Goal: Task Accomplishment & Management: Manage account settings

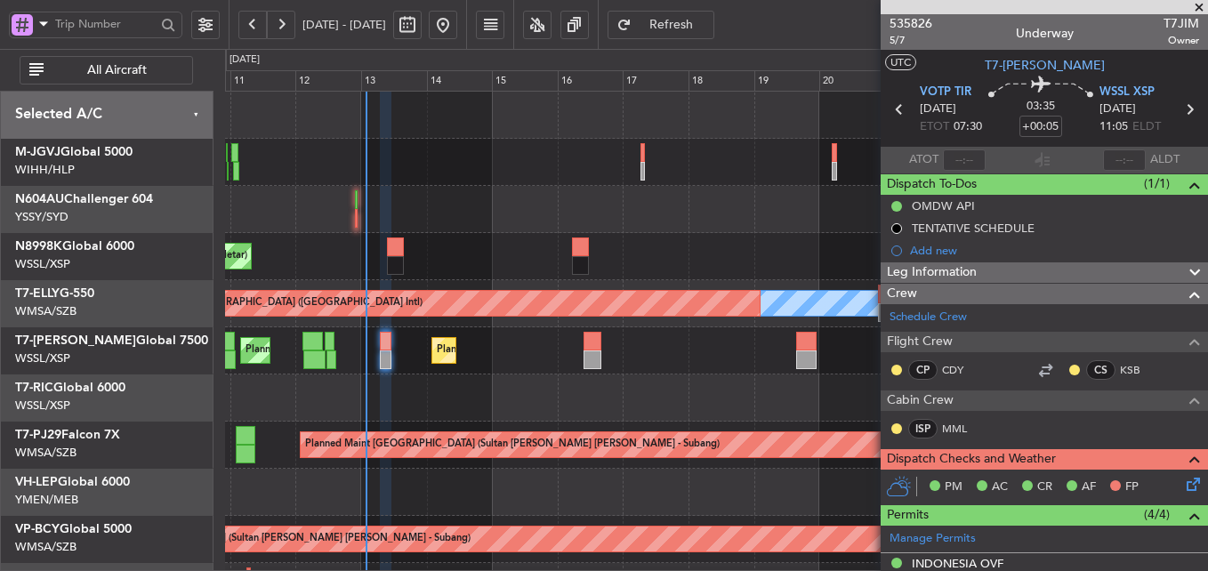
scroll to position [402, 0]
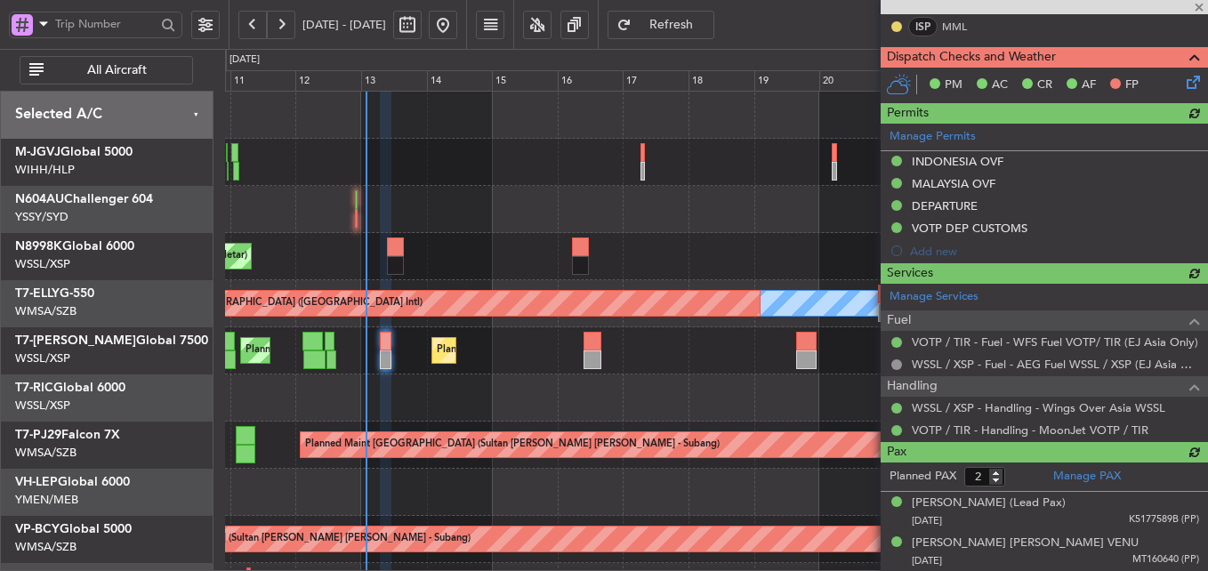
type input "[PERSON_NAME] (HHAFI)"
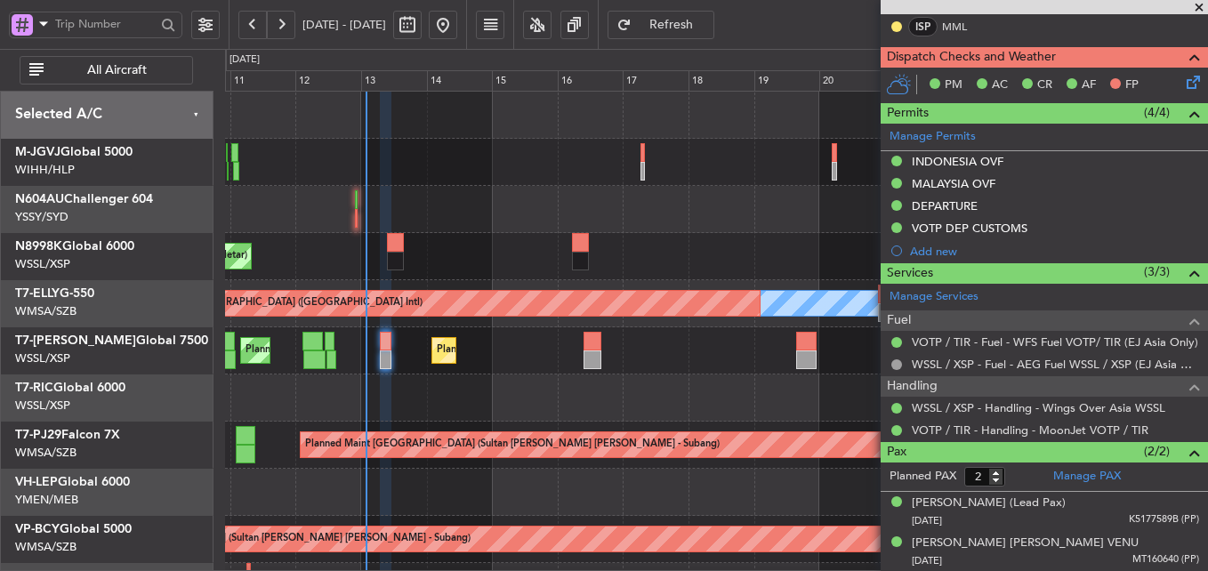
type input "[PERSON_NAME] (HHAFI)"
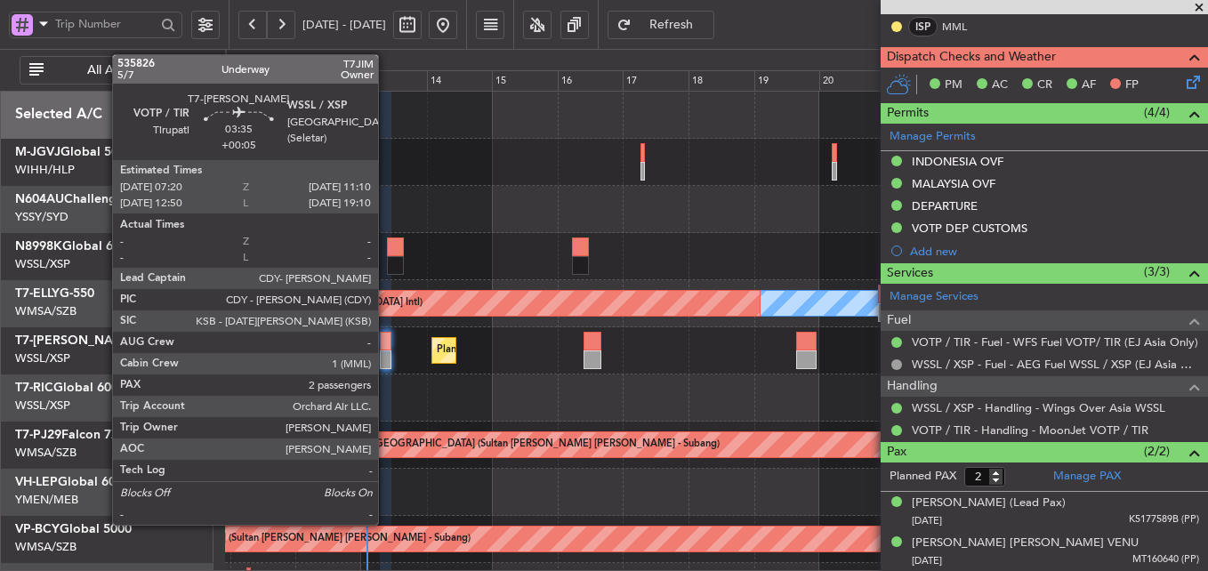
click at [386, 347] on div at bounding box center [385, 341] width 11 height 19
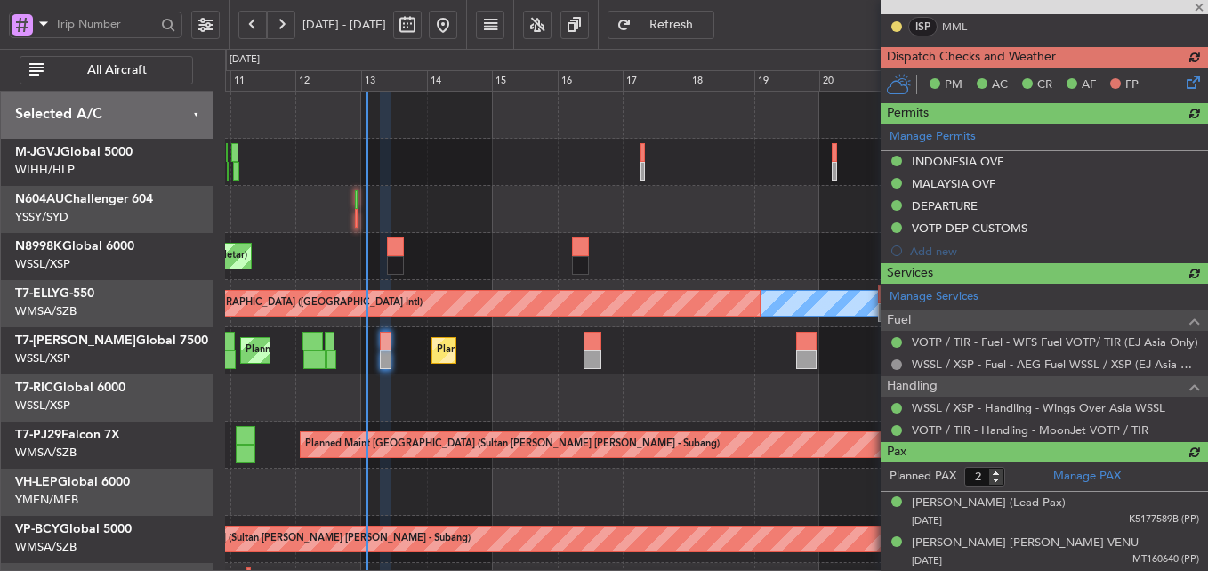
type input "[PERSON_NAME] (HHAFI)"
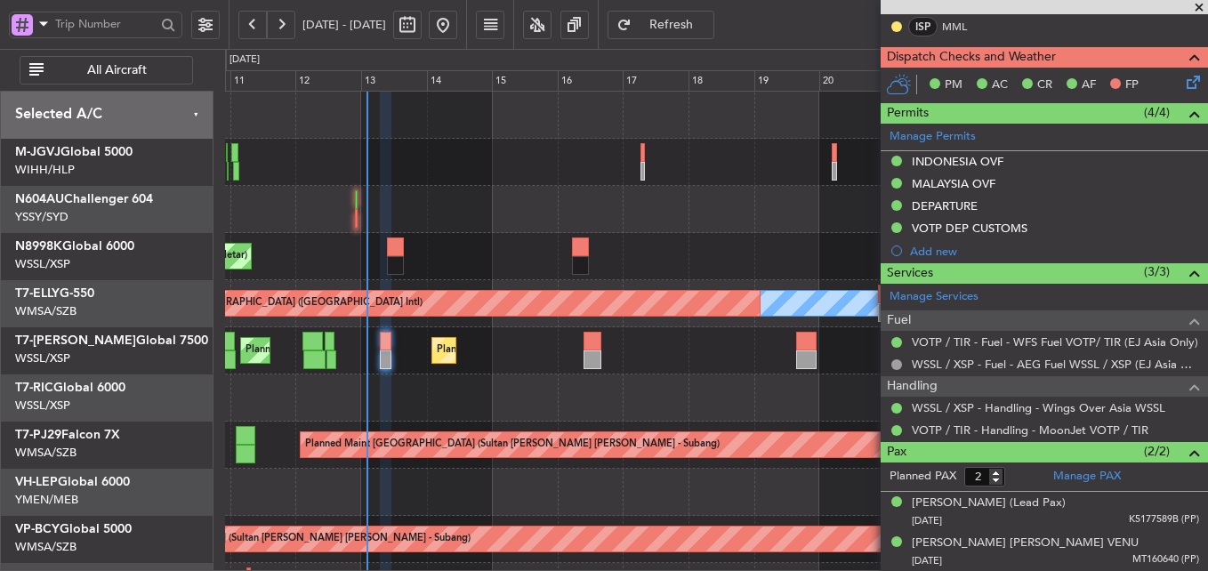
type input "[PERSON_NAME] (HHAFI)"
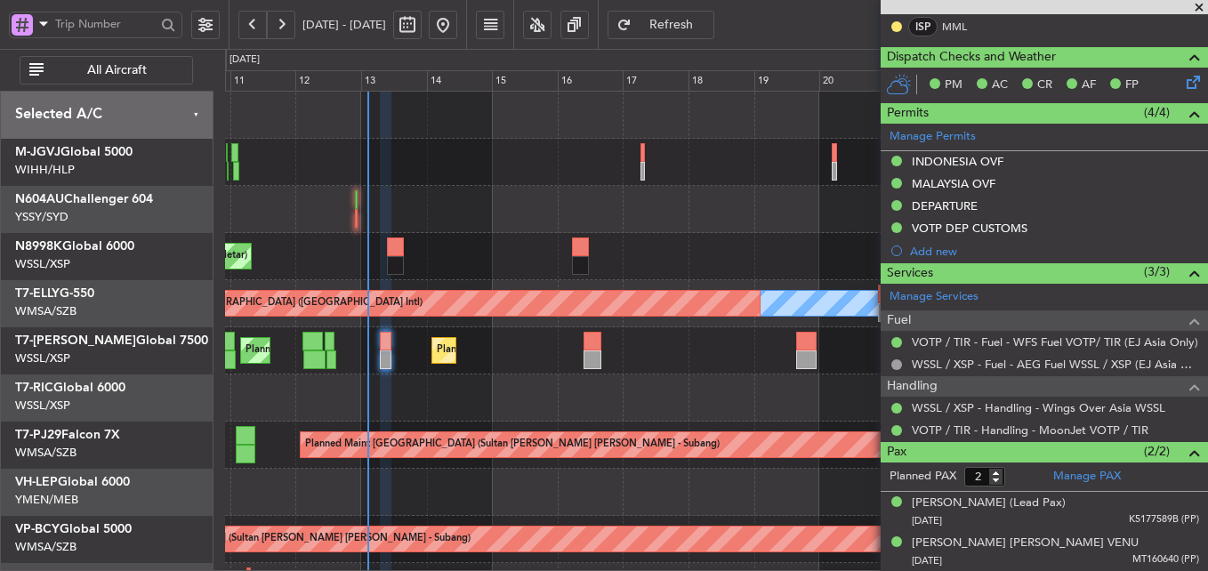
type input "[PERSON_NAME] (HHAFI)"
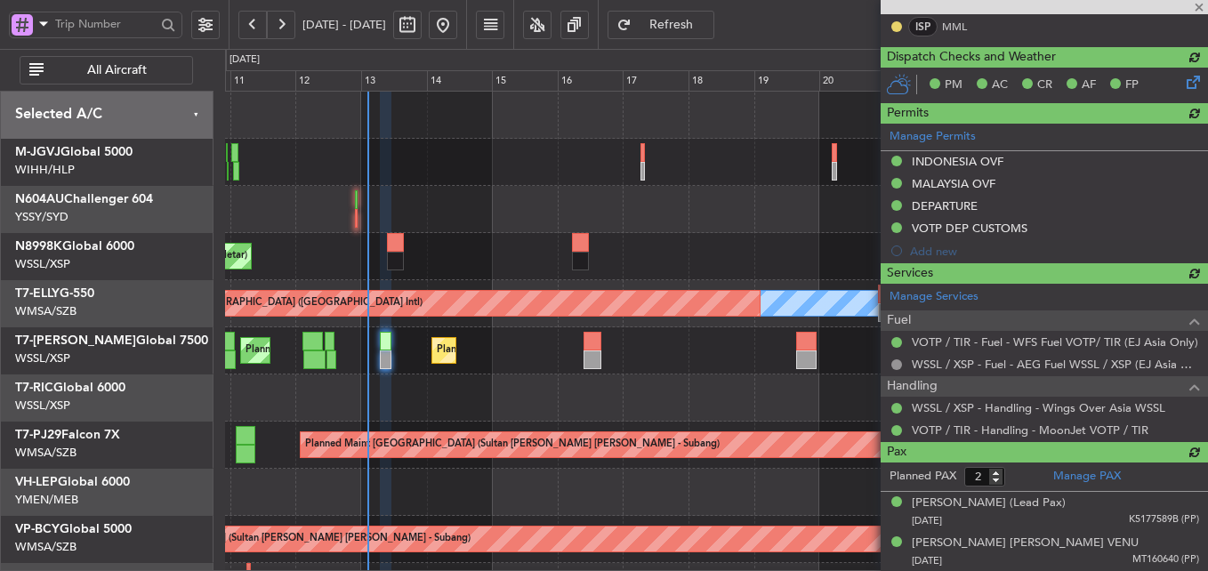
type input "[PERSON_NAME] (HHAFI)"
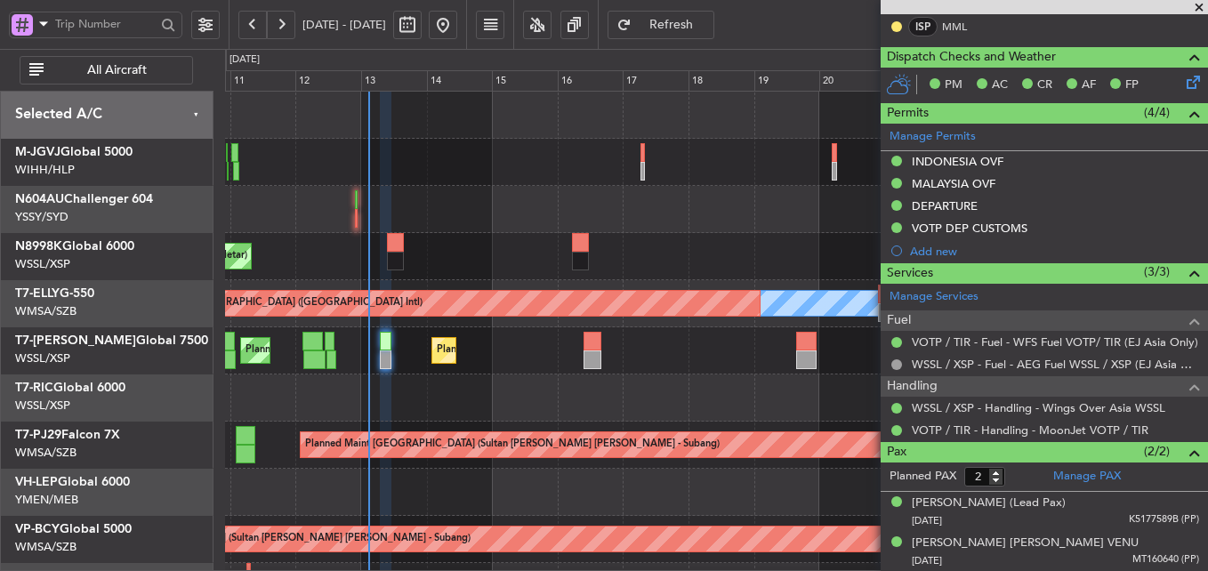
type input "[PERSON_NAME] (HHAFI)"
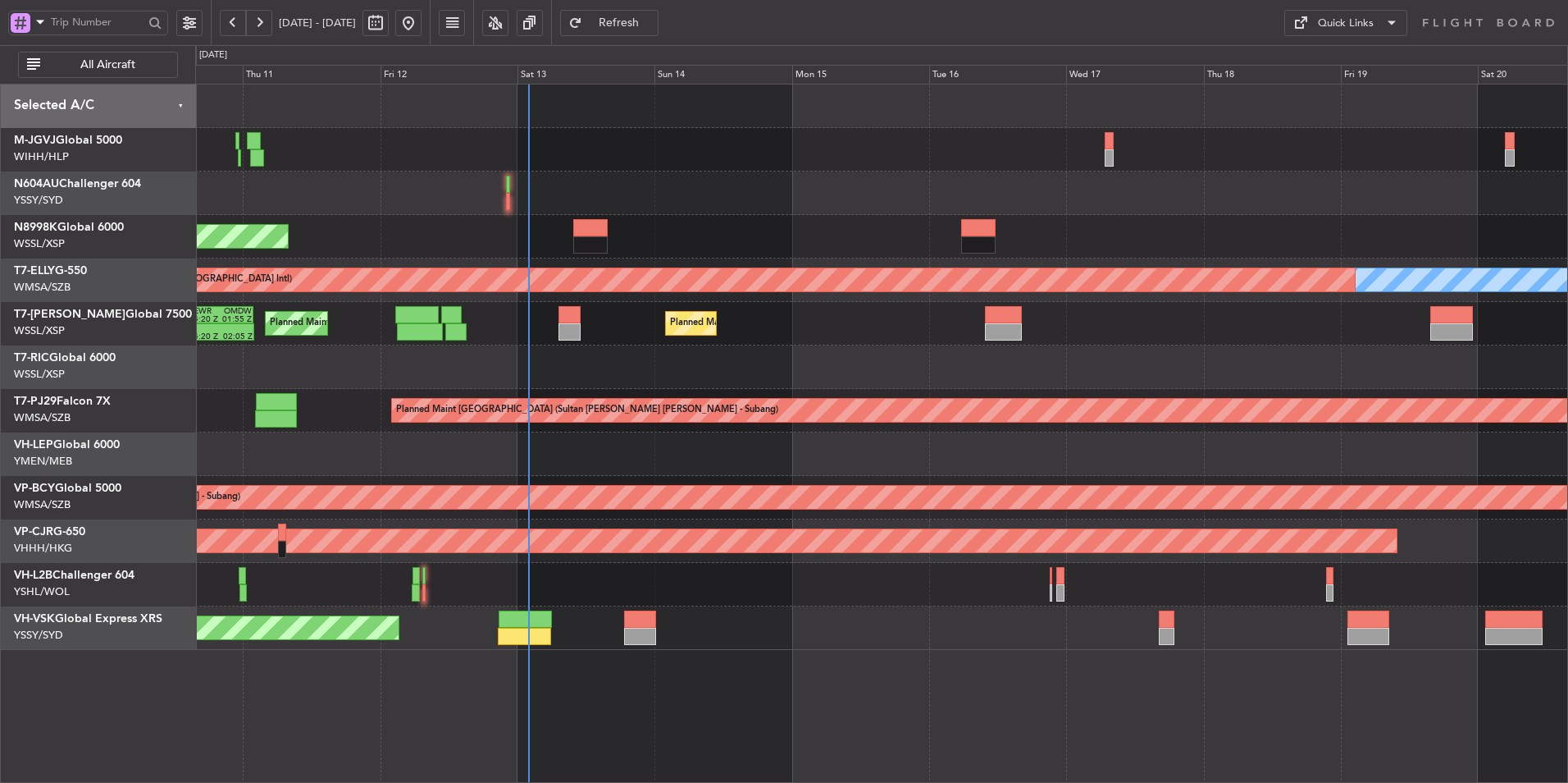
click at [767, 355] on div at bounding box center [881, 367] width 1372 height 43
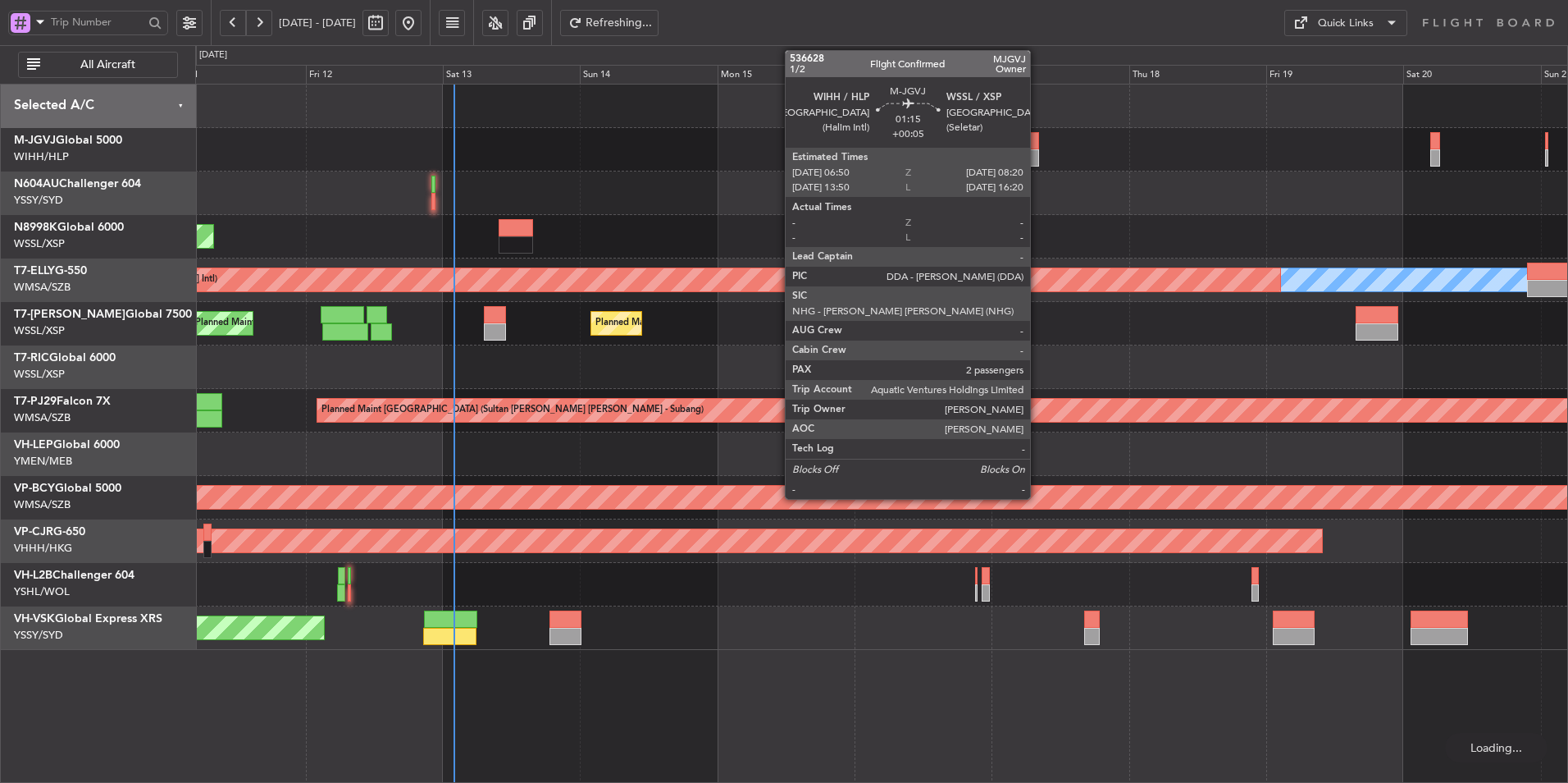
click at [1037, 155] on div at bounding box center [1034, 158] width 9 height 18
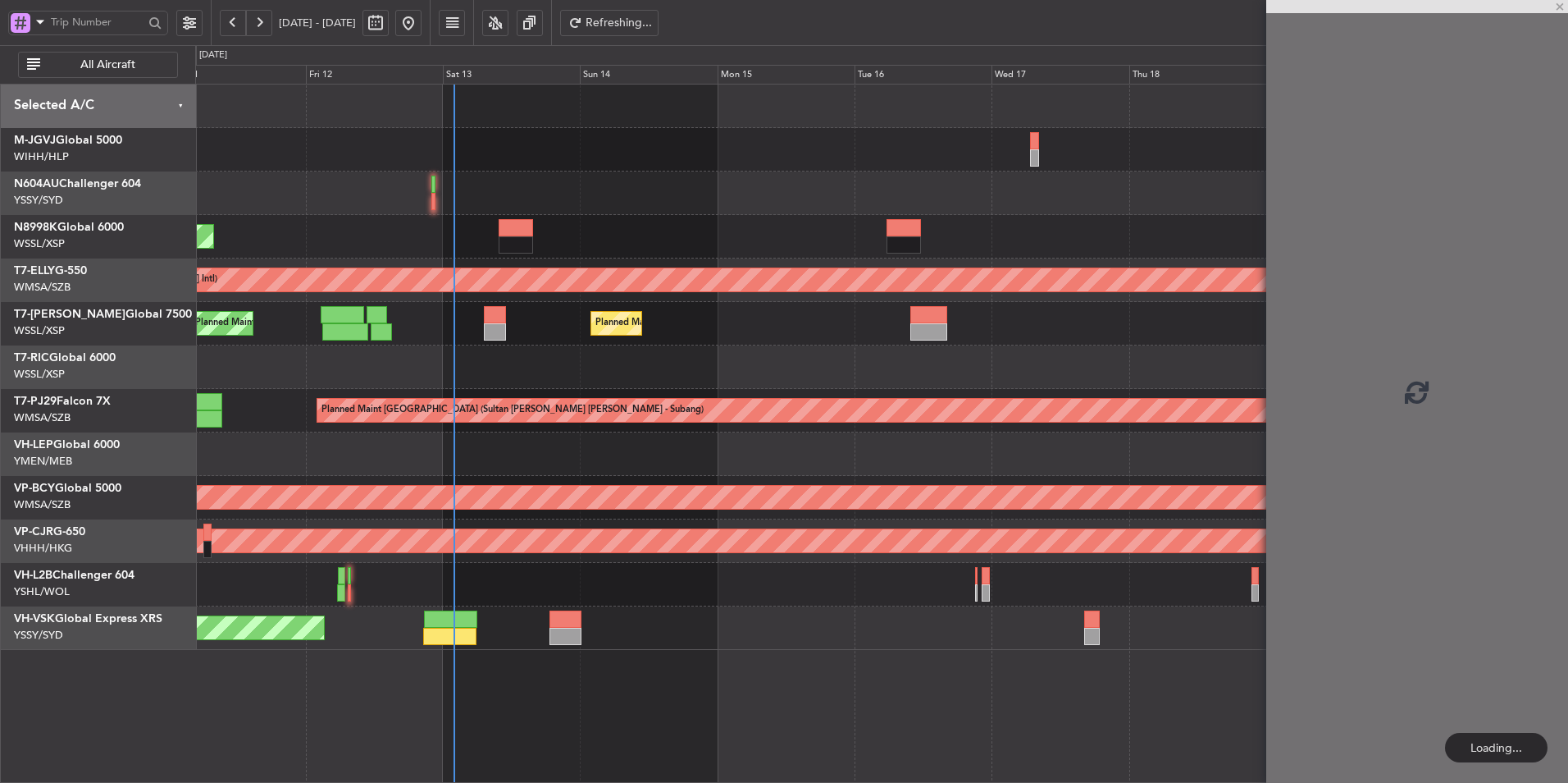
click at [844, 209] on div at bounding box center [881, 193] width 1372 height 43
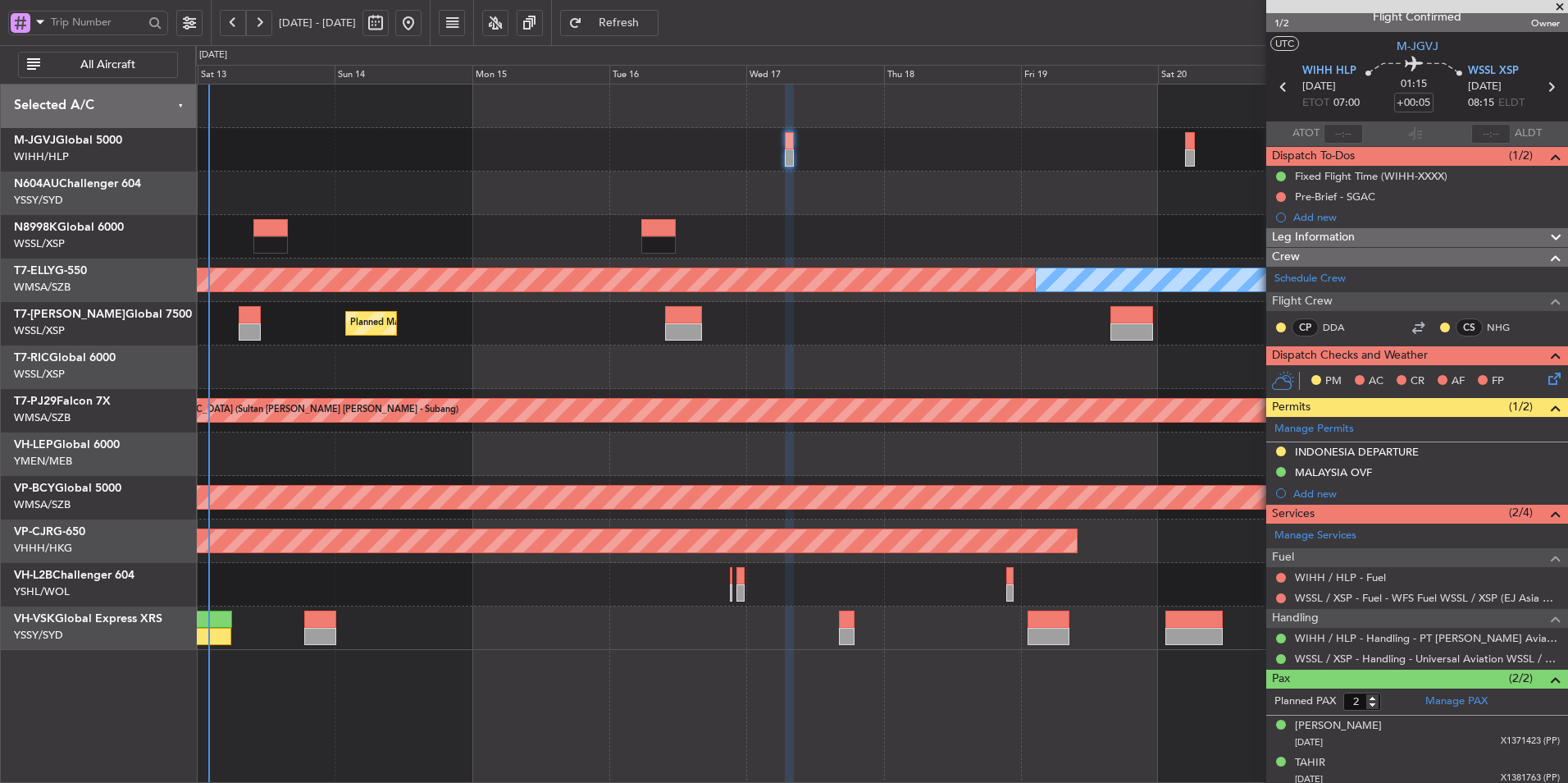
scroll to position [19, 0]
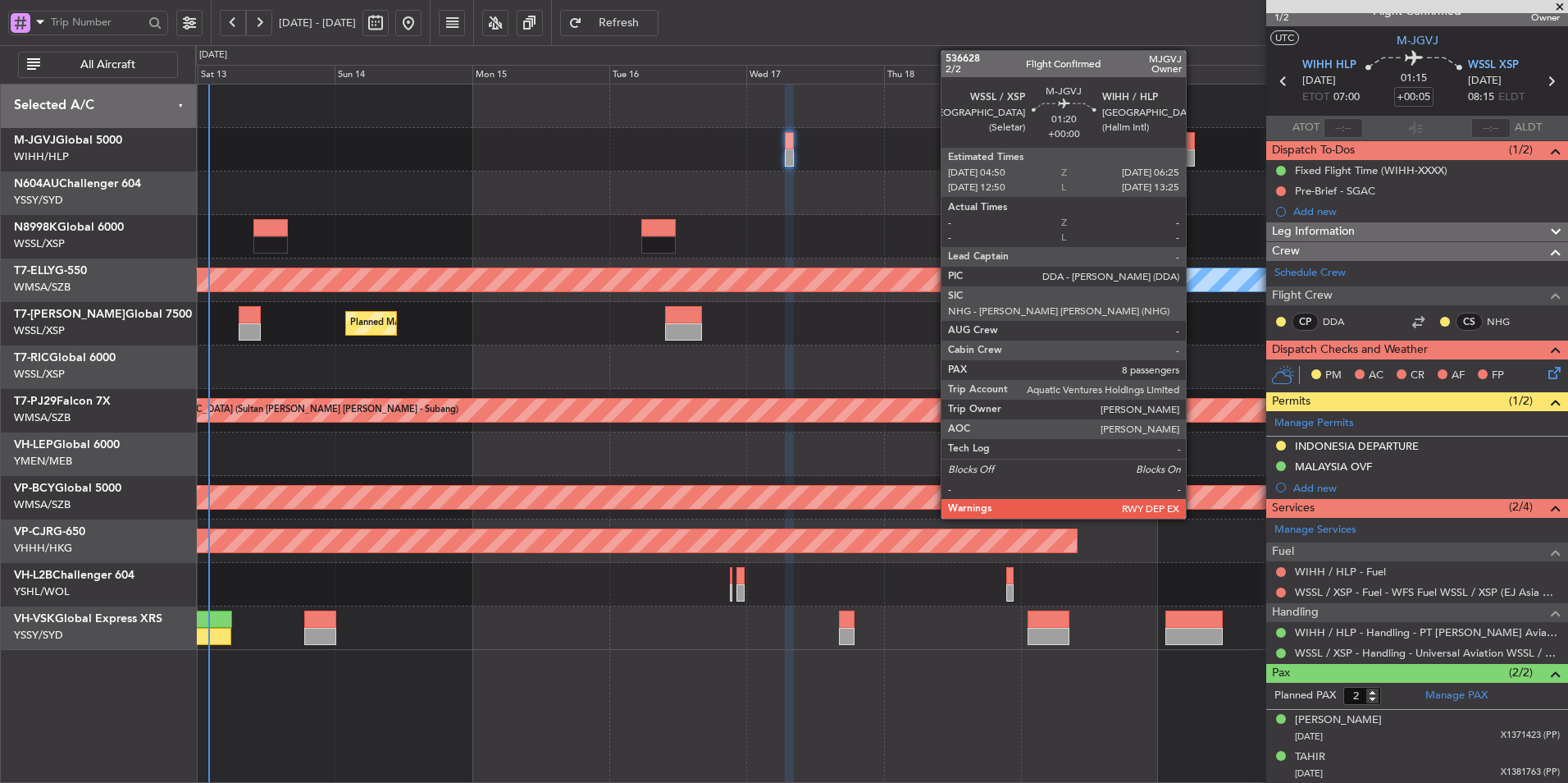
click at [1194, 149] on div at bounding box center [1190, 158] width 10 height 18
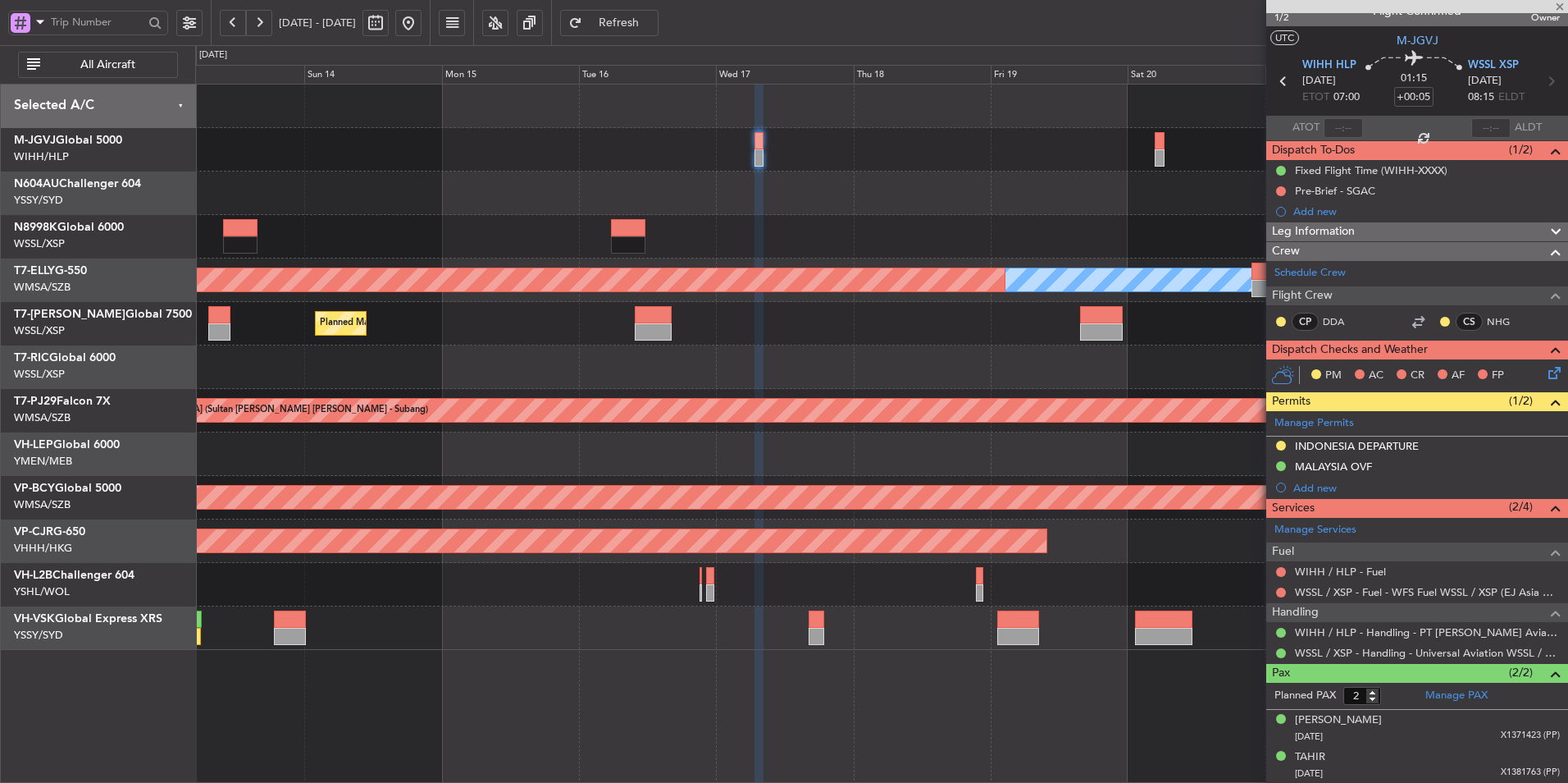
click at [853, 202] on div at bounding box center [881, 193] width 1372 height 43
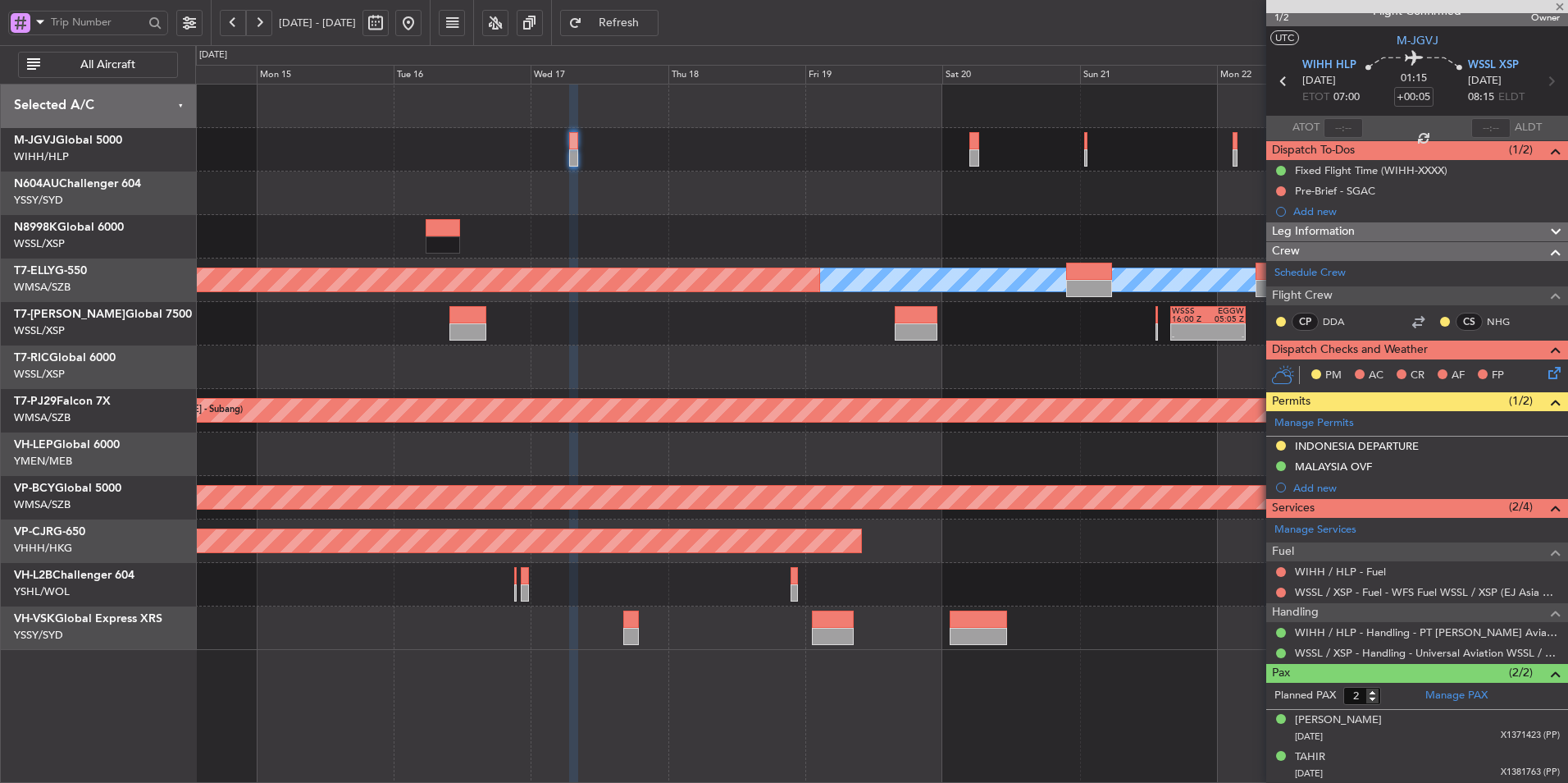
type input "8"
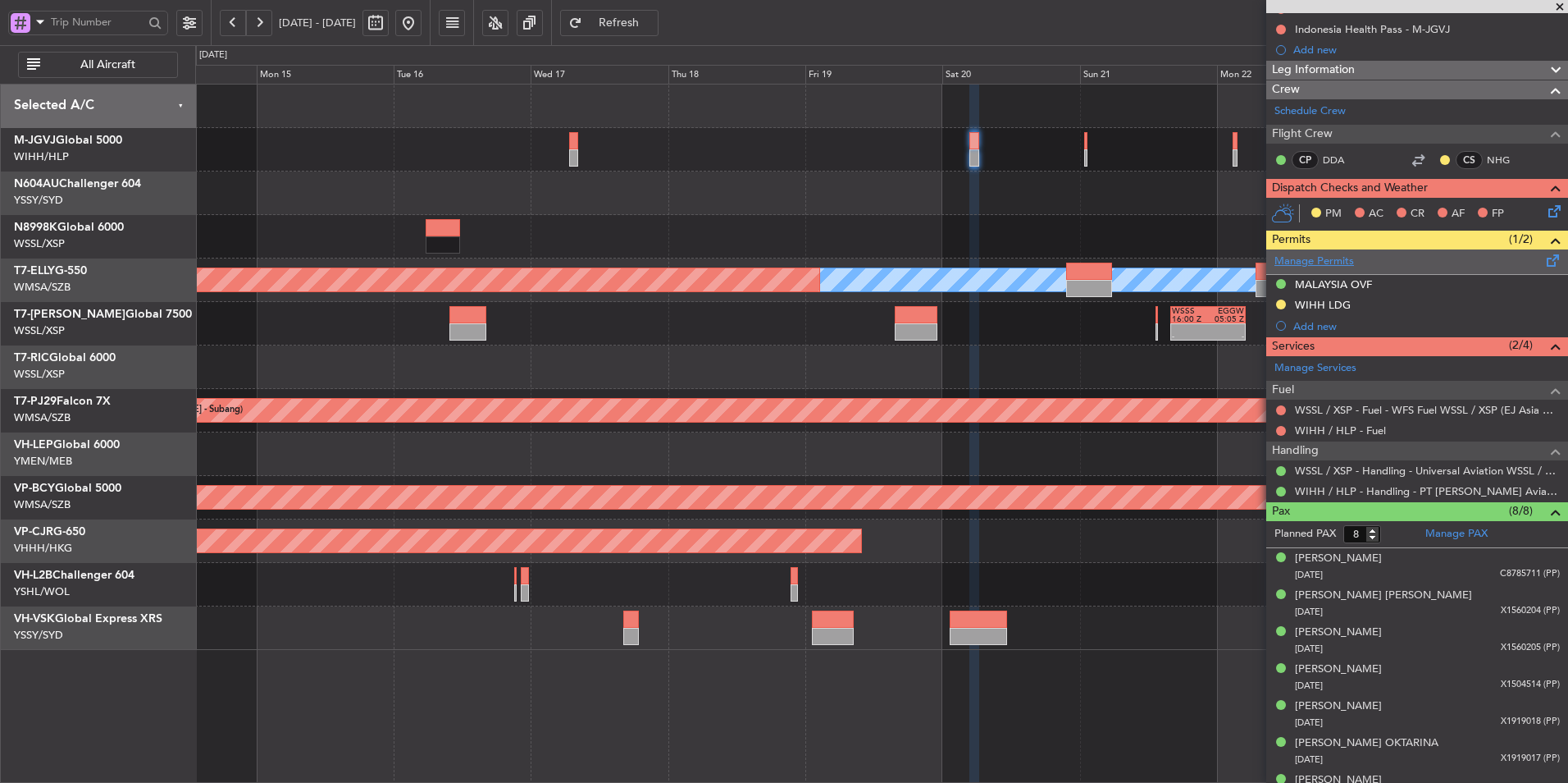
scroll to position [282, 0]
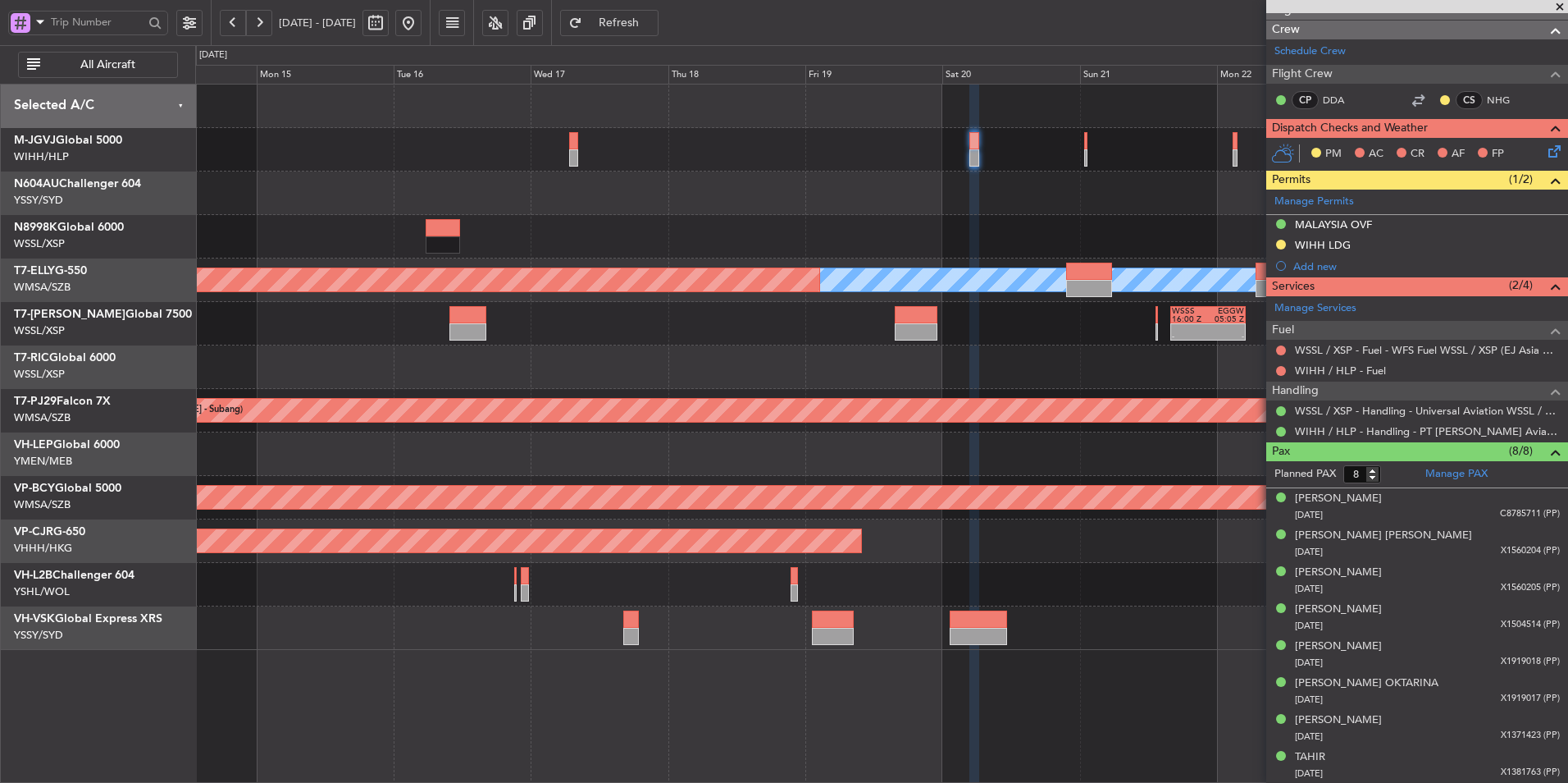
click at [624, 241] on div at bounding box center [881, 236] width 1372 height 43
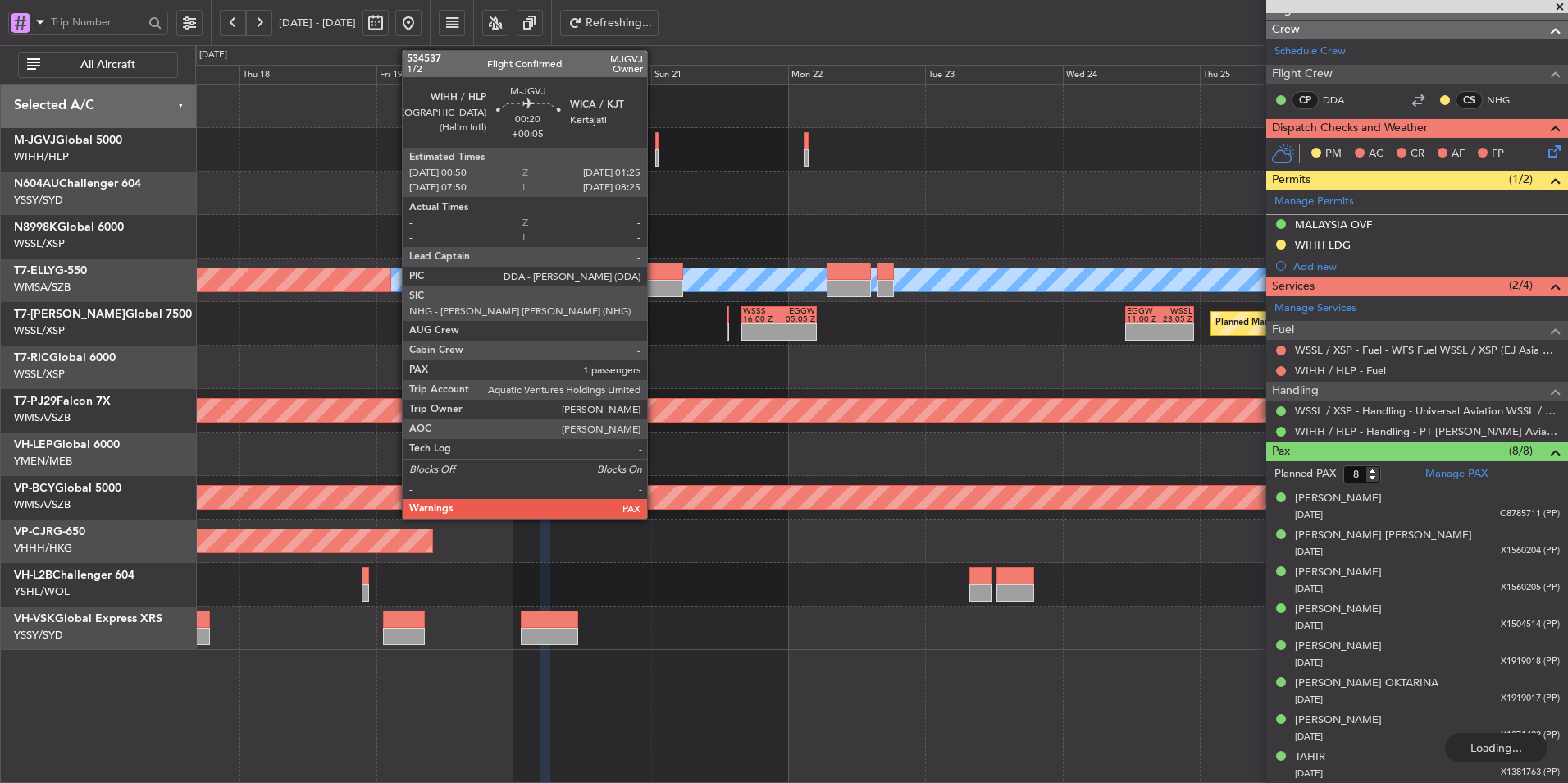
click at [655, 145] on div at bounding box center [657, 140] width 4 height 18
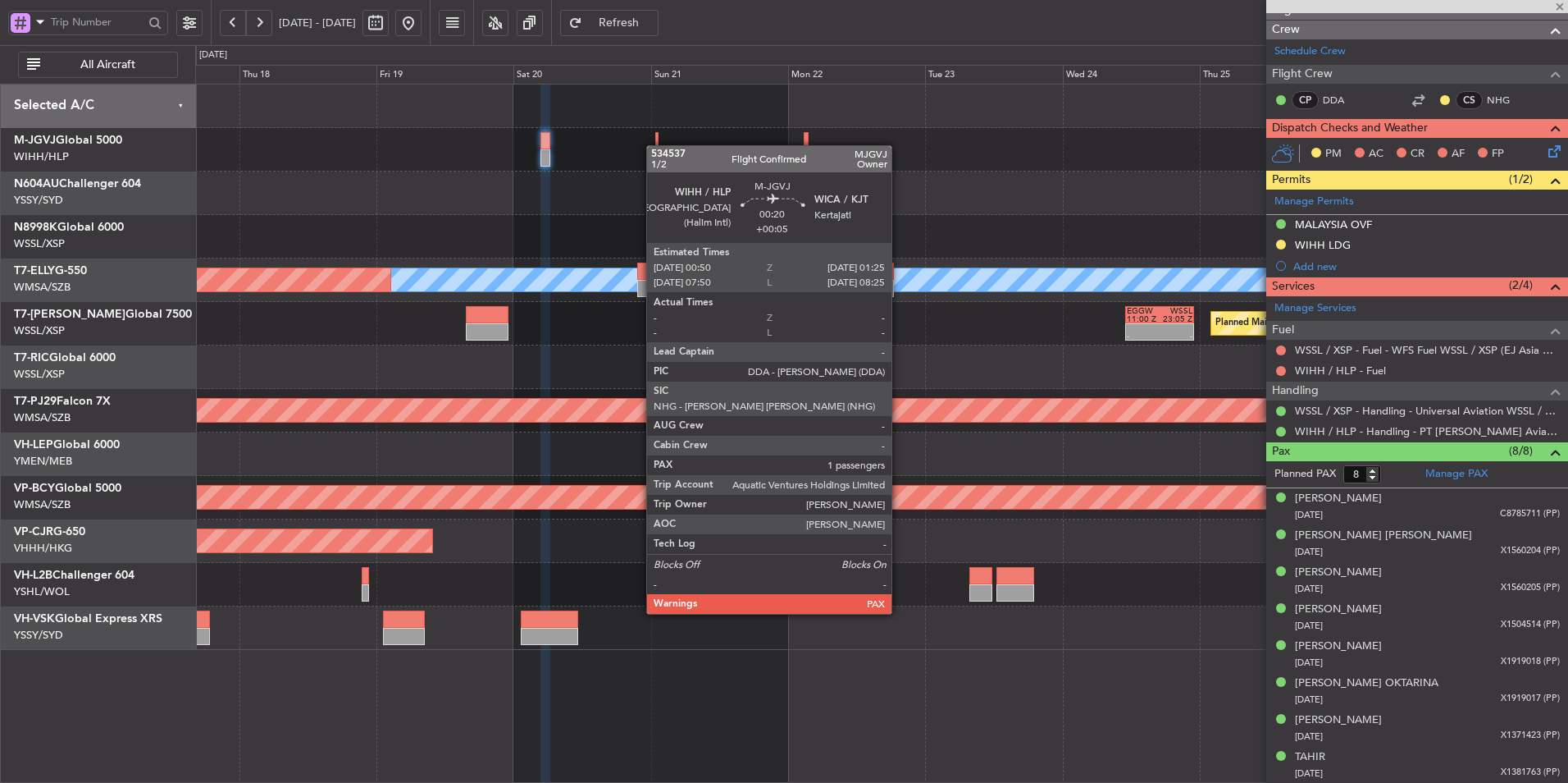
type input "+00:05"
type input "2"
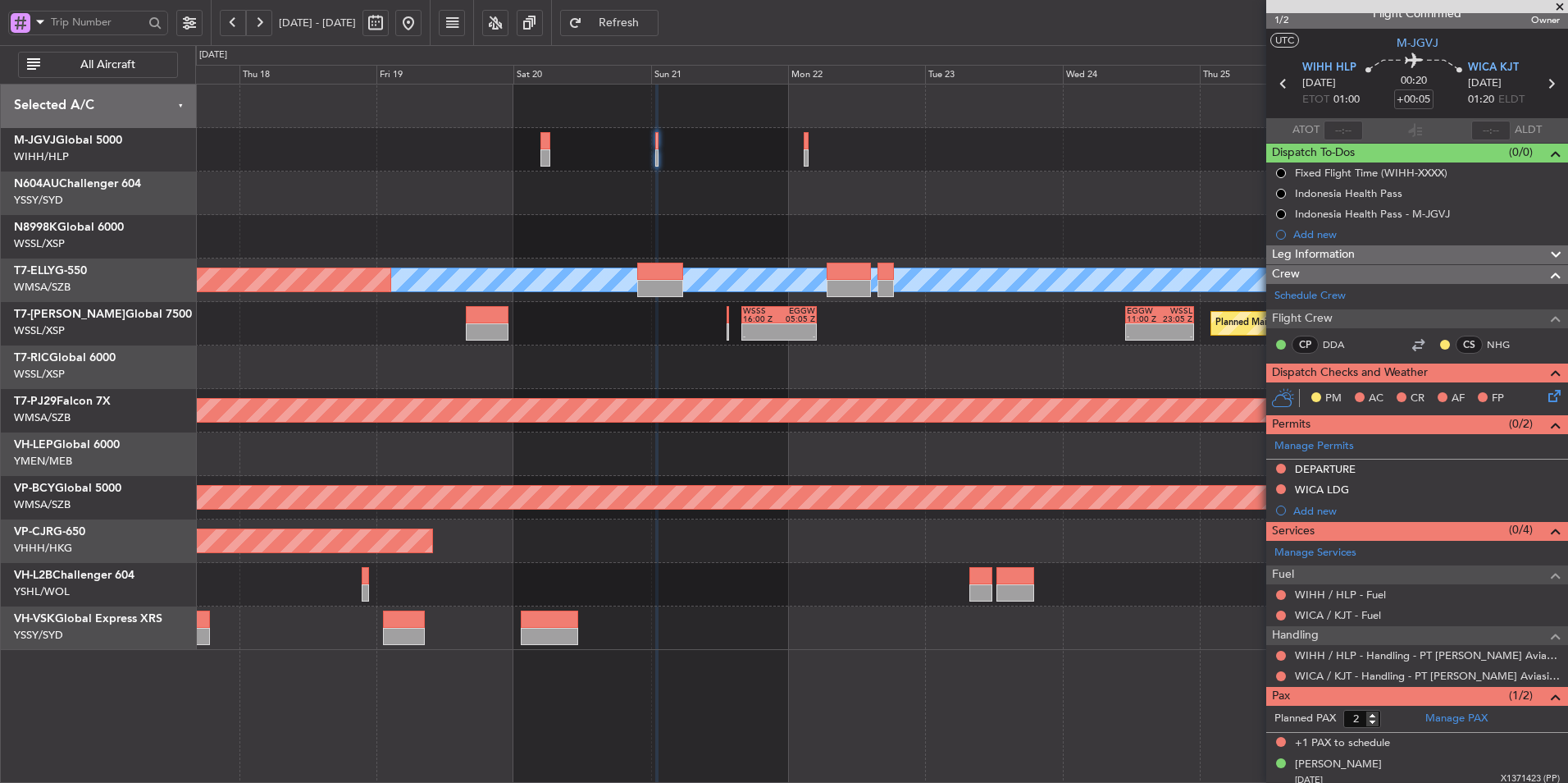
scroll to position [25, 0]
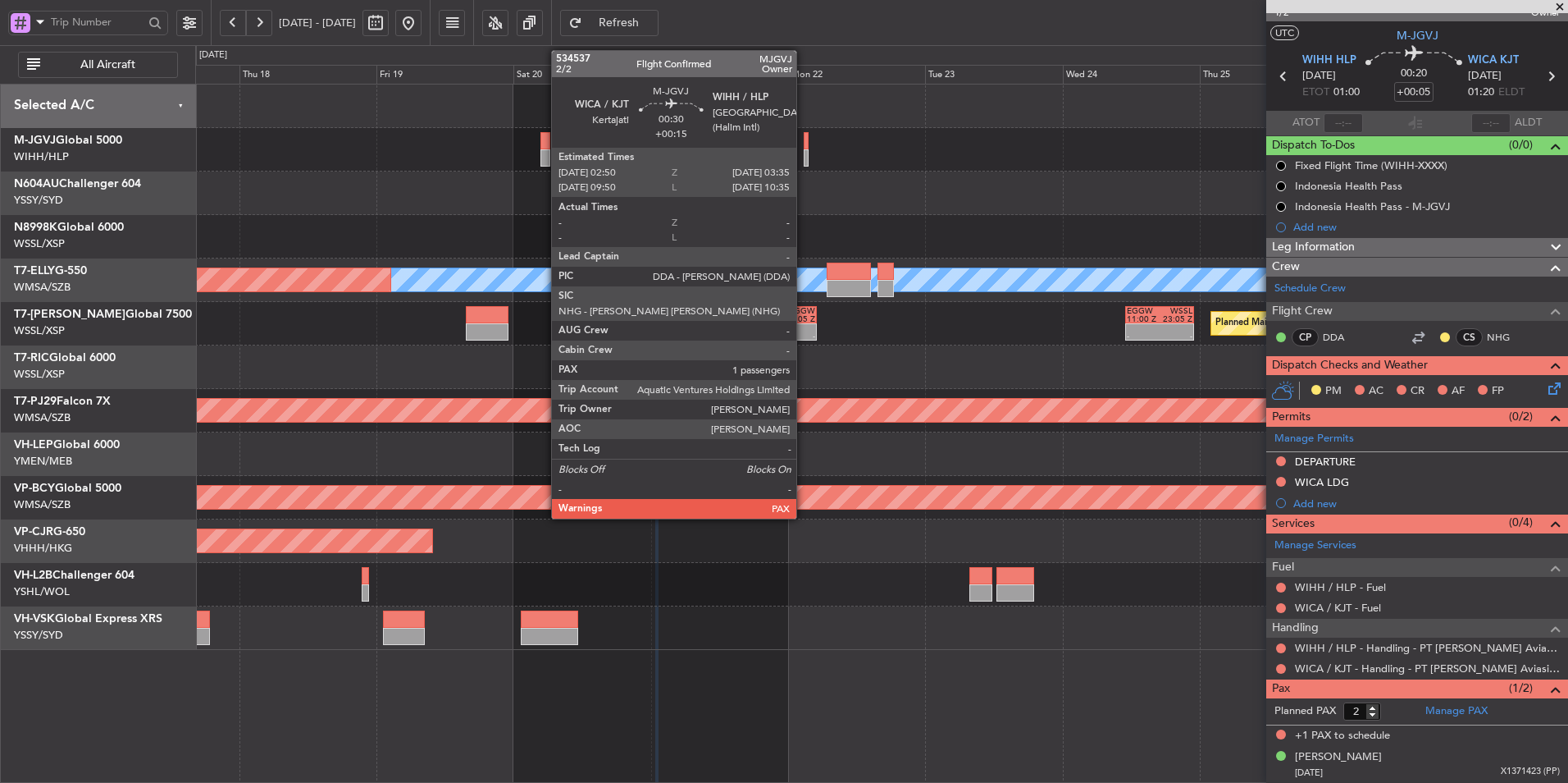
click at [804, 145] on div at bounding box center [806, 140] width 5 height 18
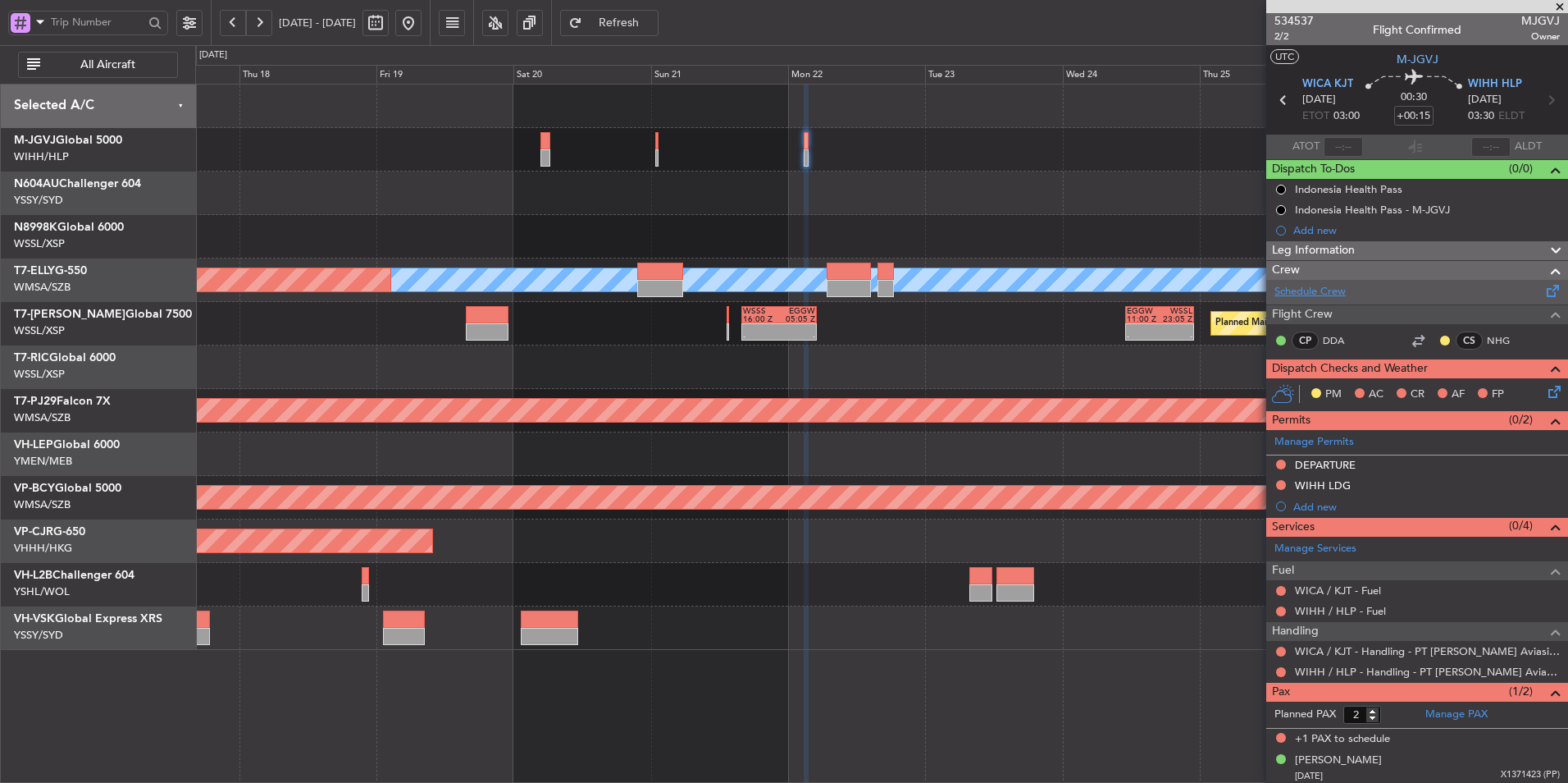
scroll to position [0, 0]
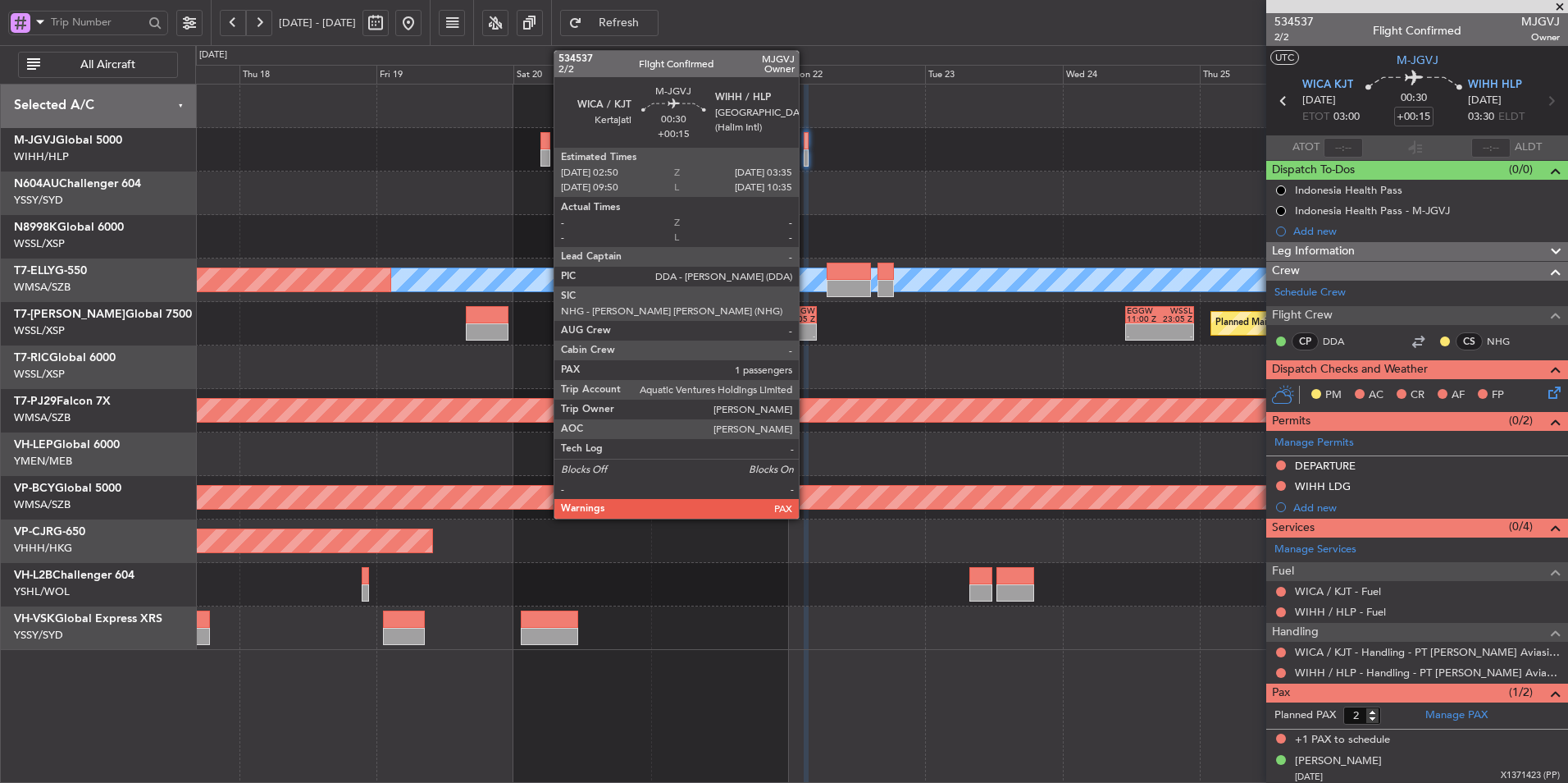
click at [807, 147] on div at bounding box center [806, 140] width 5 height 18
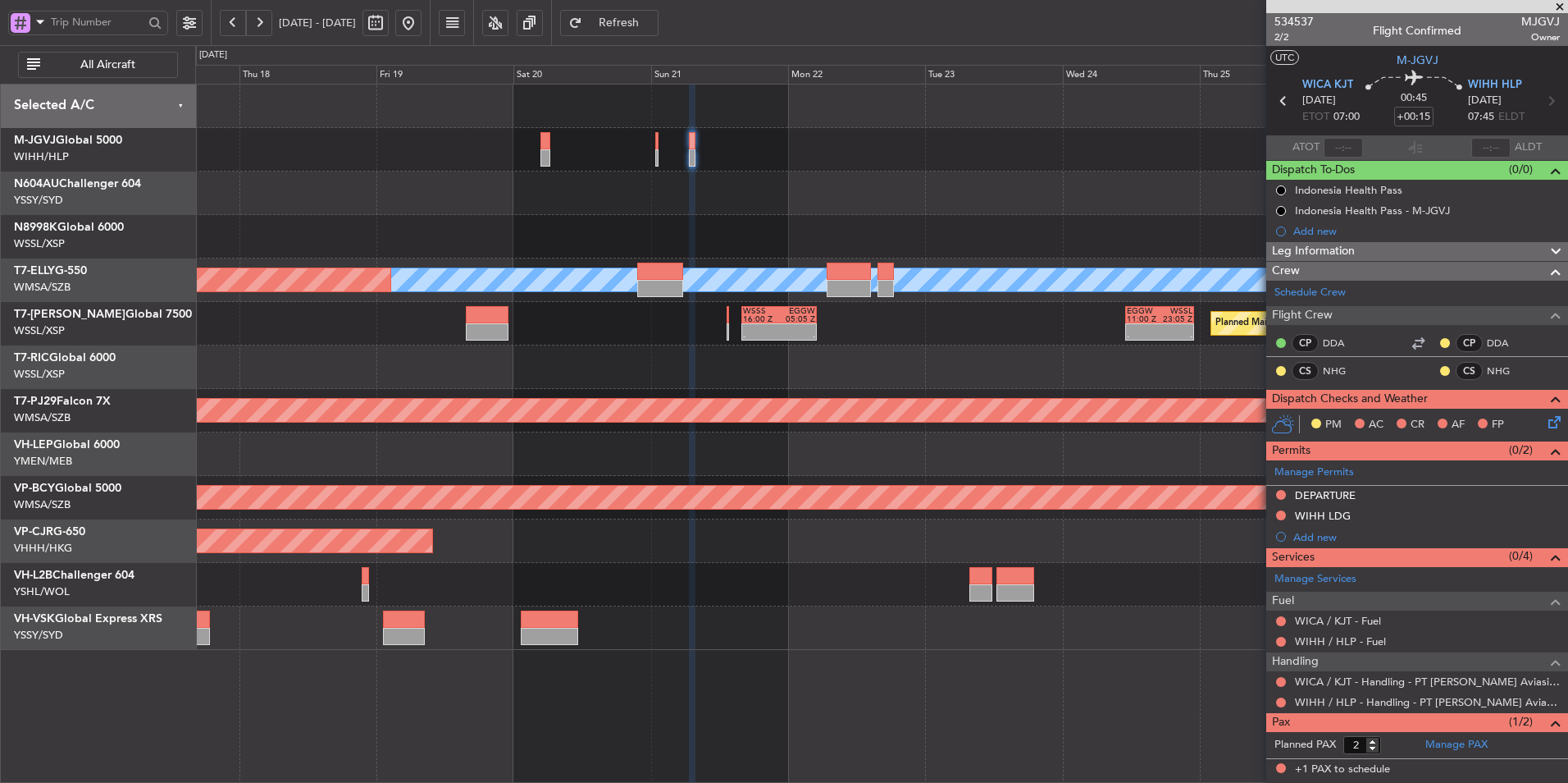
click at [1061, 205] on div at bounding box center [881, 193] width 1372 height 43
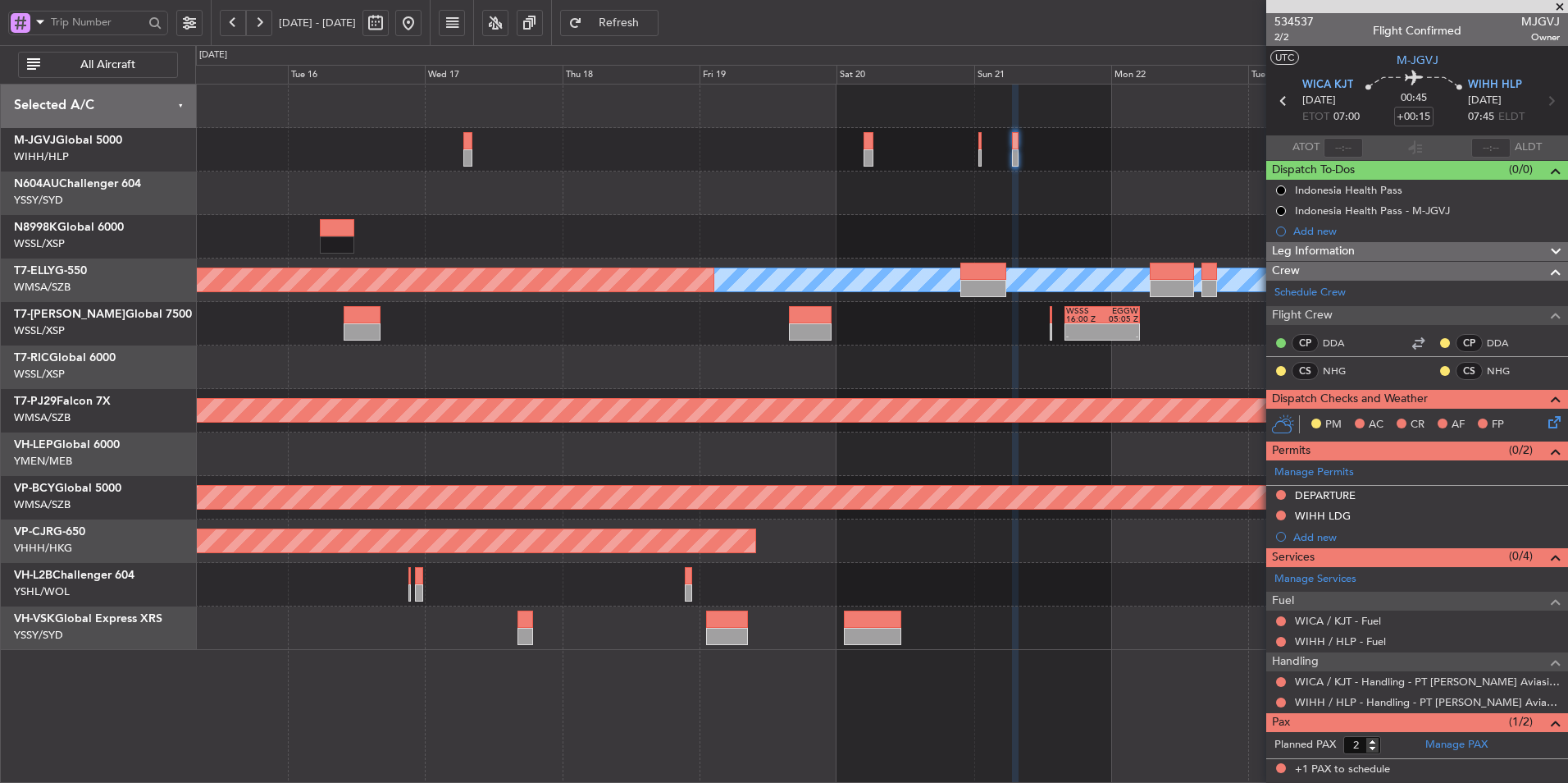
click at [799, 209] on div at bounding box center [881, 193] width 1372 height 43
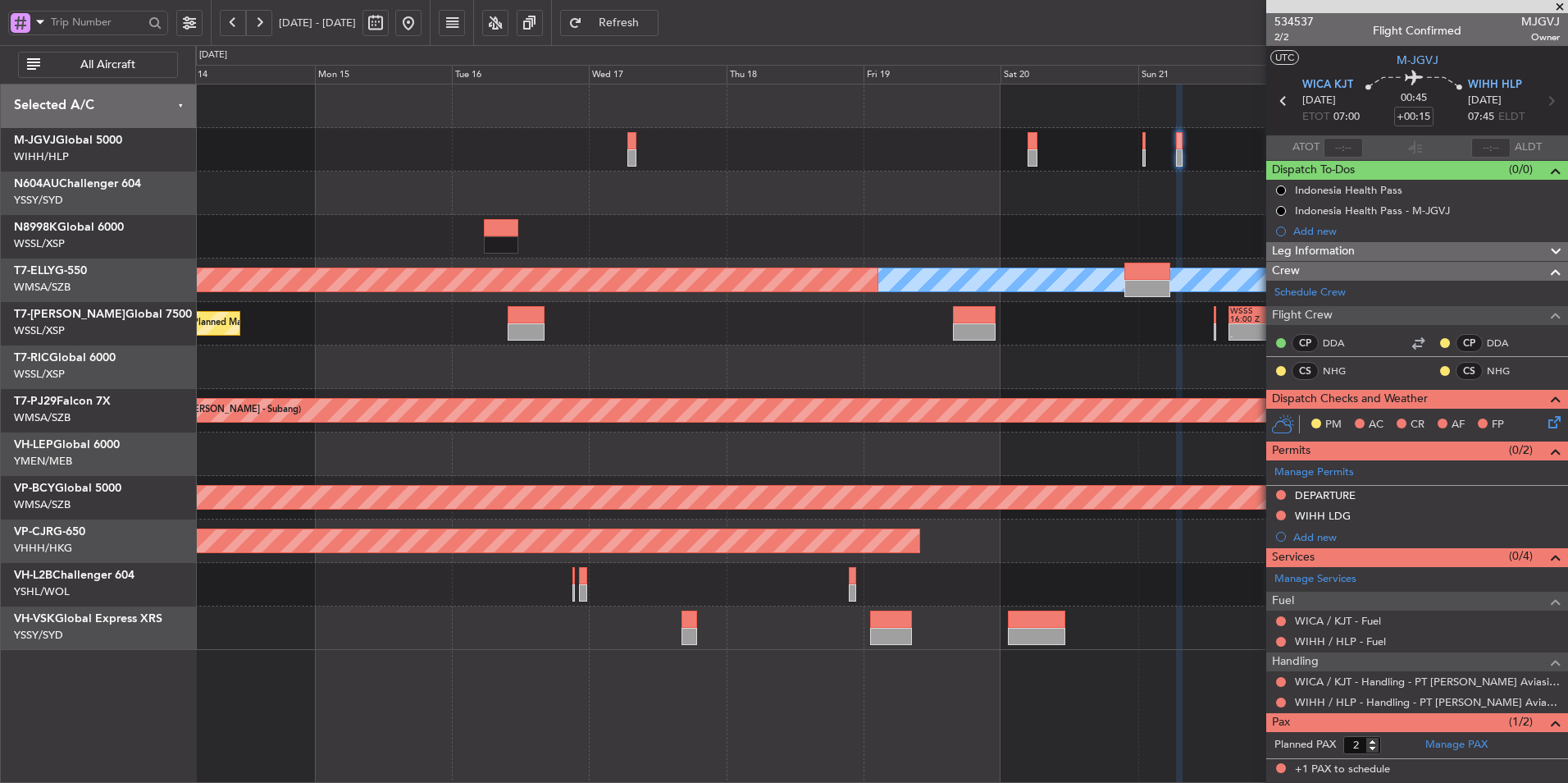
click at [955, 226] on div at bounding box center [881, 236] width 1372 height 43
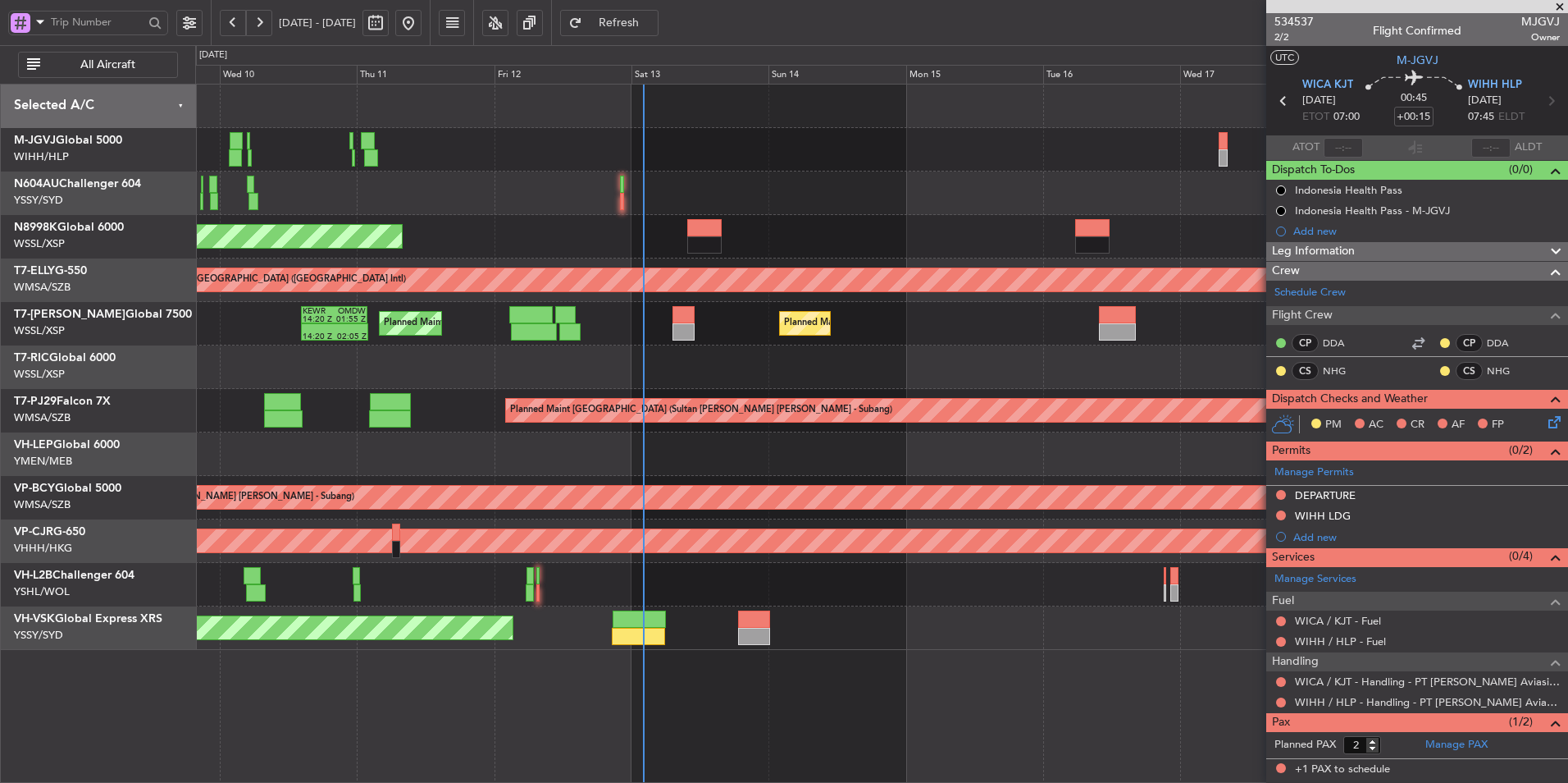
click at [800, 386] on div at bounding box center [881, 367] width 1372 height 43
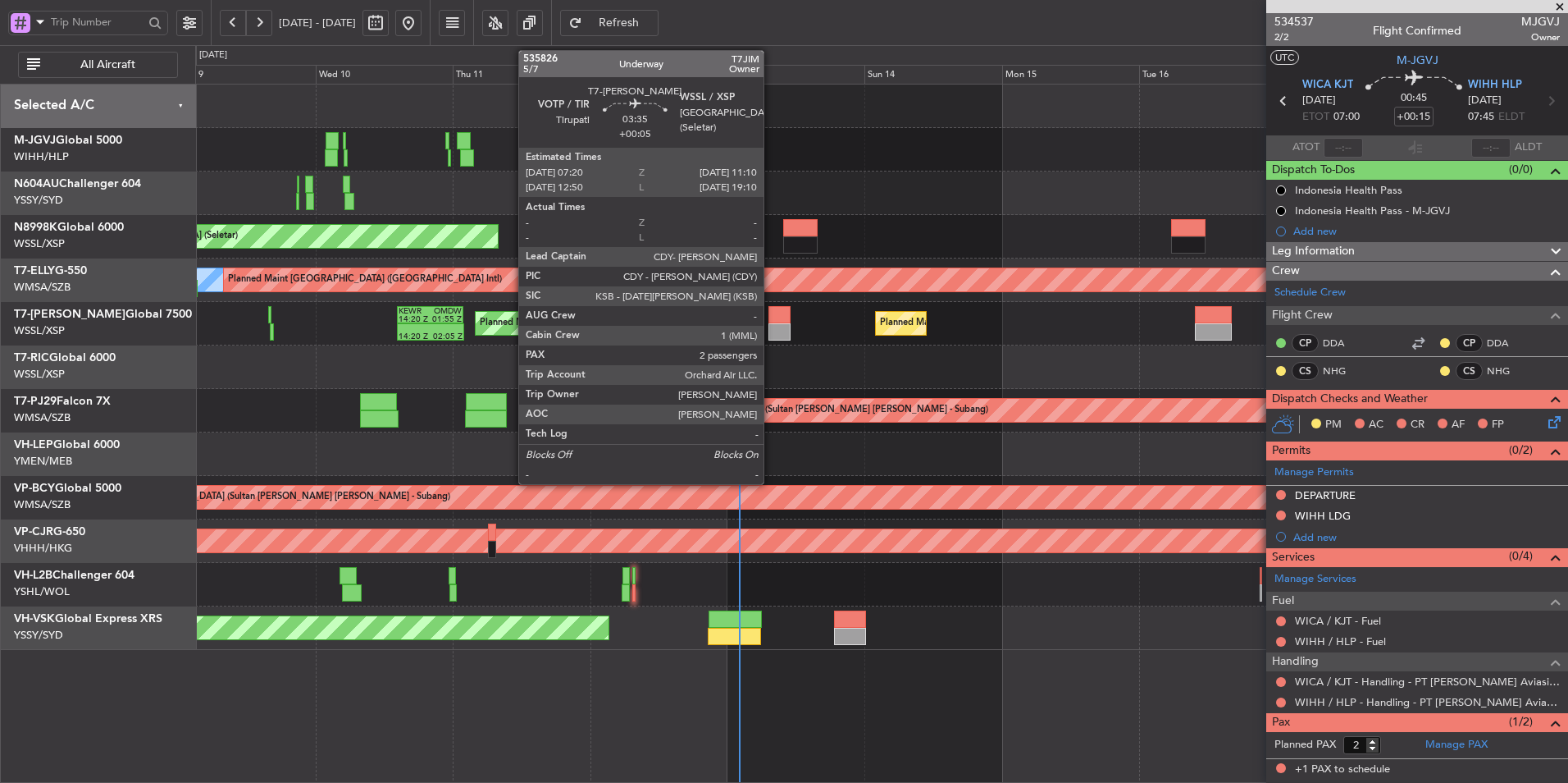
click at [771, 330] on div at bounding box center [780, 332] width 22 height 18
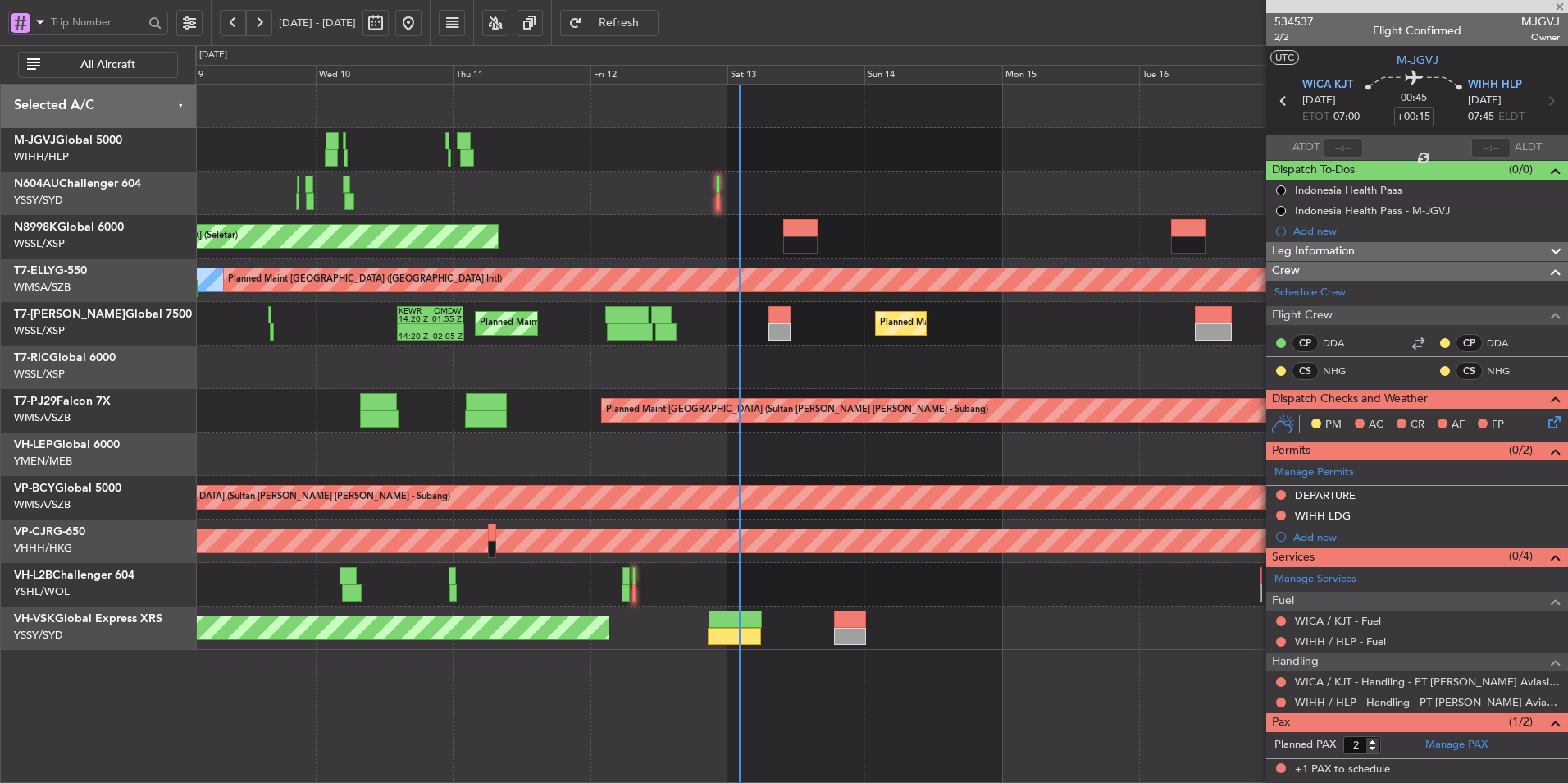
type input "+00:05"
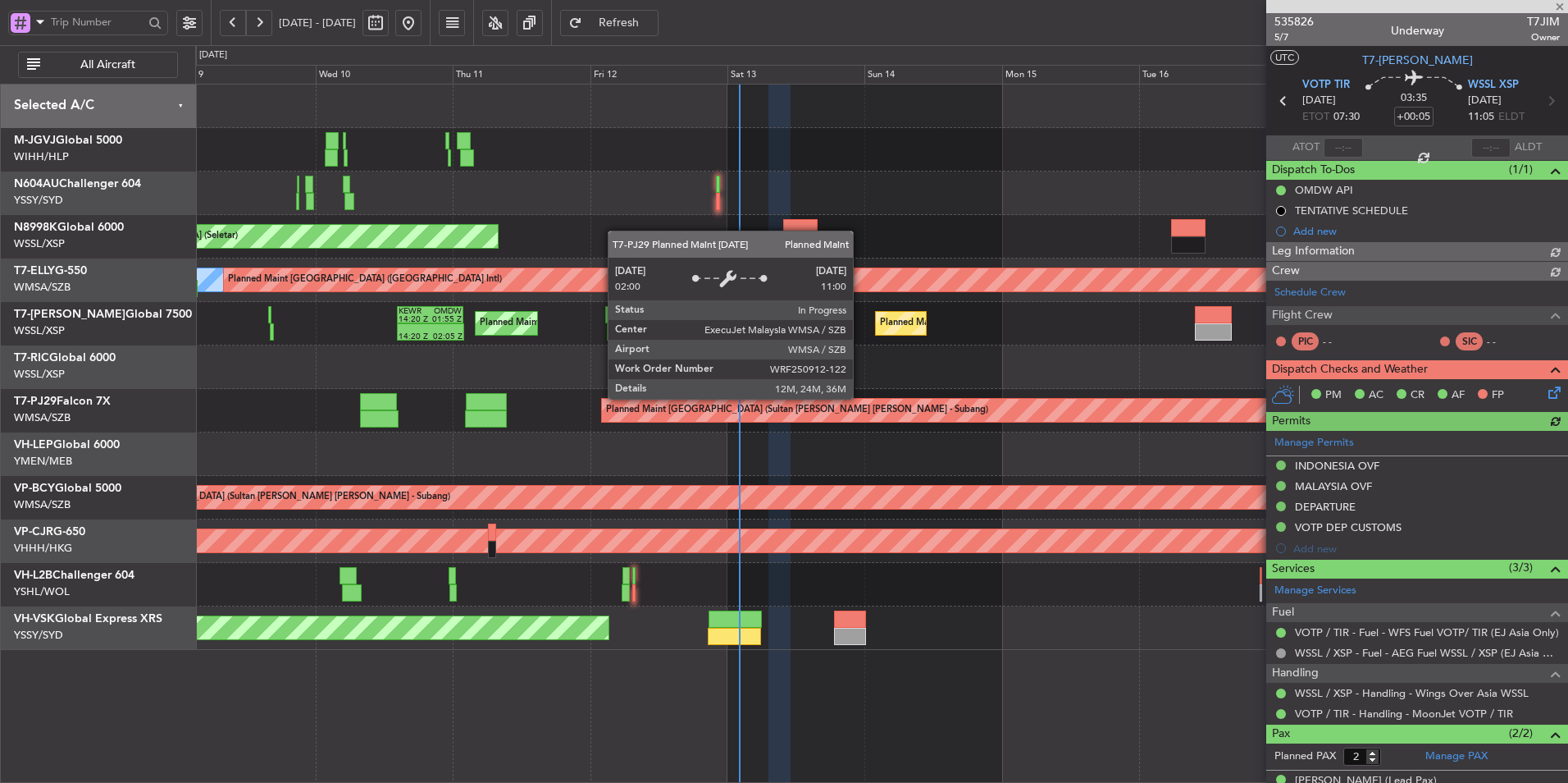
type input "[PERSON_NAME] (HHAFI)"
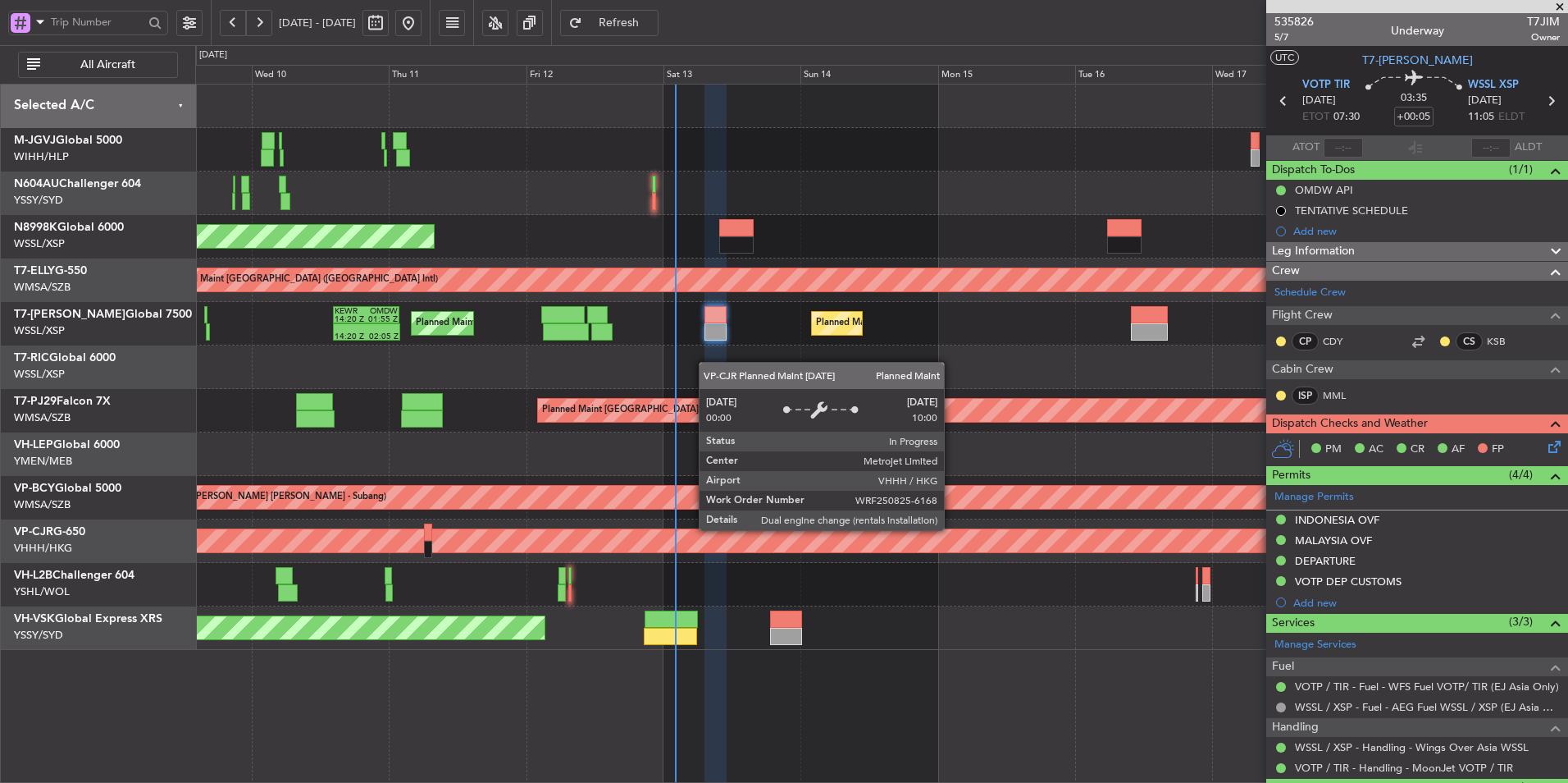
click at [859, 528] on div "Planned Maint [GEOGRAPHIC_DATA] ([GEOGRAPHIC_DATA] Intl)" at bounding box center [183, 540] width 2720 height 25
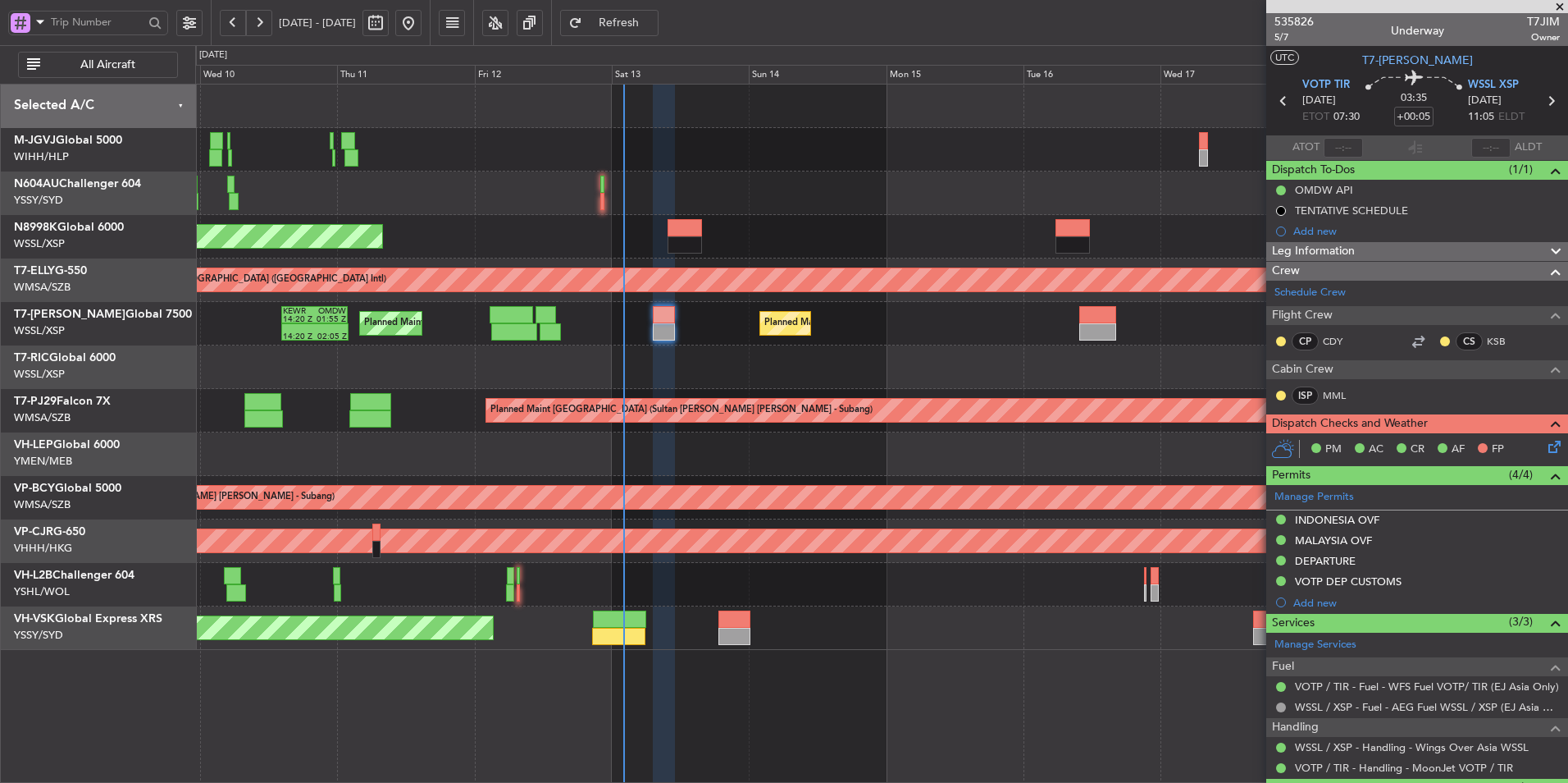
click at [842, 623] on div "Unplanned Maint Sydney ([PERSON_NAME] Intl) No Crew" at bounding box center [881, 627] width 1372 height 43
type input "[PERSON_NAME] (HHAFI)"
click at [1324, 391] on link "MML" at bounding box center [1341, 396] width 37 height 15
type input "[PERSON_NAME] (HHAFI)"
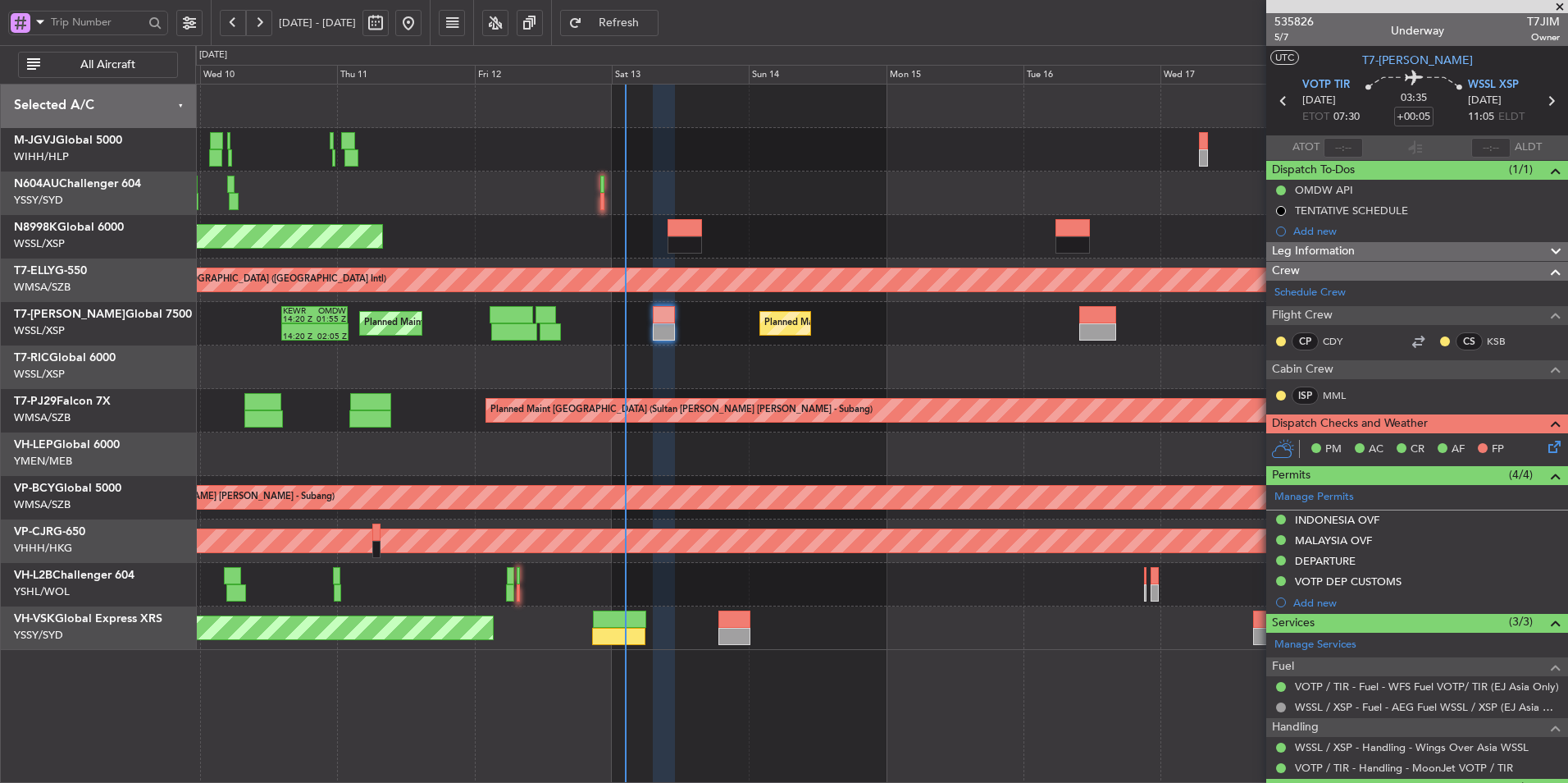
click at [734, 436] on div "Unplanned Maint Wichita (Wichita Mid-continent)" at bounding box center [881, 454] width 1372 height 43
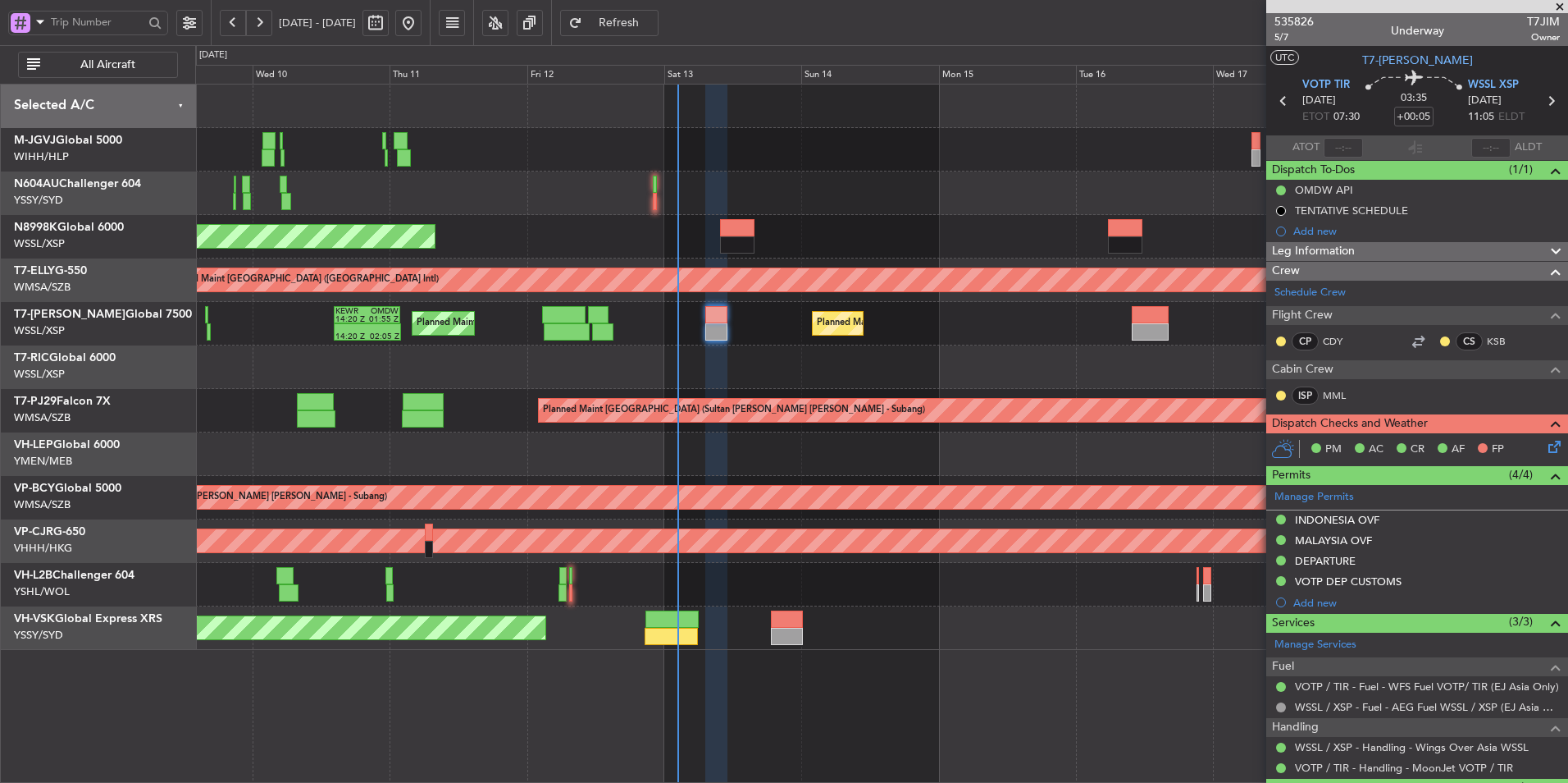
click at [1545, 443] on icon at bounding box center [1551, 444] width 13 height 13
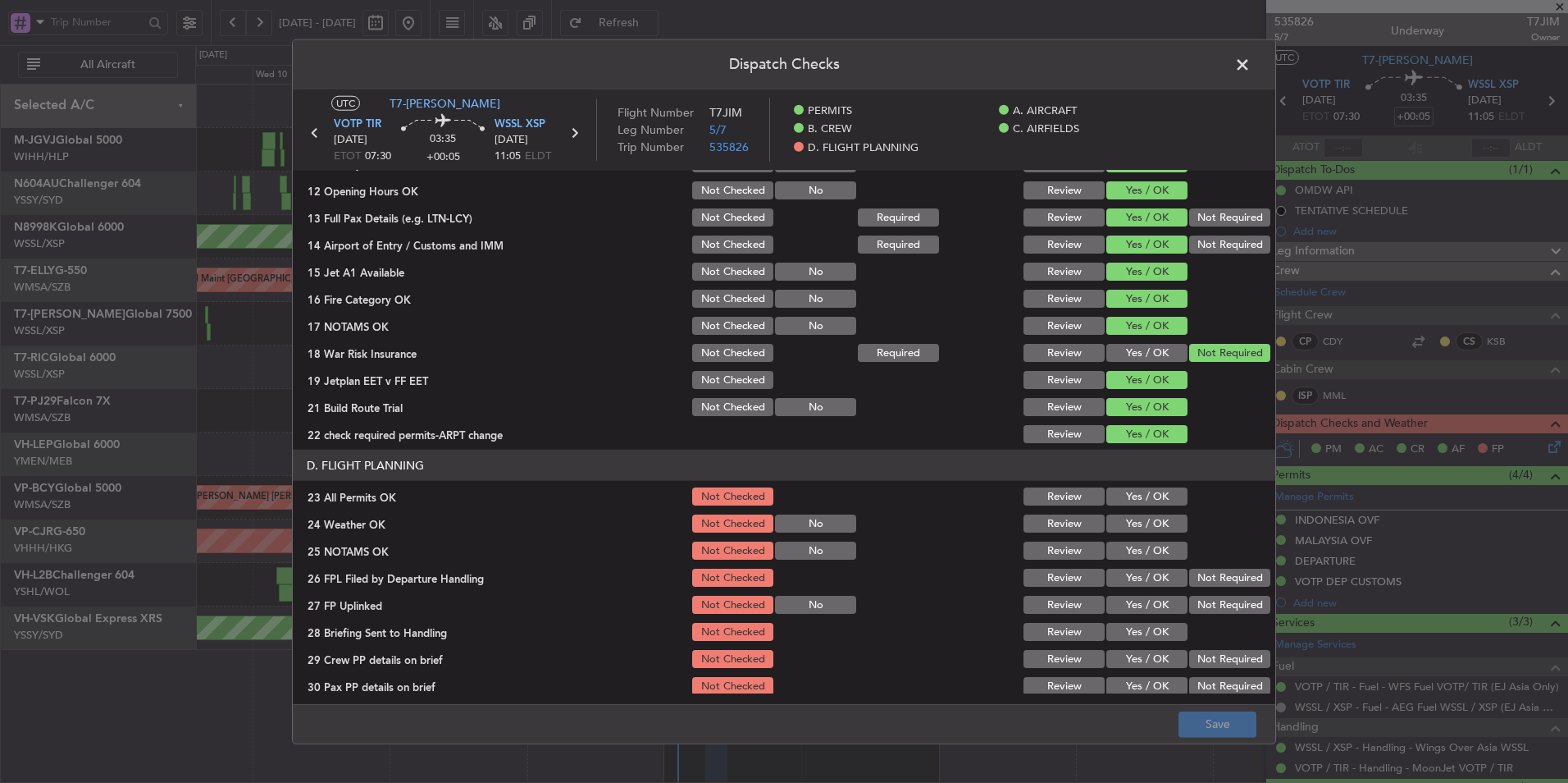
scroll to position [439, 0]
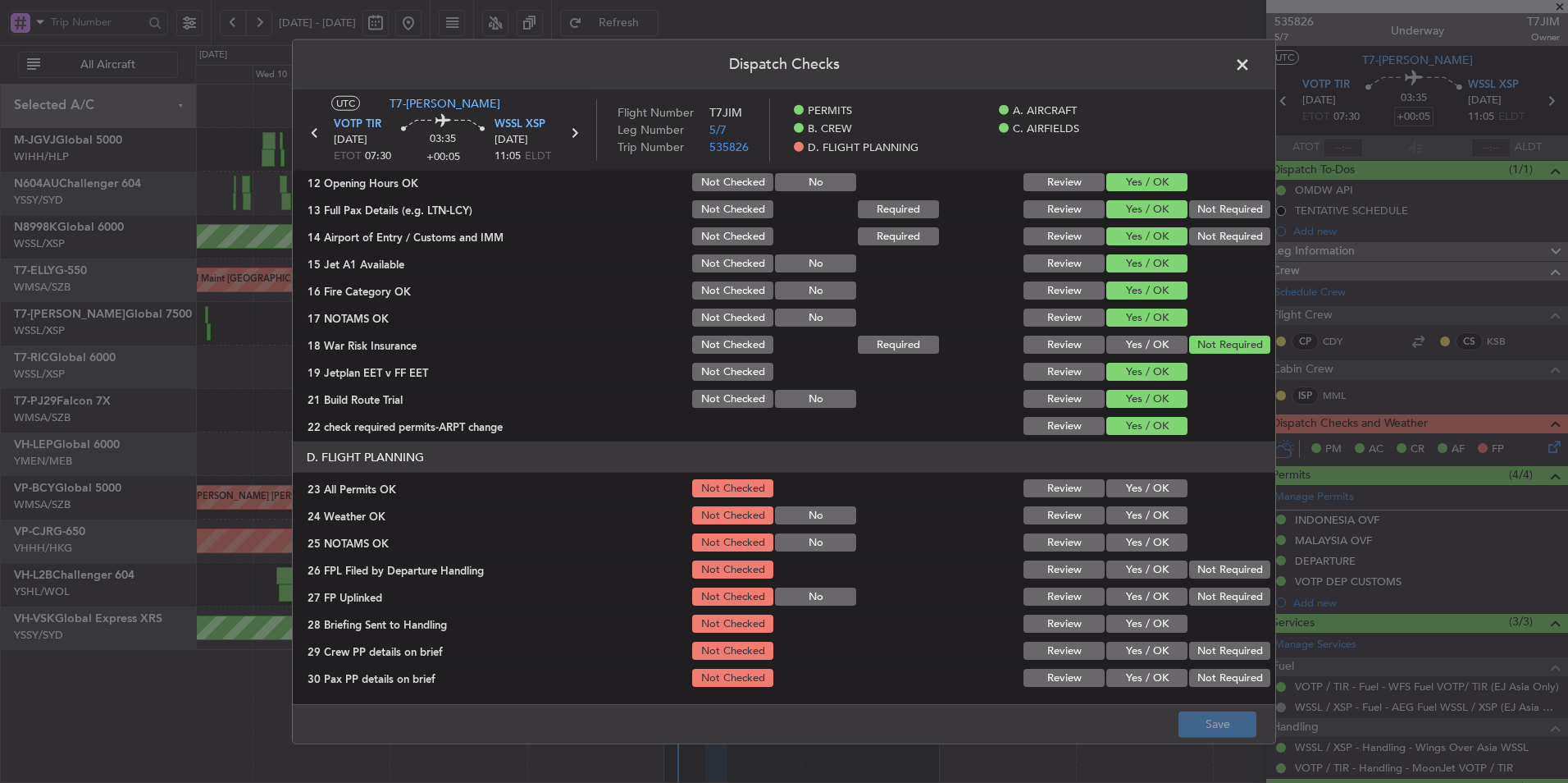
click at [1146, 489] on button "Yes / OK" at bounding box center [1147, 489] width 81 height 18
click at [1137, 516] on button "Yes / OK" at bounding box center [1147, 516] width 81 height 18
click at [1134, 548] on button "Yes / OK" at bounding box center [1147, 542] width 81 height 18
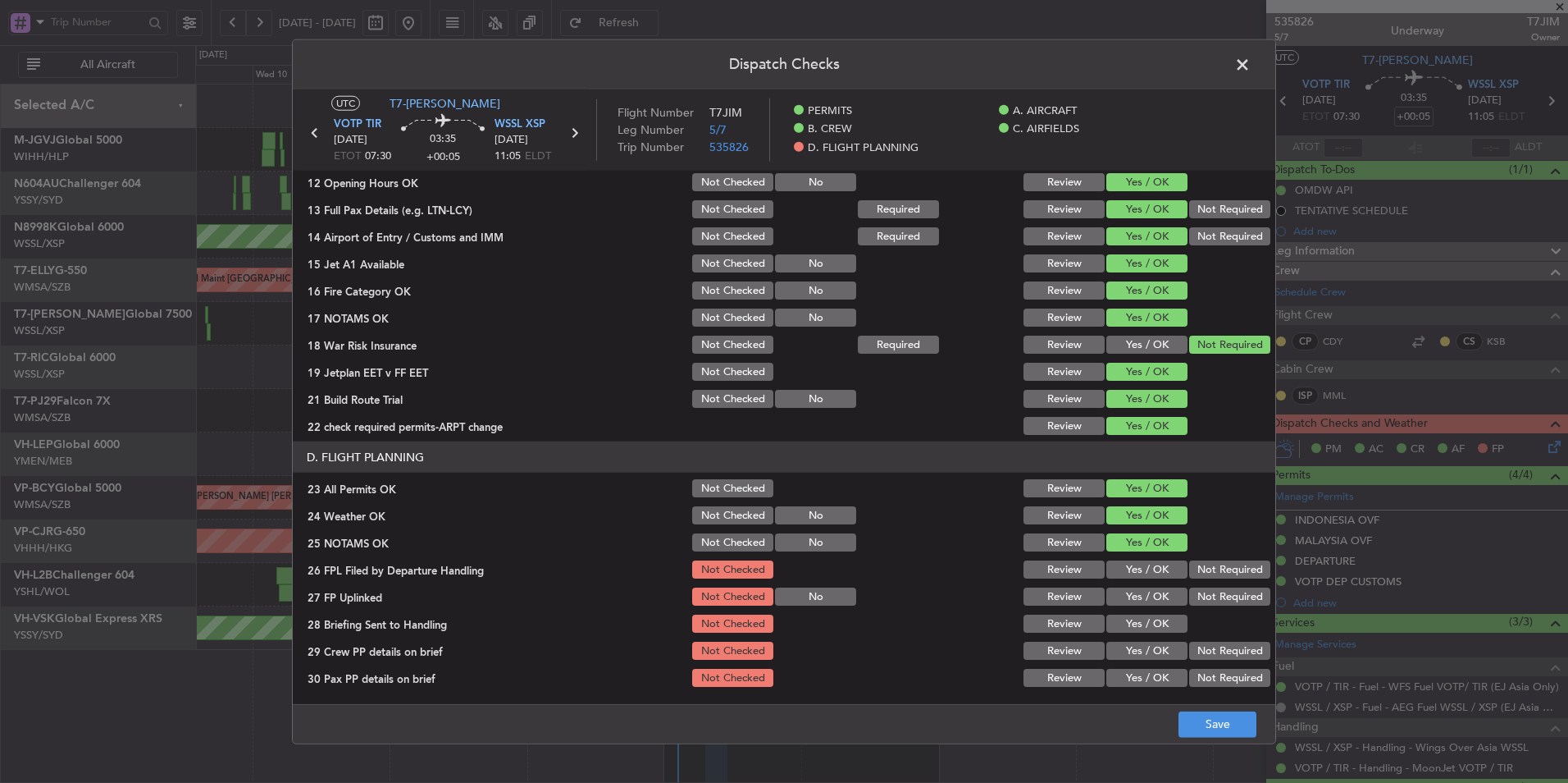
click at [1134, 571] on button "Yes / OK" at bounding box center [1147, 570] width 81 height 18
click at [1138, 593] on button "Yes / OK" at bounding box center [1147, 597] width 81 height 18
click at [1138, 607] on div "Yes / OK" at bounding box center [1146, 596] width 83 height 23
click at [1141, 634] on div "Yes / OK" at bounding box center [1146, 623] width 83 height 23
click at [1141, 654] on button "Yes / OK" at bounding box center [1147, 651] width 81 height 18
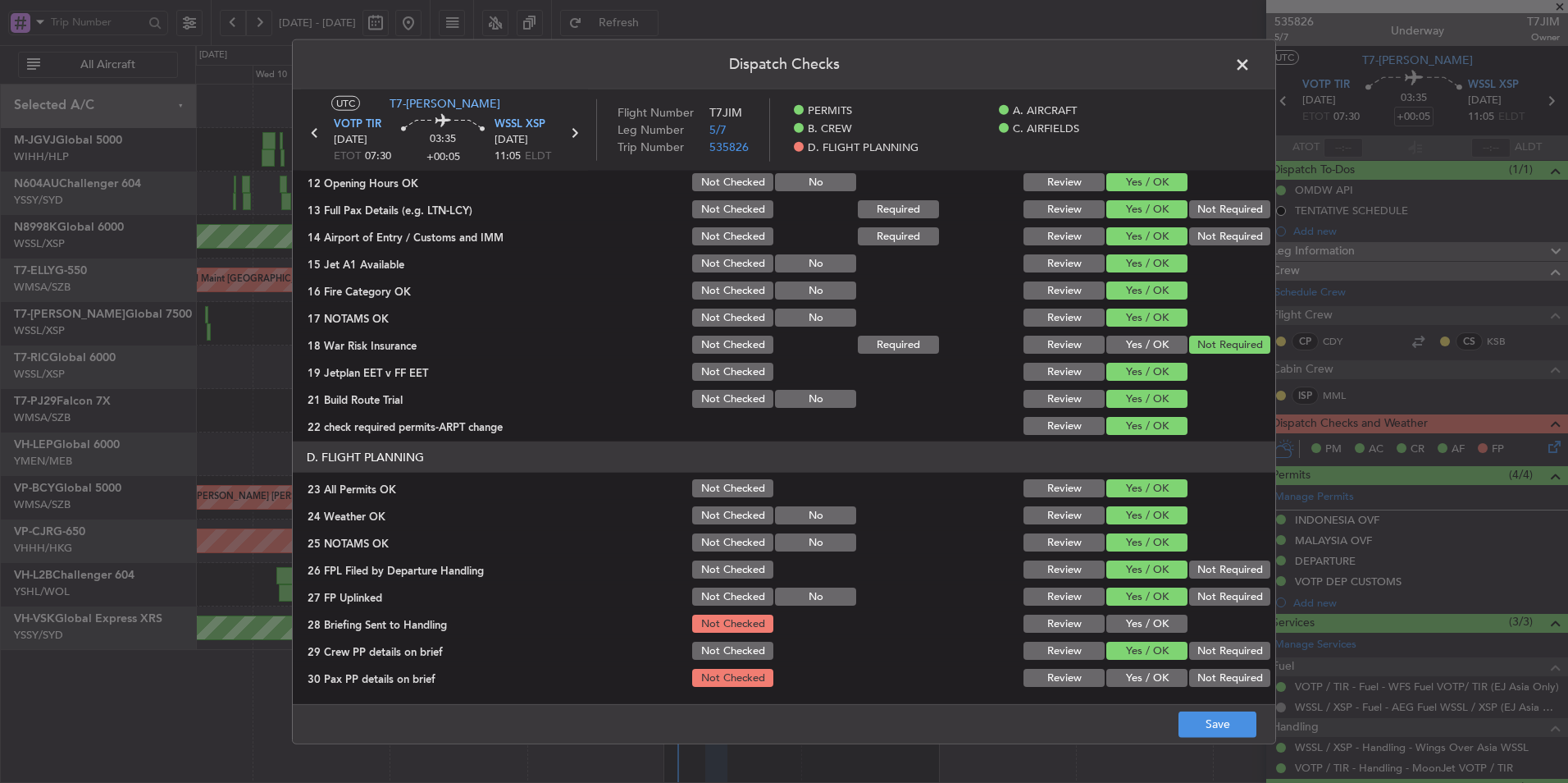
click at [1140, 623] on button "Yes / OK" at bounding box center [1147, 623] width 81 height 18
click at [1141, 670] on button "Yes / OK" at bounding box center [1147, 678] width 81 height 18
click at [1230, 752] on div "Dispatch Checks UTC T7-[PERSON_NAME] VOTP TIR [DATE] ETOT 07:30 03:35 +00:05 WS…" at bounding box center [784, 391] width 1568 height 783
click at [1230, 728] on button "Save" at bounding box center [1218, 723] width 78 height 26
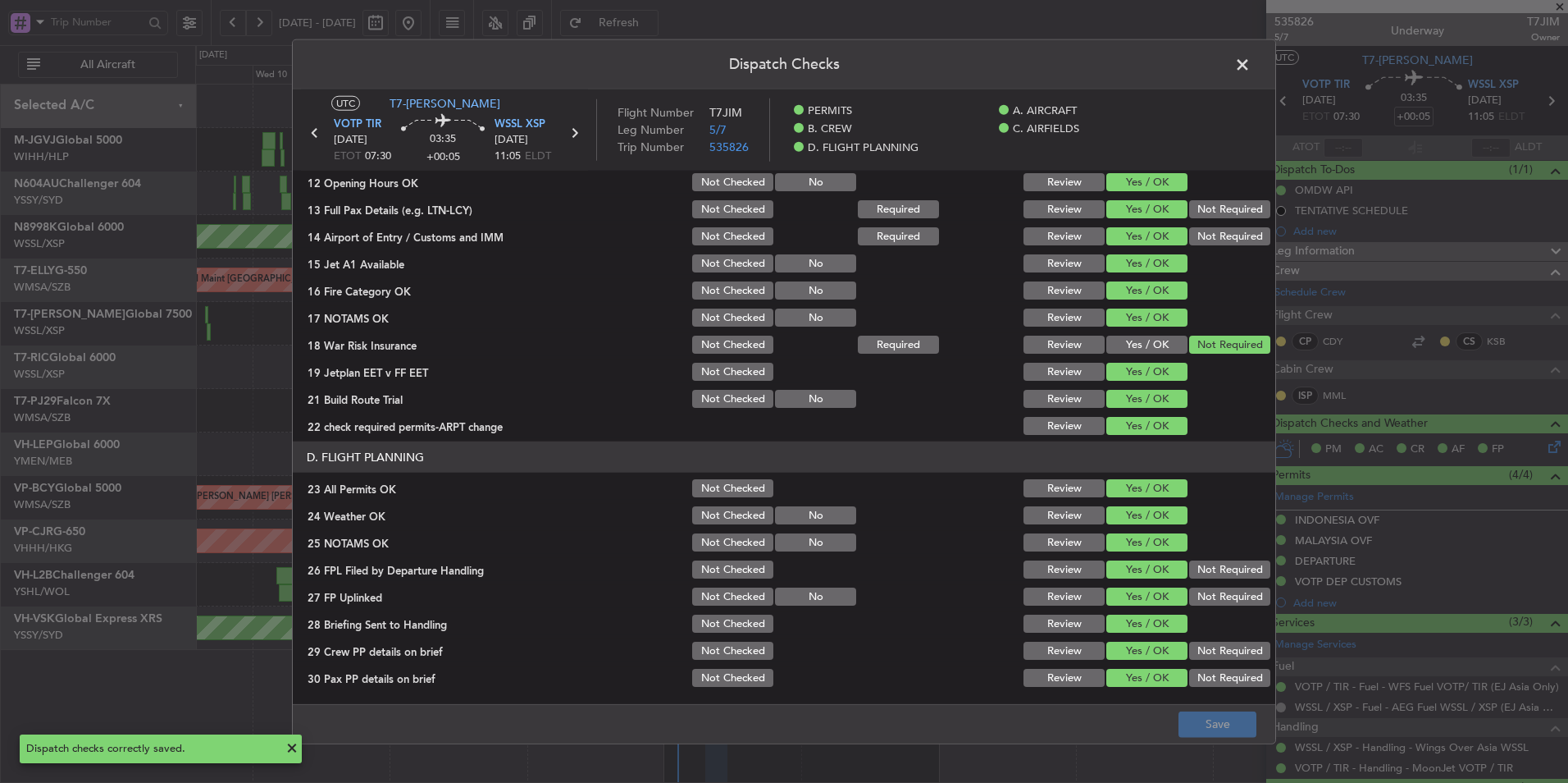
click at [1251, 61] on span at bounding box center [1251, 69] width 0 height 33
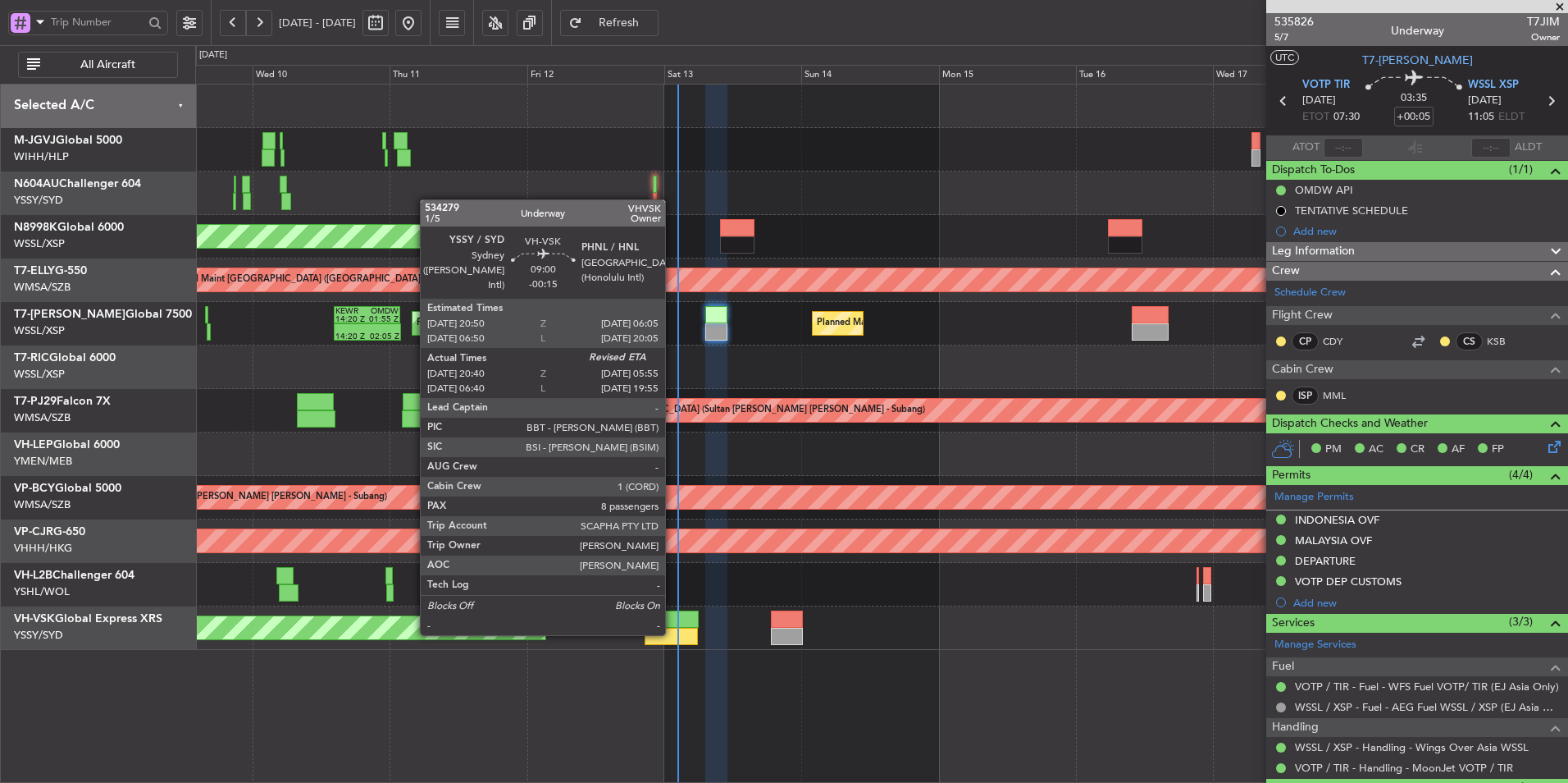
click at [673, 633] on div at bounding box center [671, 636] width 53 height 18
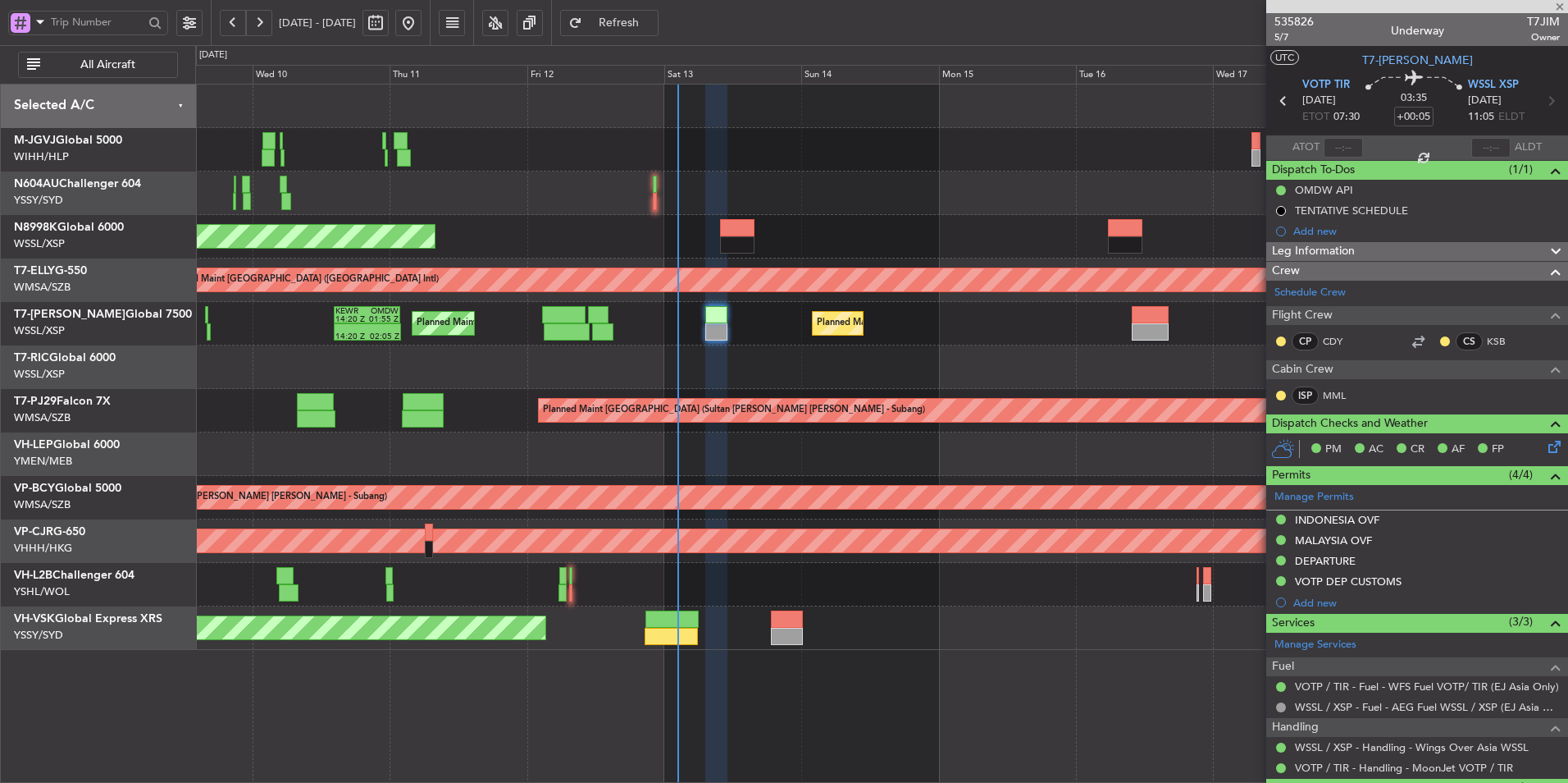
click at [769, 629] on div "Unplanned Maint Sydney ([PERSON_NAME] Intl) No Crew" at bounding box center [881, 627] width 1372 height 43
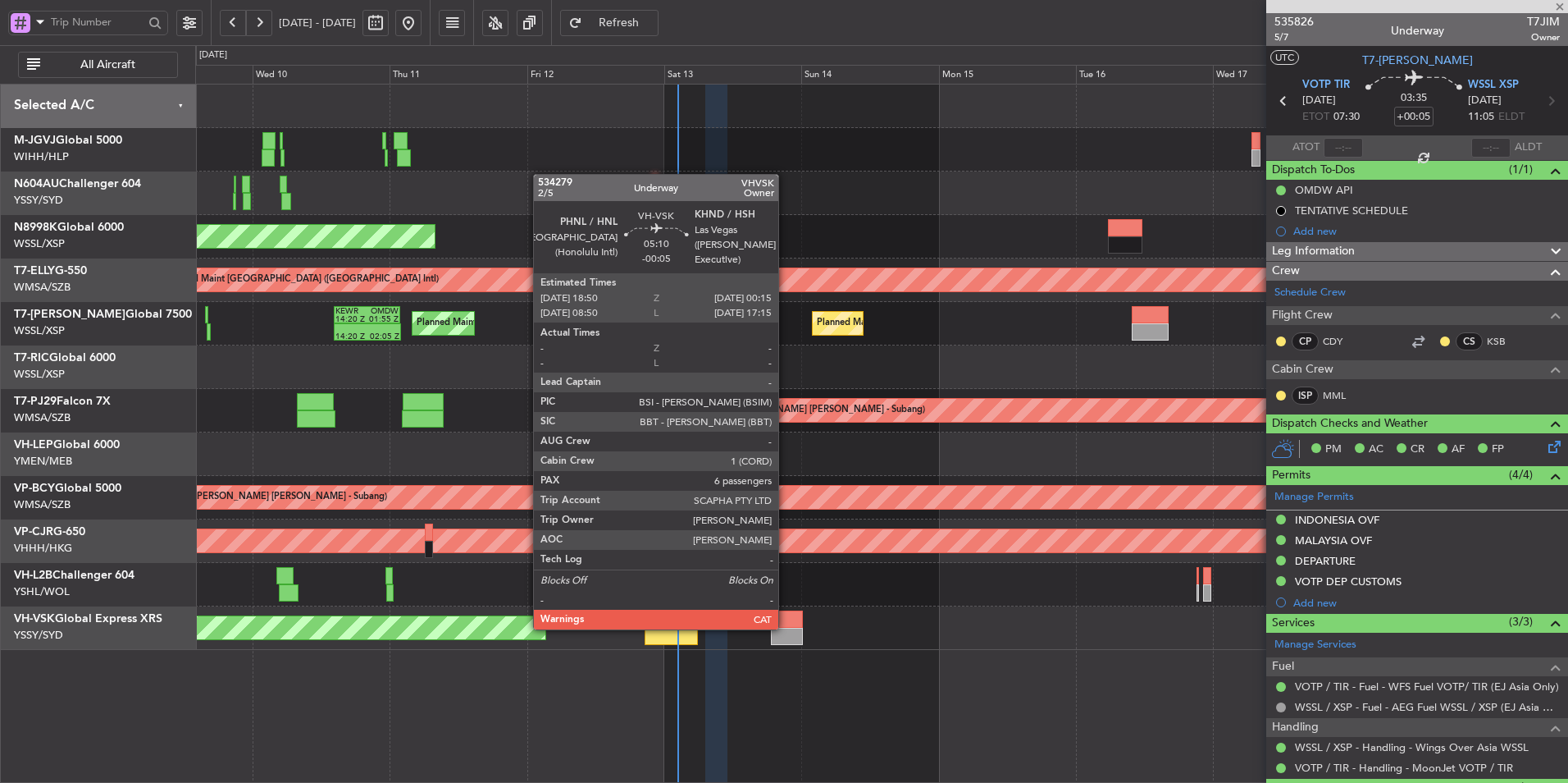
click at [785, 628] on div at bounding box center [786, 636] width 31 height 18
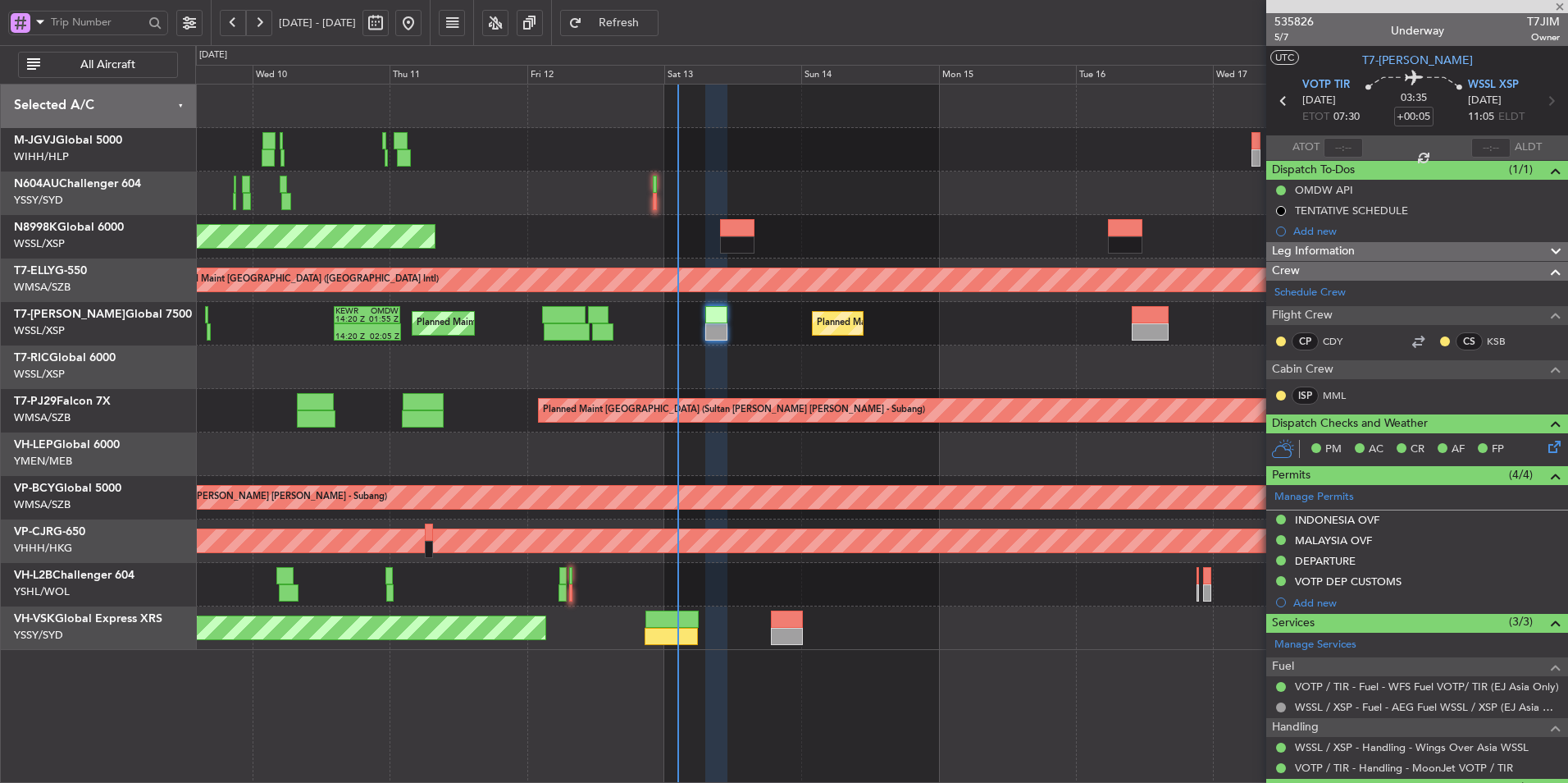
type input "-00:05"
type input "6"
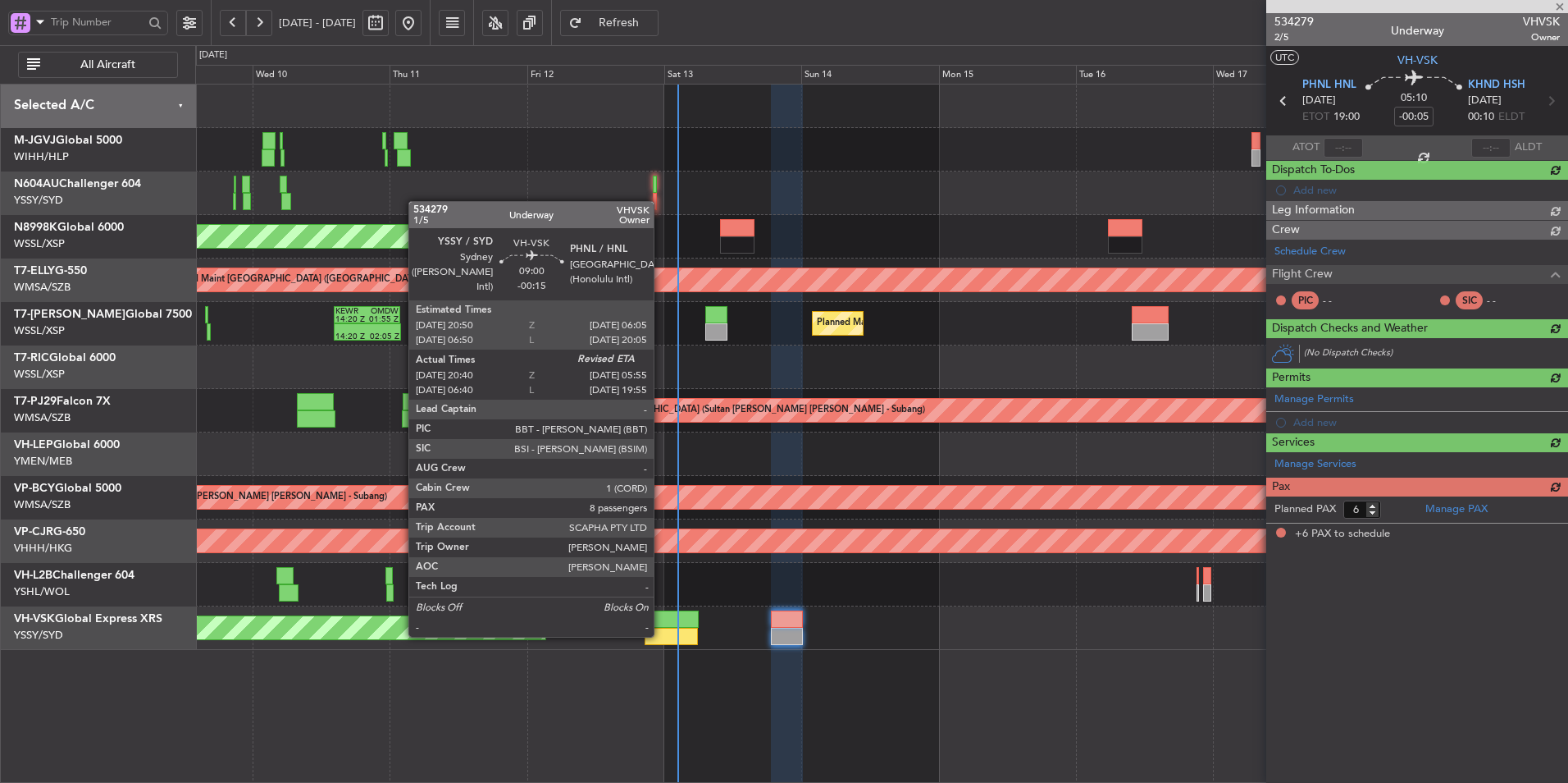
click at [661, 635] on div at bounding box center [671, 636] width 53 height 18
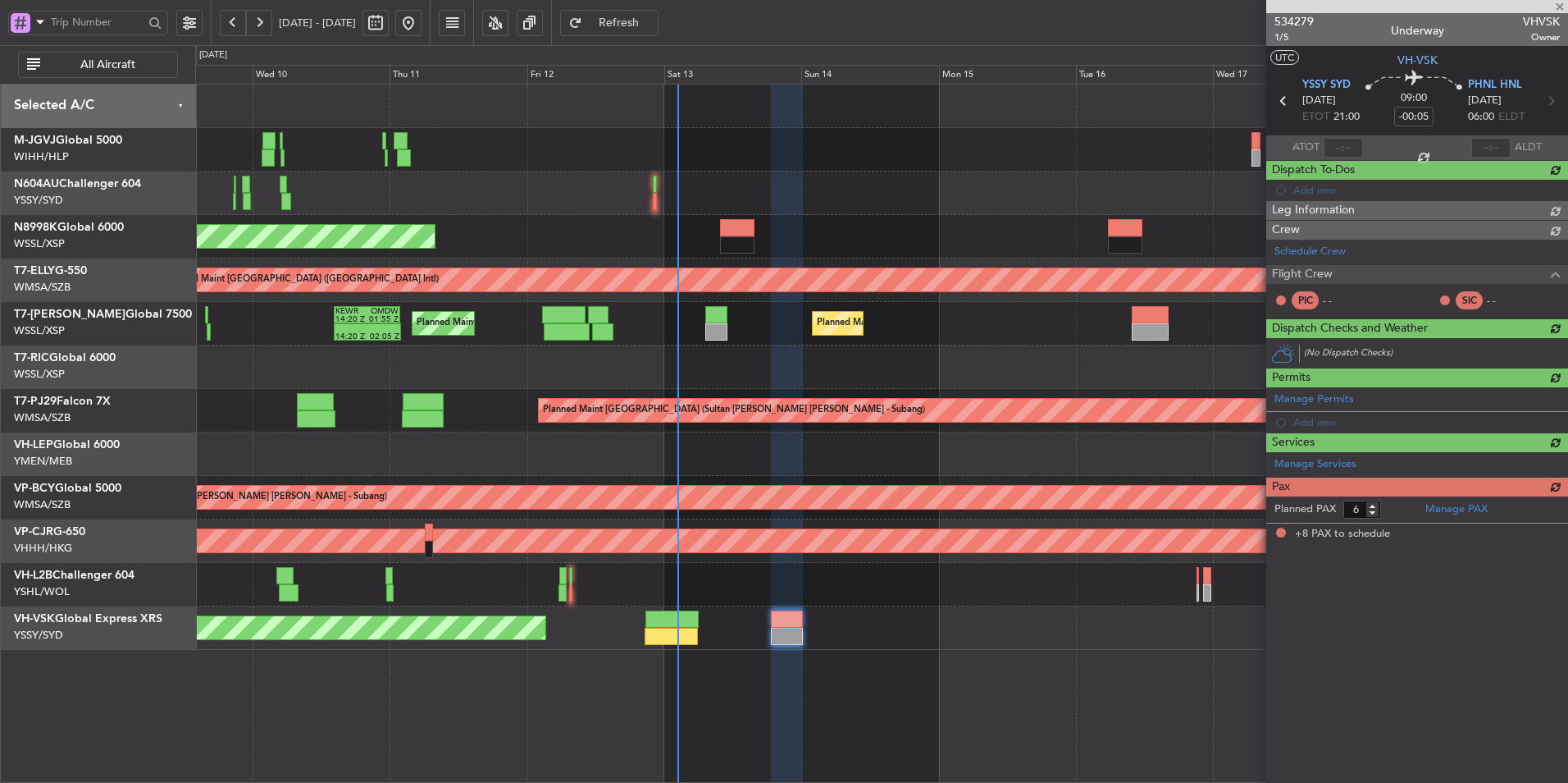
type input "-00:15"
type input "20:50"
type input "8"
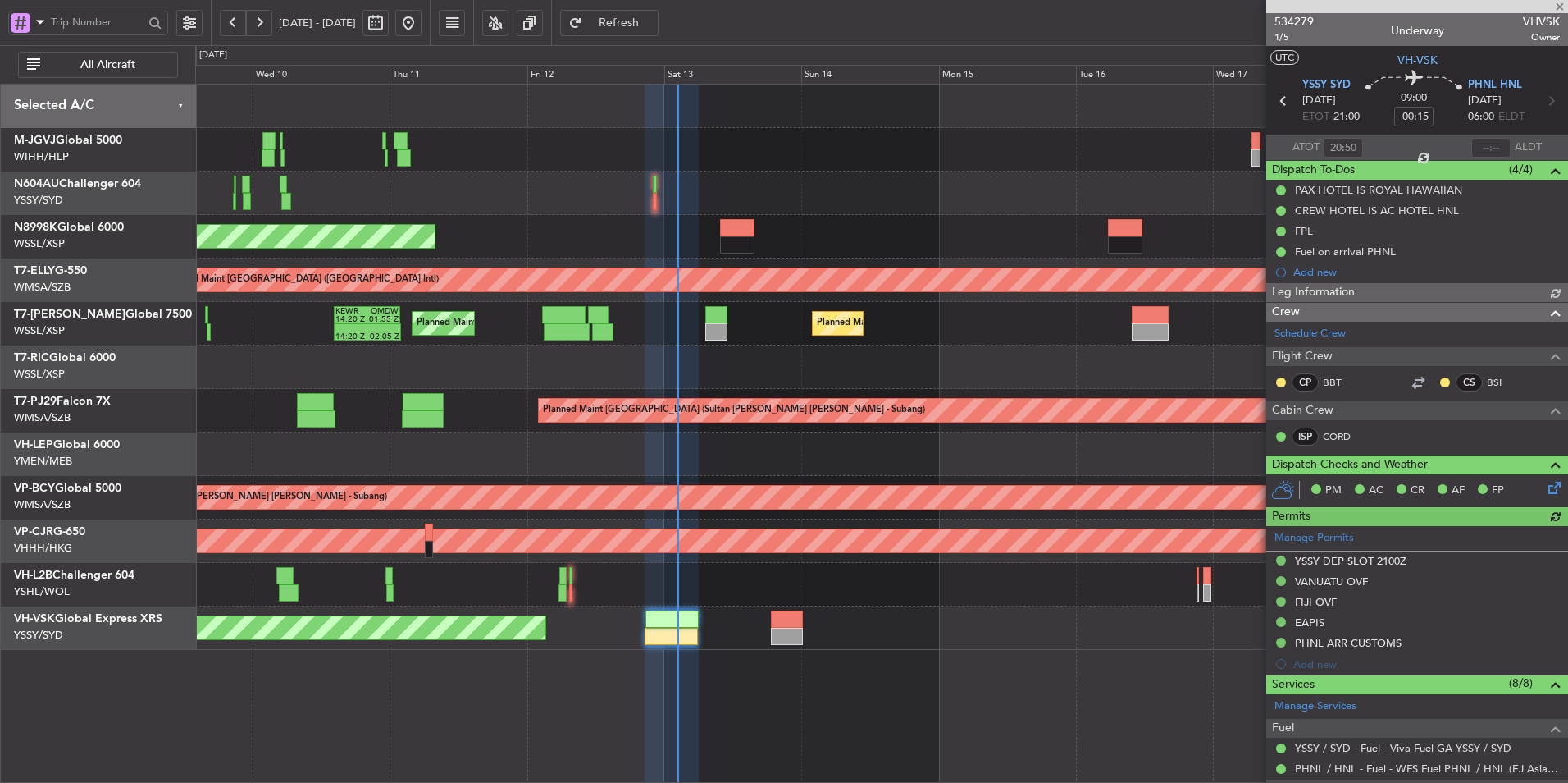
type input "[PERSON_NAME] (BTA)"
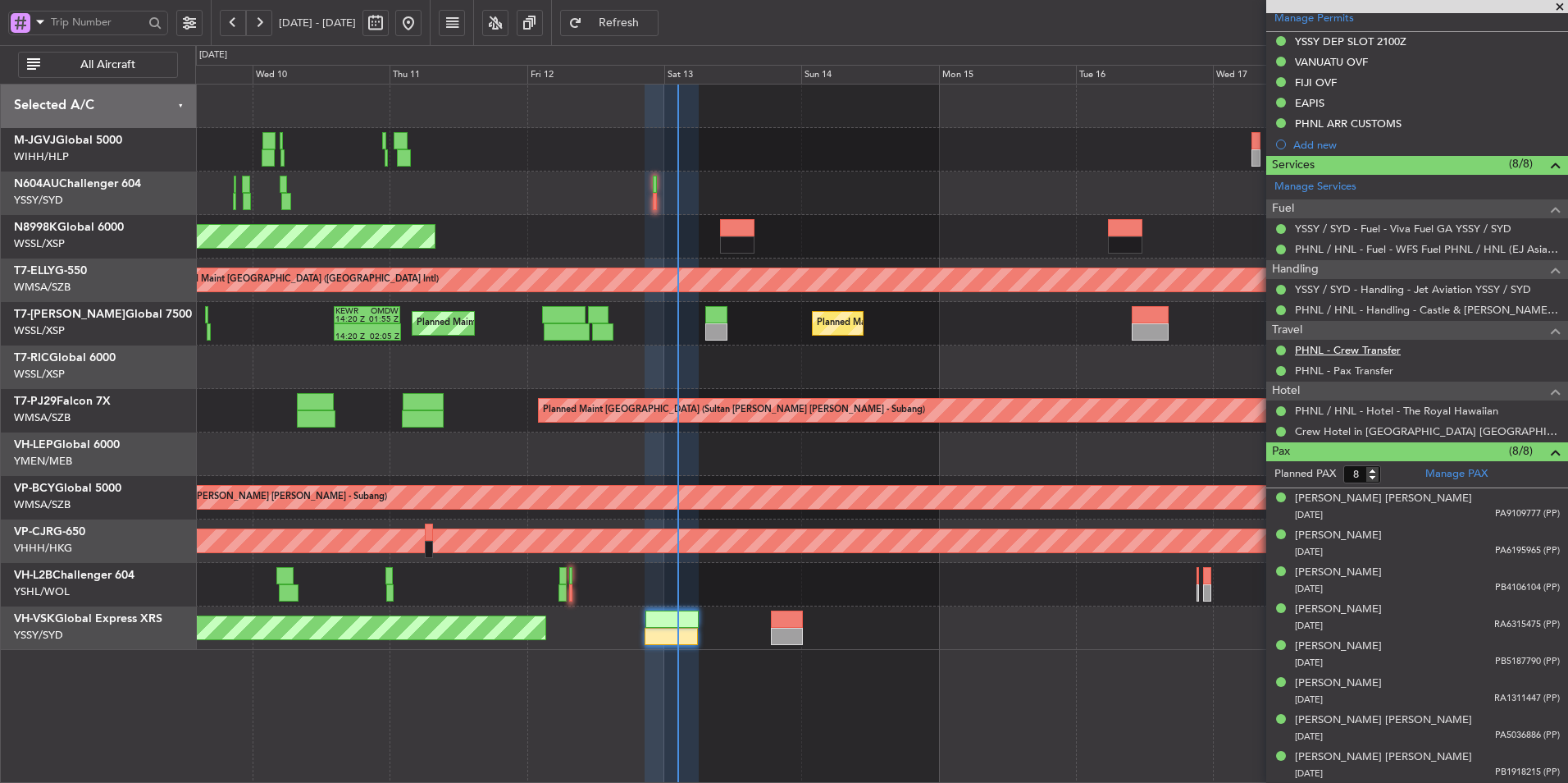
click at [1357, 347] on link "PHNL - Crew Transfer" at bounding box center [1348, 350] width 106 height 14
click at [1373, 370] on link "PHNL - Pax Transfer" at bounding box center [1344, 370] width 99 height 14
type input "[PERSON_NAME] (BTA)"
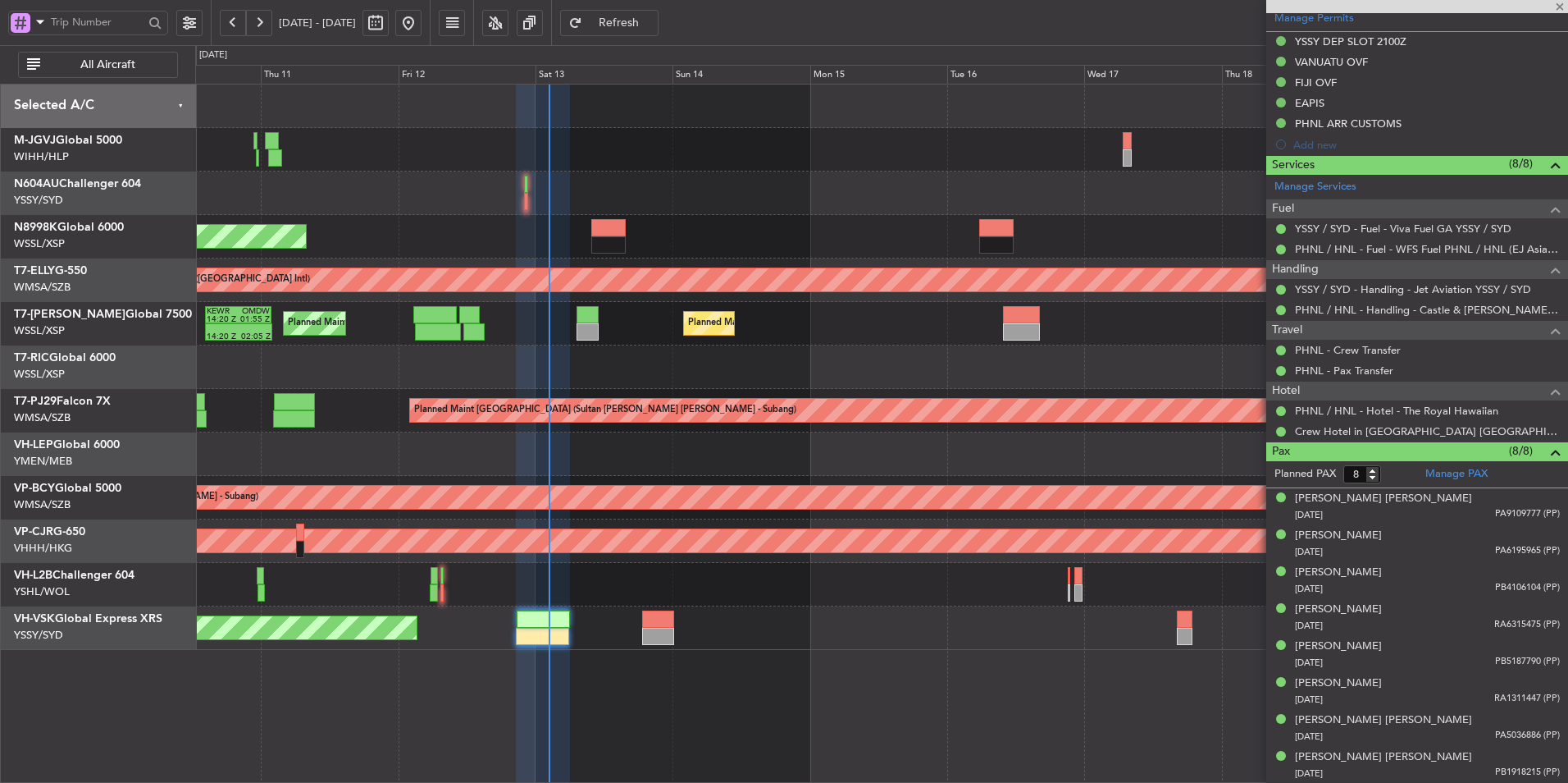
click at [590, 369] on div at bounding box center [881, 367] width 1372 height 43
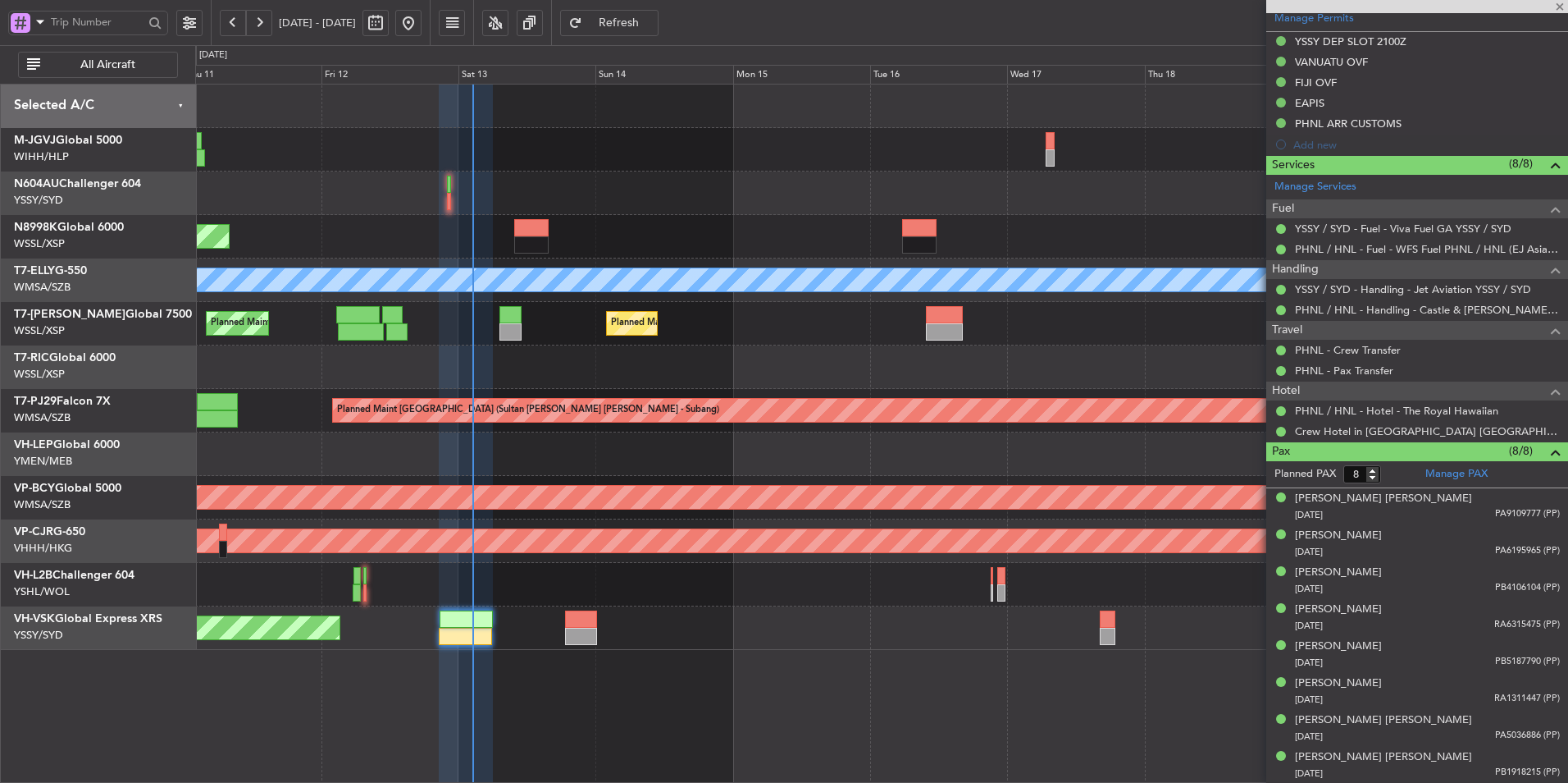
type input "[PERSON_NAME] (BTA)"
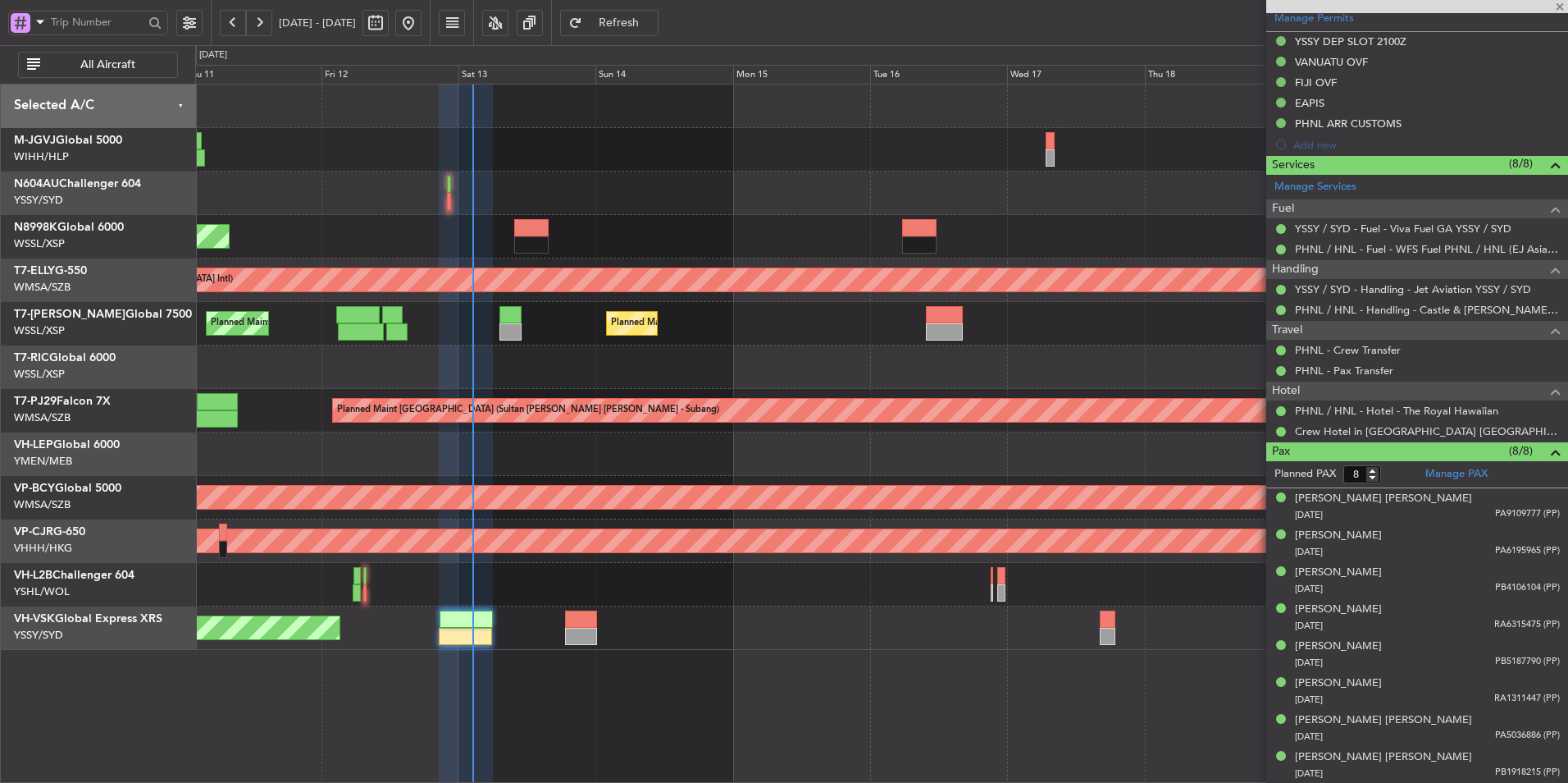
type input "[PERSON_NAME] (BTA)"
click at [539, 163] on div at bounding box center [881, 149] width 1372 height 43
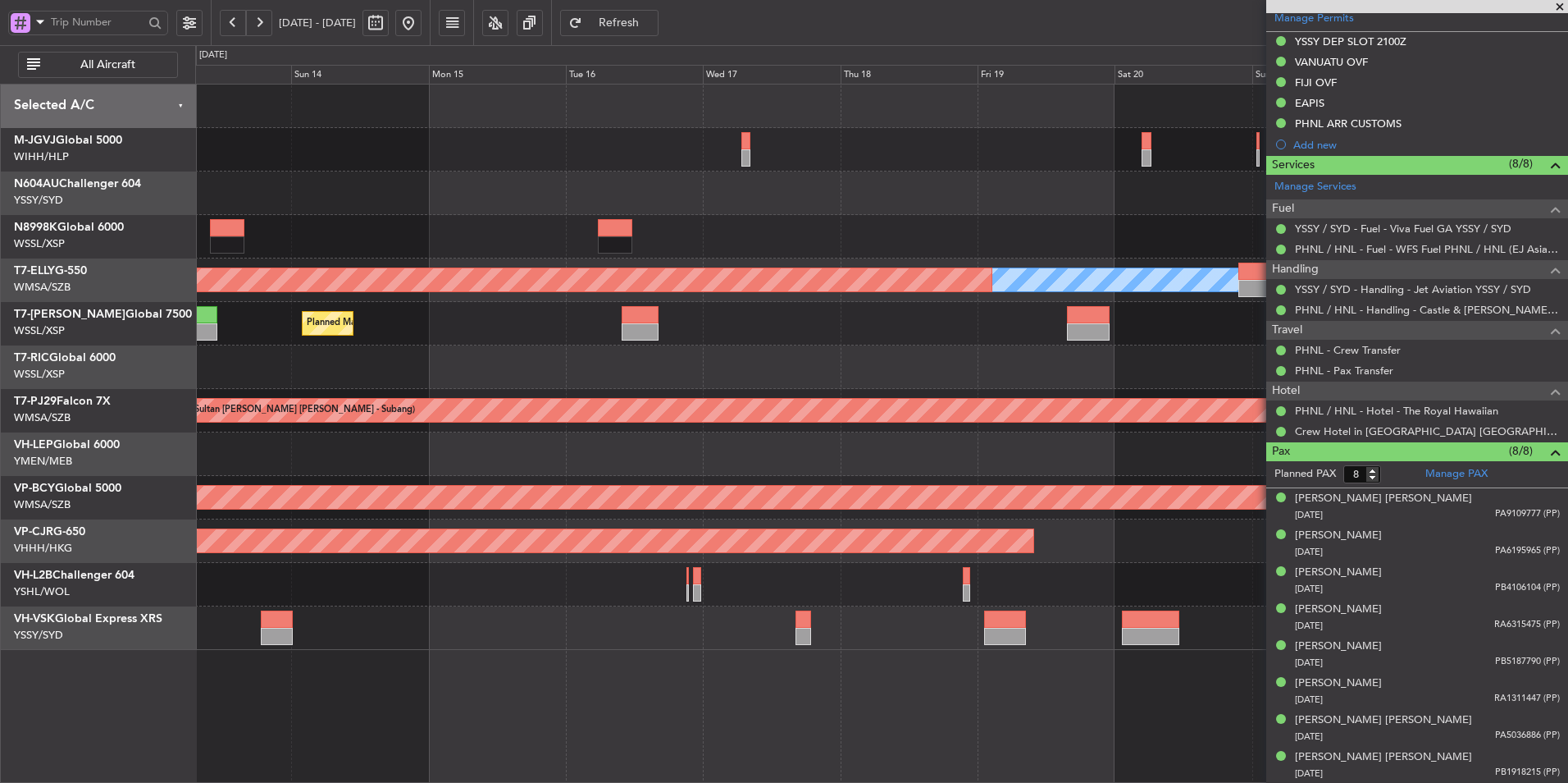
click at [722, 191] on div "Planned Maint [GEOGRAPHIC_DATA] (Seletar) [PERSON_NAME] Planned Maint [GEOGRAPH…" at bounding box center [881, 367] width 1372 height 565
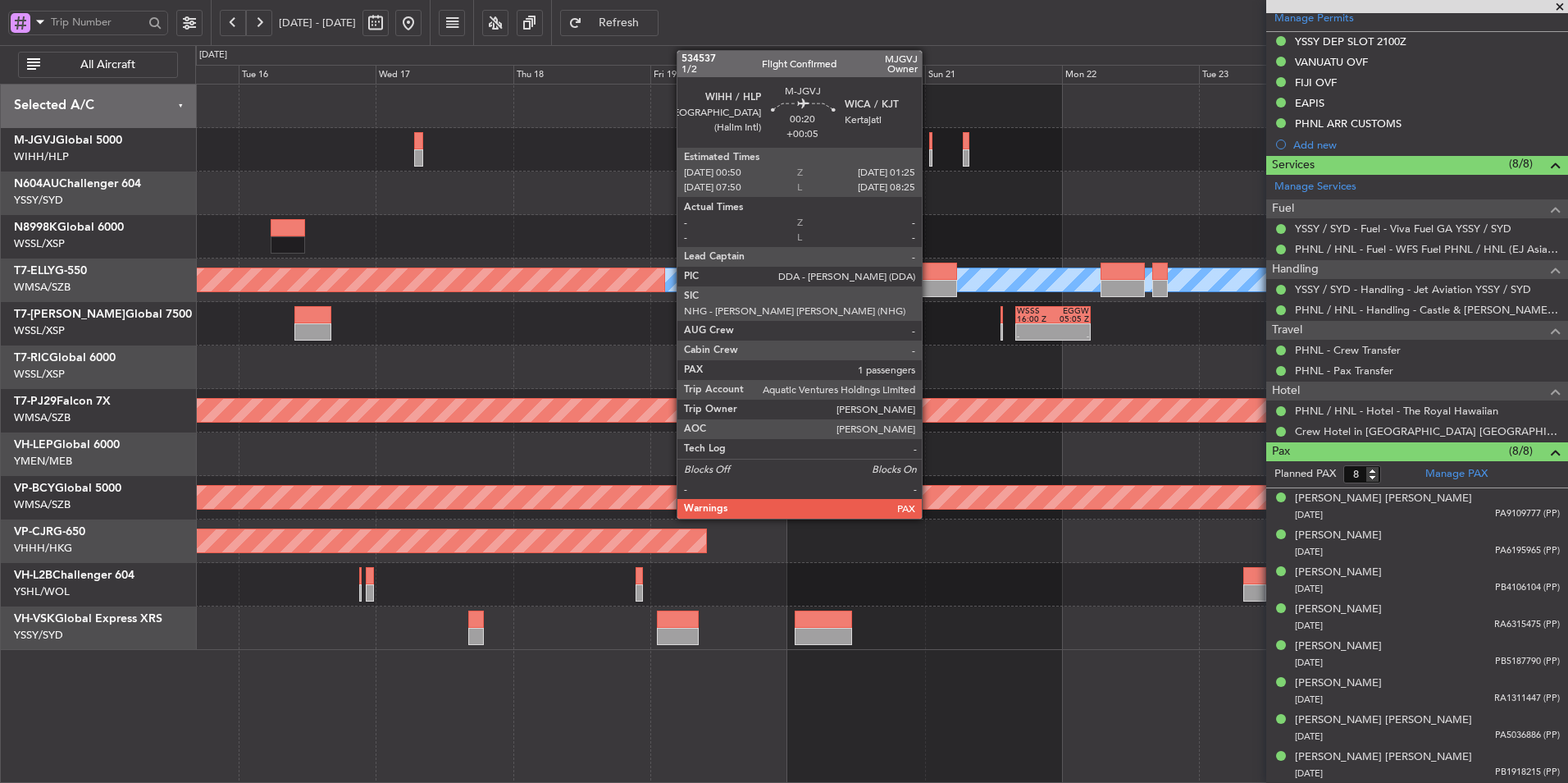
click at [929, 152] on div at bounding box center [931, 158] width 4 height 18
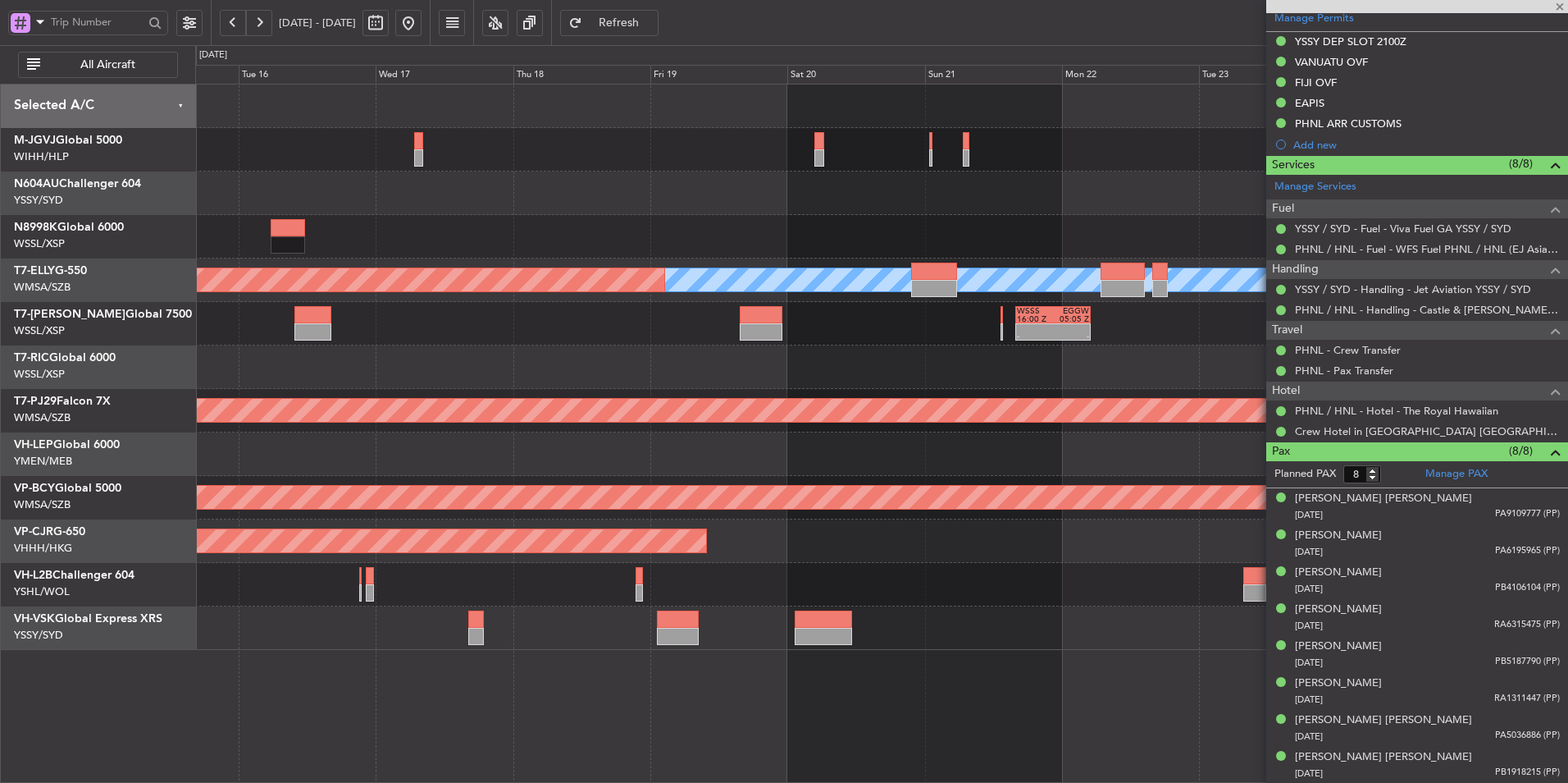
type input "+00:05"
type input "2"
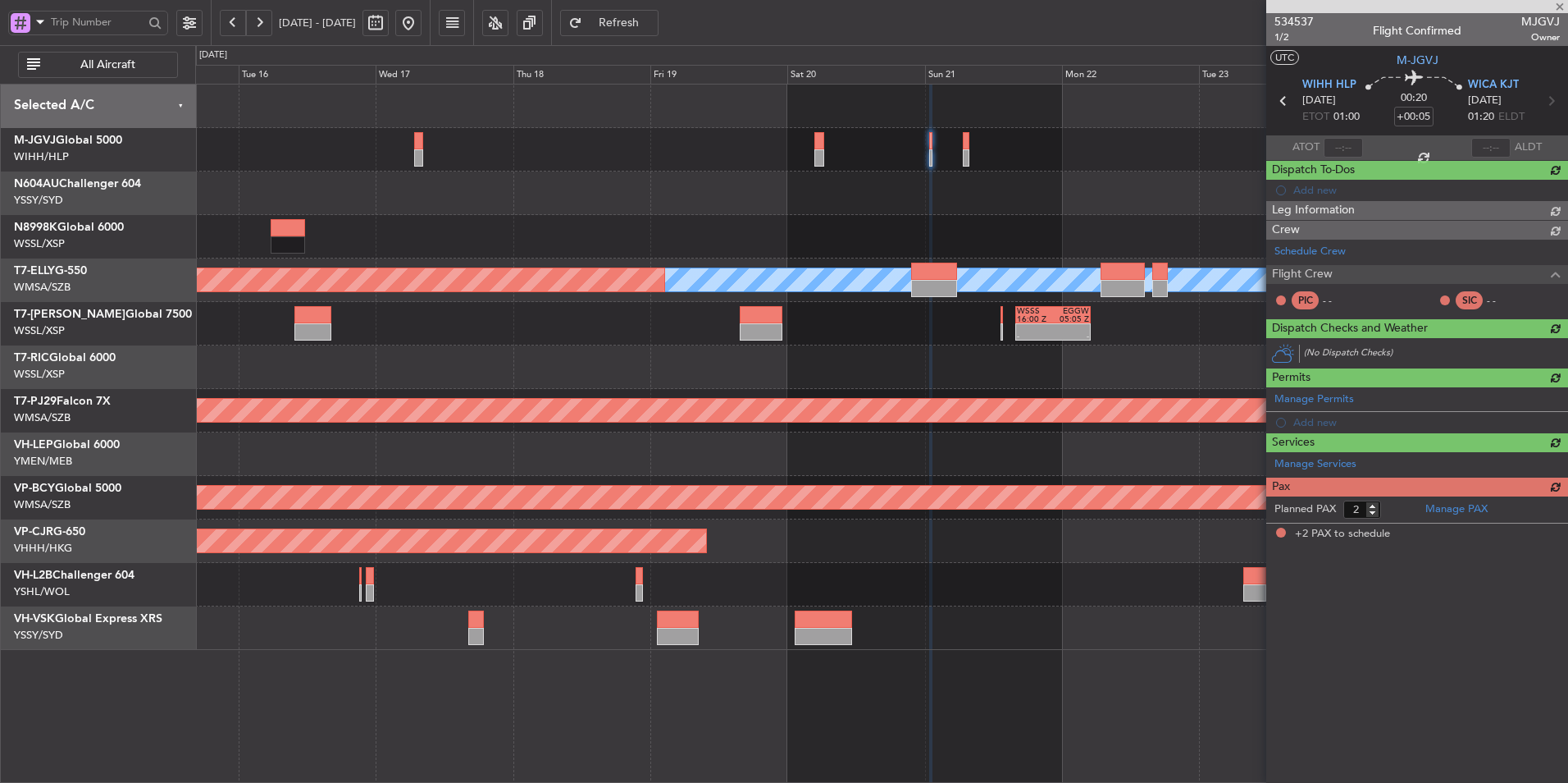
scroll to position [0, 0]
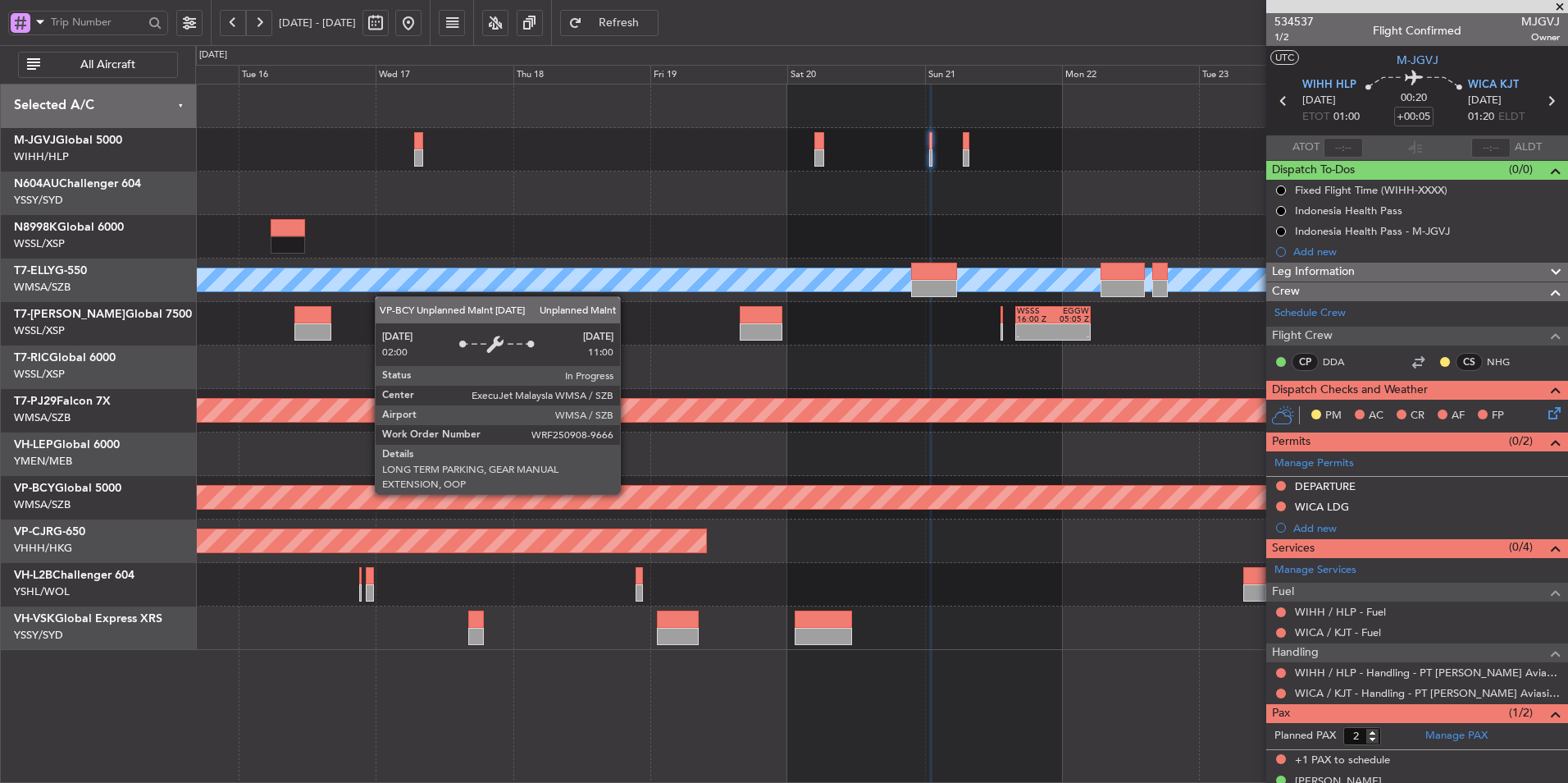
click at [963, 509] on div "Unplanned Maint [GEOGRAPHIC_DATA] (Sultan [PERSON_NAME] [PERSON_NAME] - Subang)" at bounding box center [1045, 497] width 3789 height 25
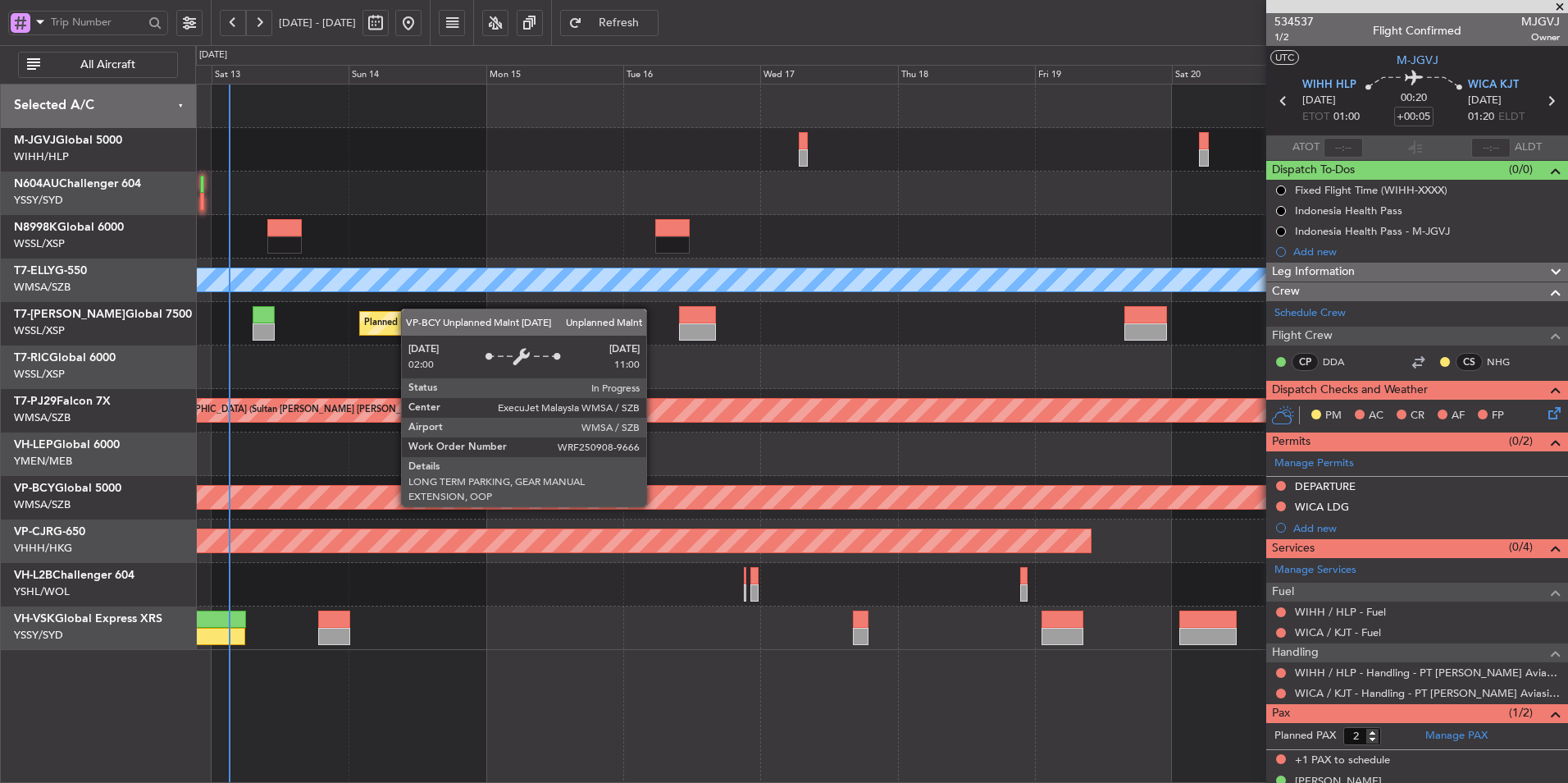
click at [995, 510] on div "Unplanned Maint [GEOGRAPHIC_DATA] (Sultan [PERSON_NAME] [PERSON_NAME] - Subang)" at bounding box center [1237, 498] width 3403 height 26
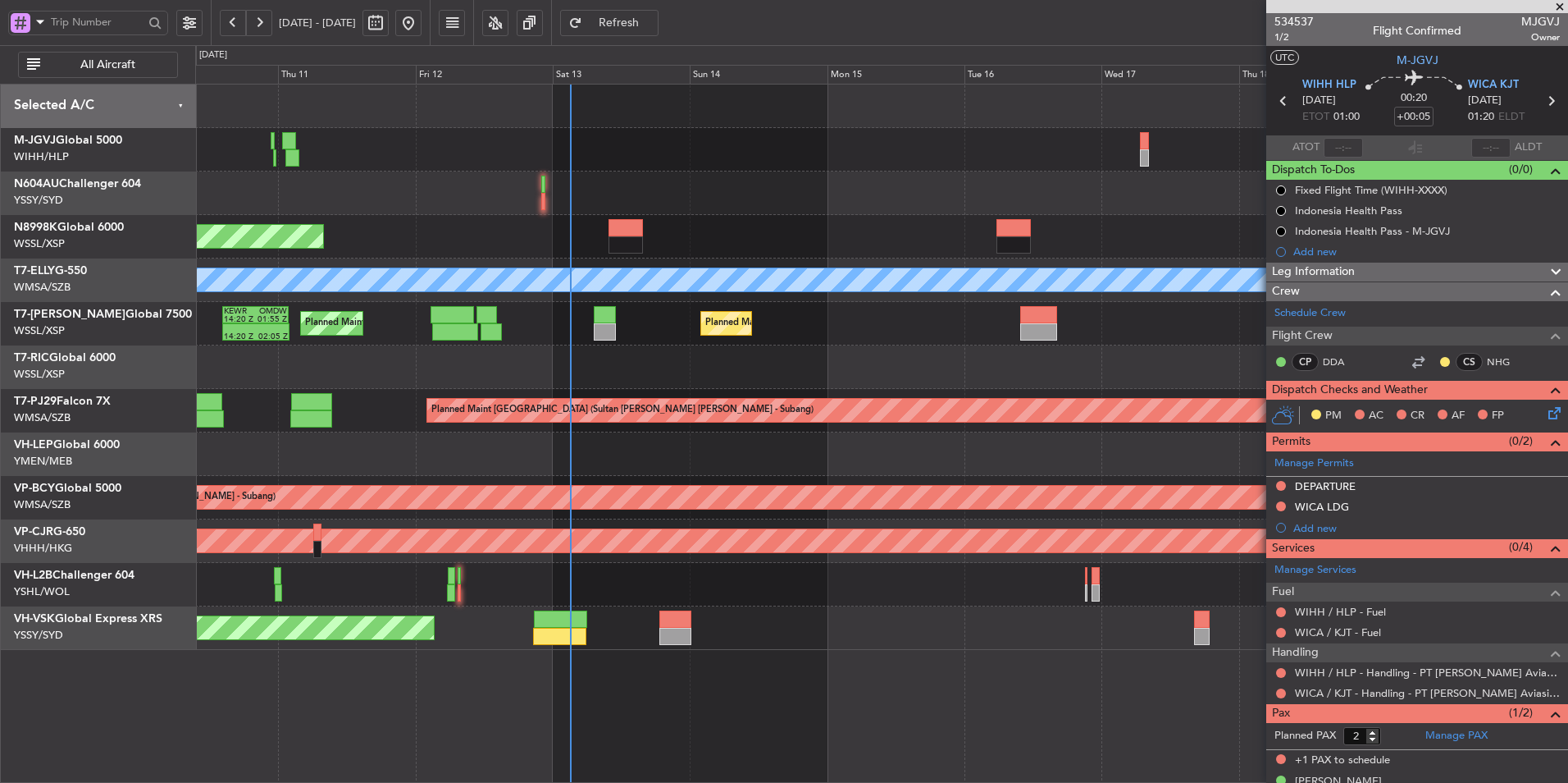
click at [771, 516] on div "Unplanned Maint [GEOGRAPHIC_DATA] (Sultan [PERSON_NAME] [PERSON_NAME] - Subang)" at bounding box center [881, 497] width 1372 height 43
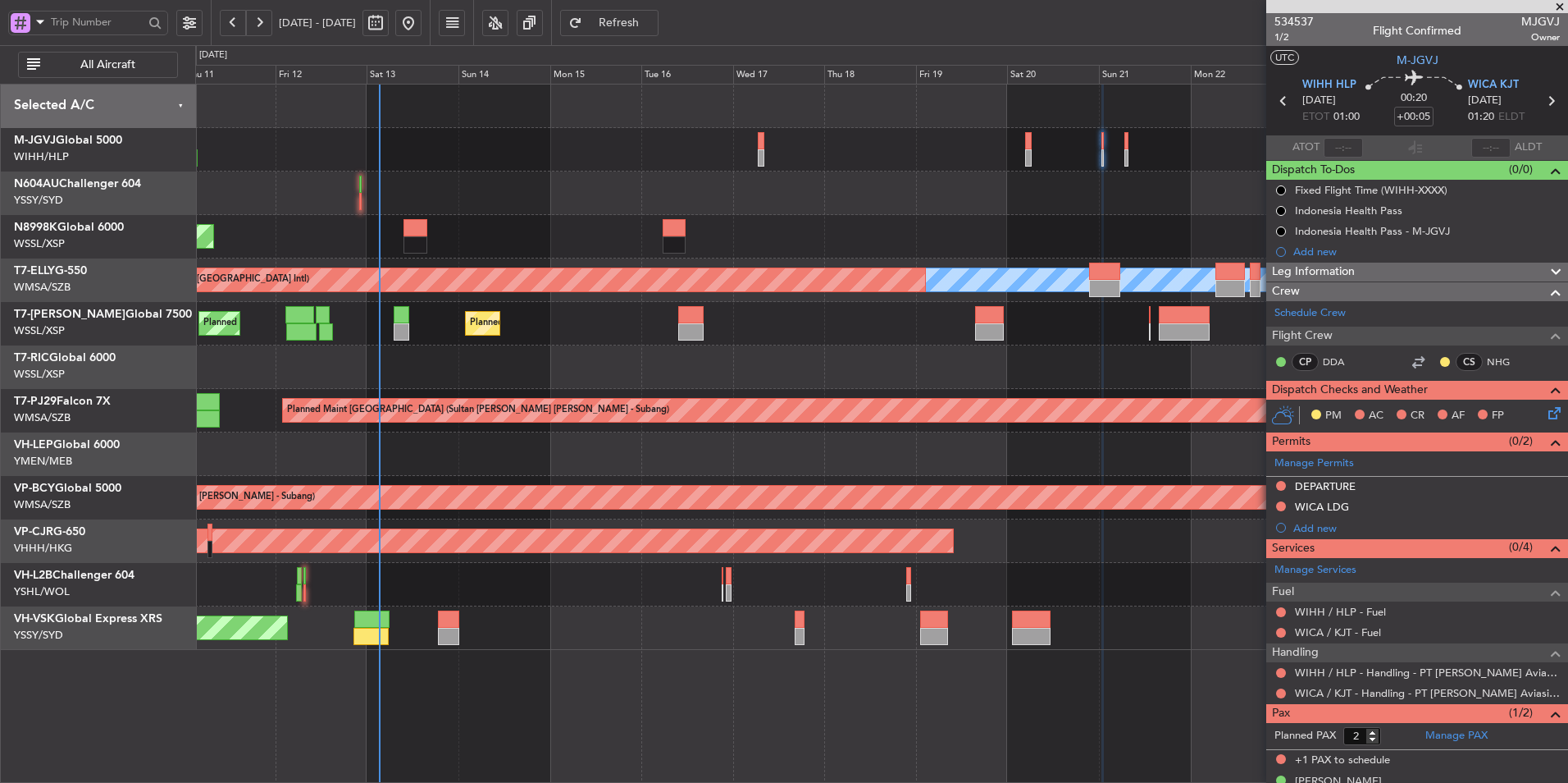
click at [746, 131] on div "Planned Maint [GEOGRAPHIC_DATA] (Seletar) [PERSON_NAME] Planned Maint [GEOGRAPH…" at bounding box center [881, 367] width 1372 height 565
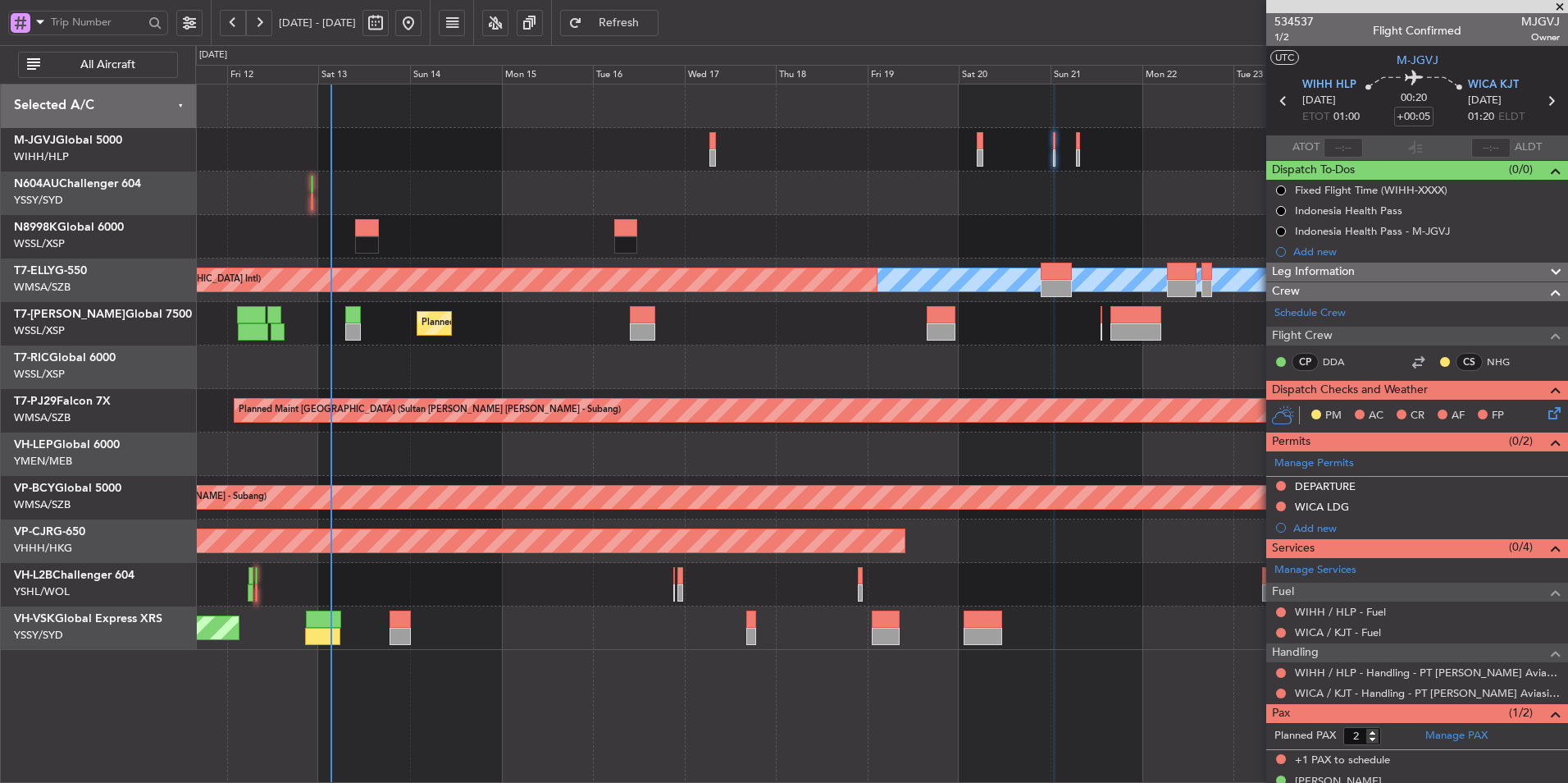
click at [928, 377] on div at bounding box center [881, 367] width 1372 height 43
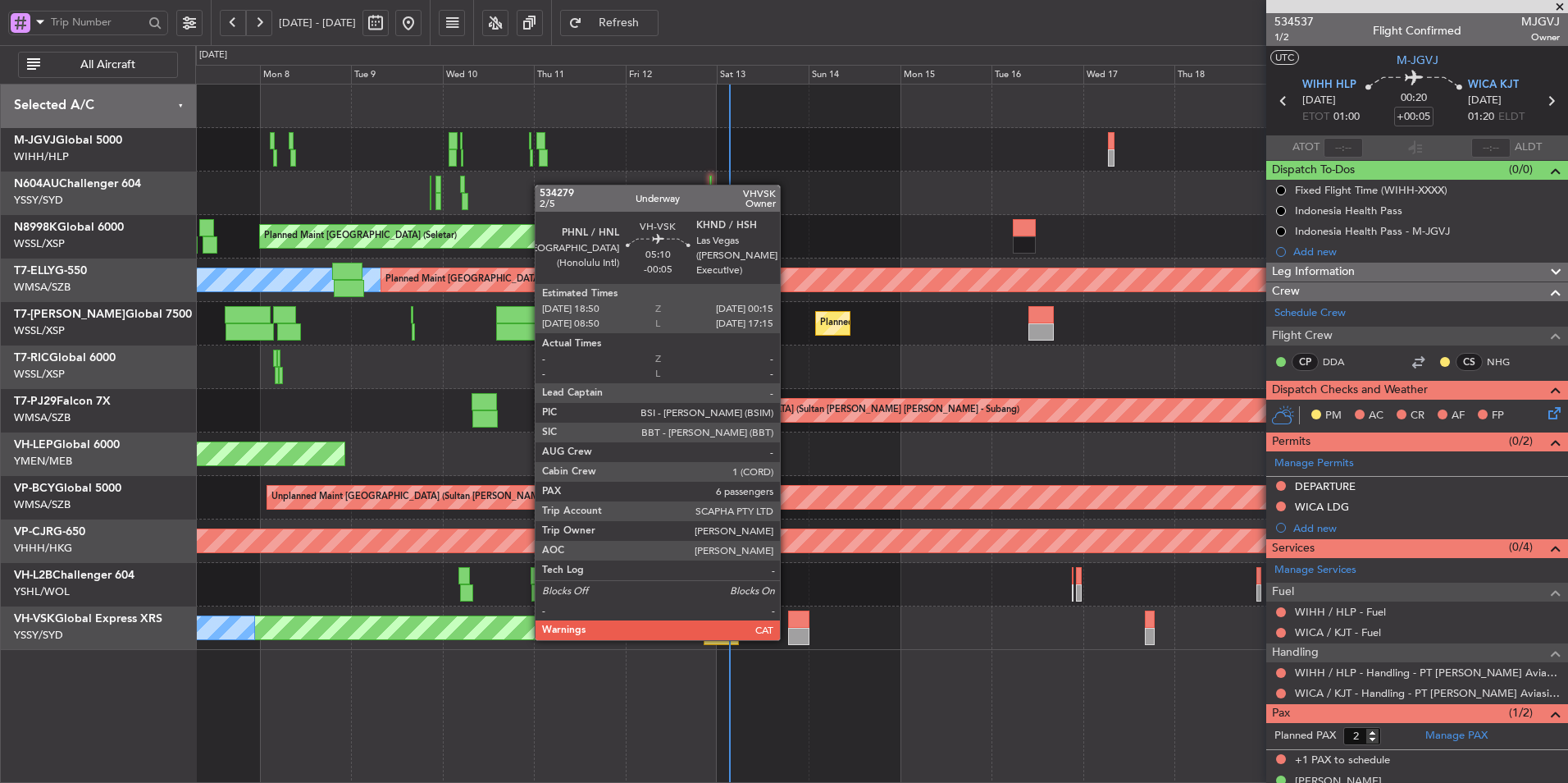
click at [795, 634] on div at bounding box center [798, 636] width 21 height 18
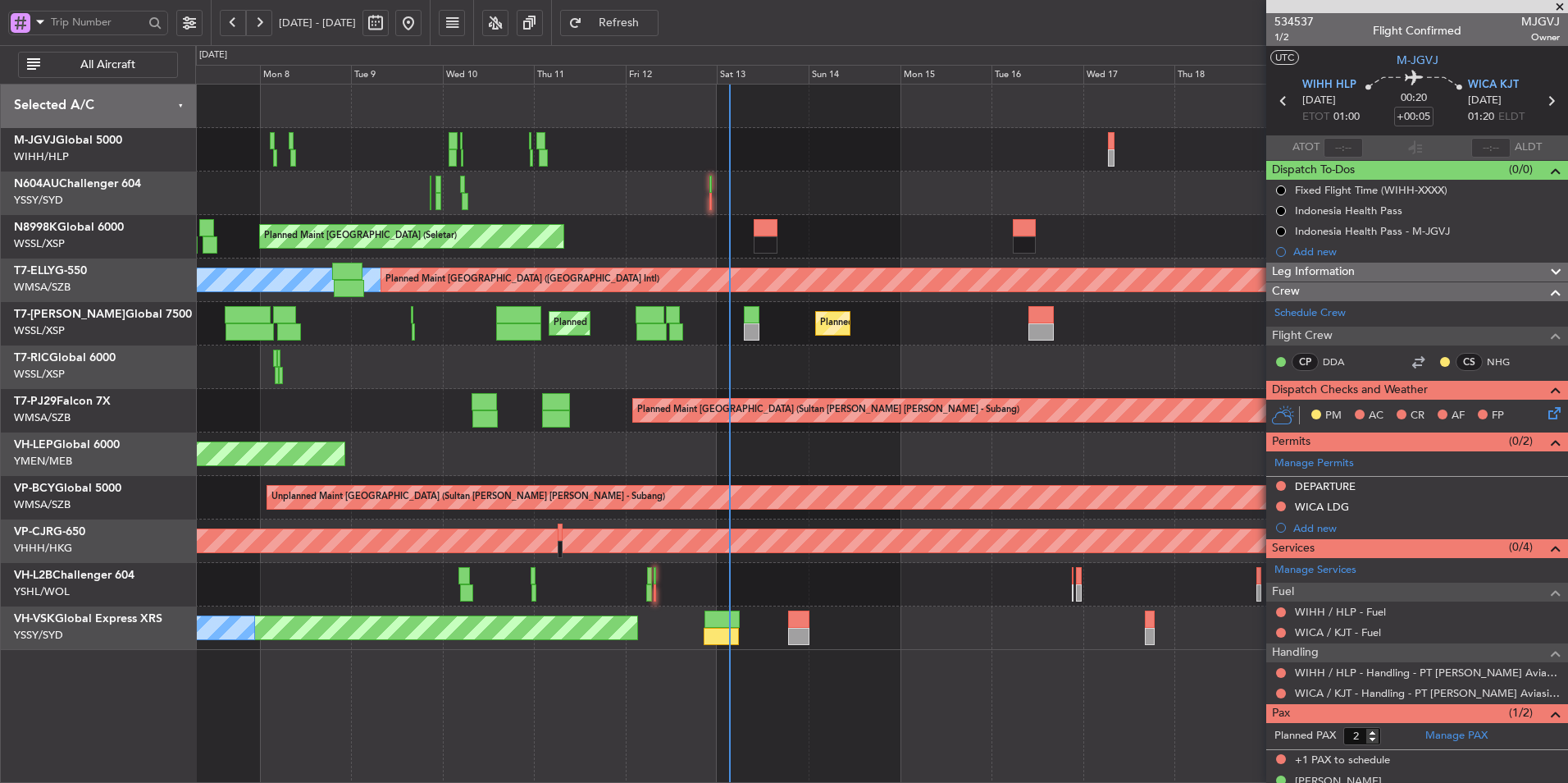
click at [877, 631] on div "Unplanned Maint Sydney ([PERSON_NAME] Intl) No Crew" at bounding box center [881, 627] width 1372 height 43
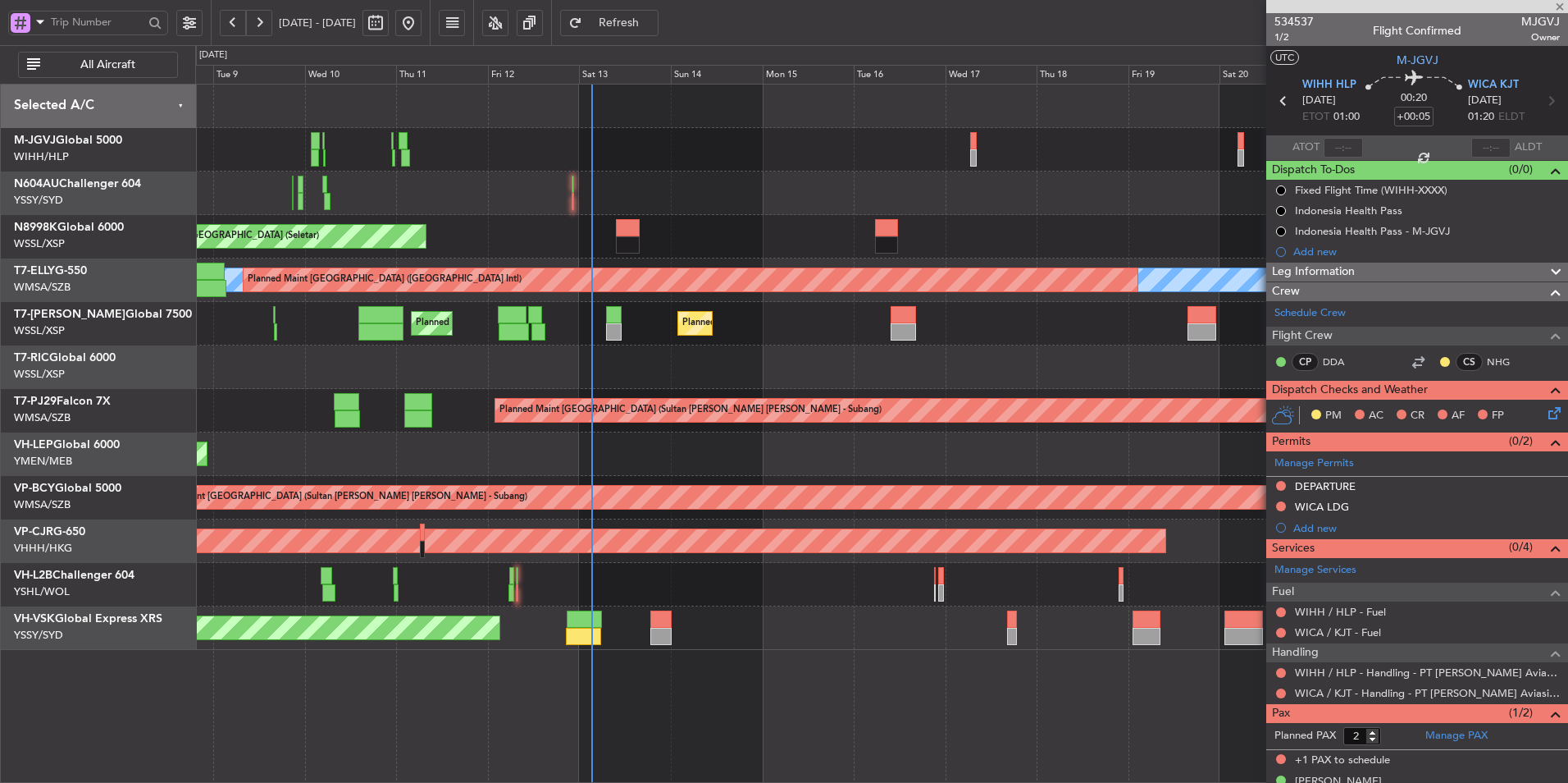
type input "-00:05"
type input "6"
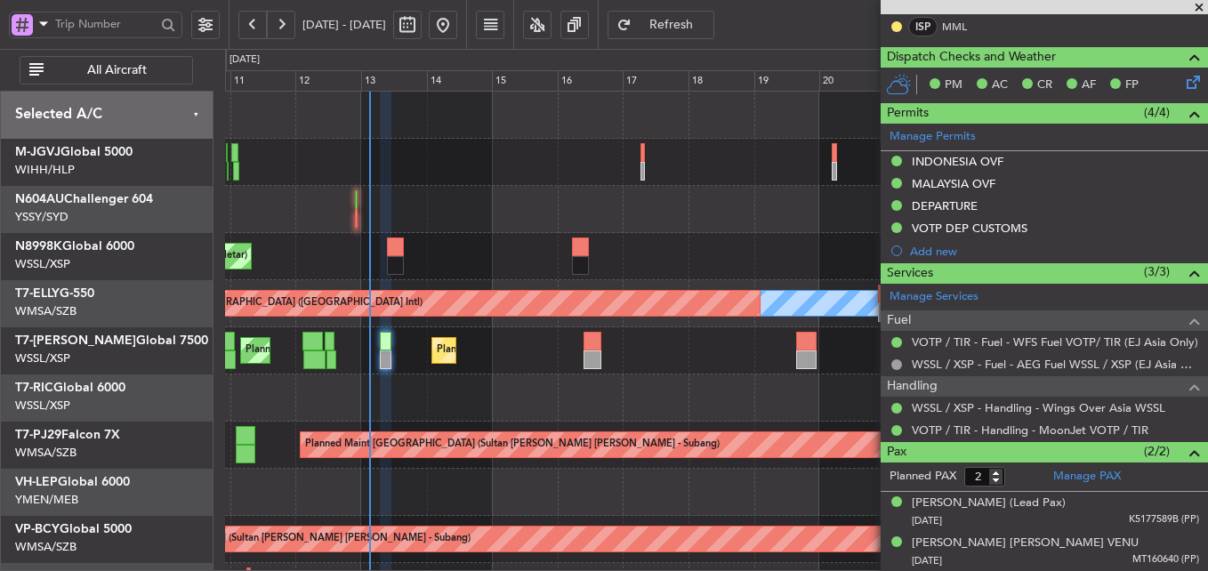
scroll to position [133, 0]
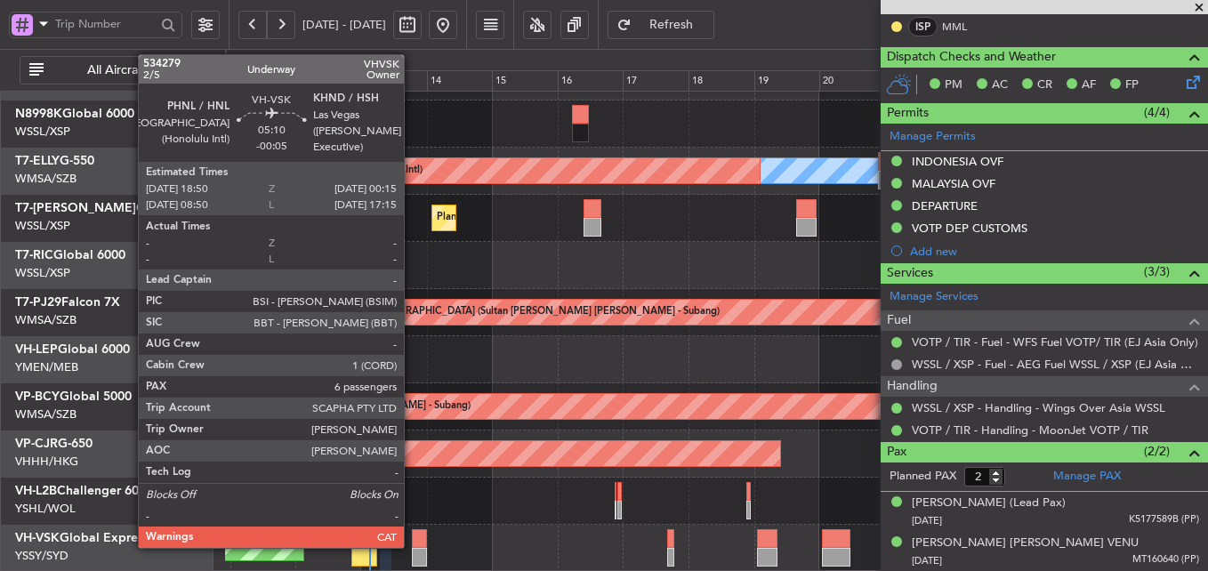
click at [412, 536] on div at bounding box center [419, 538] width 15 height 19
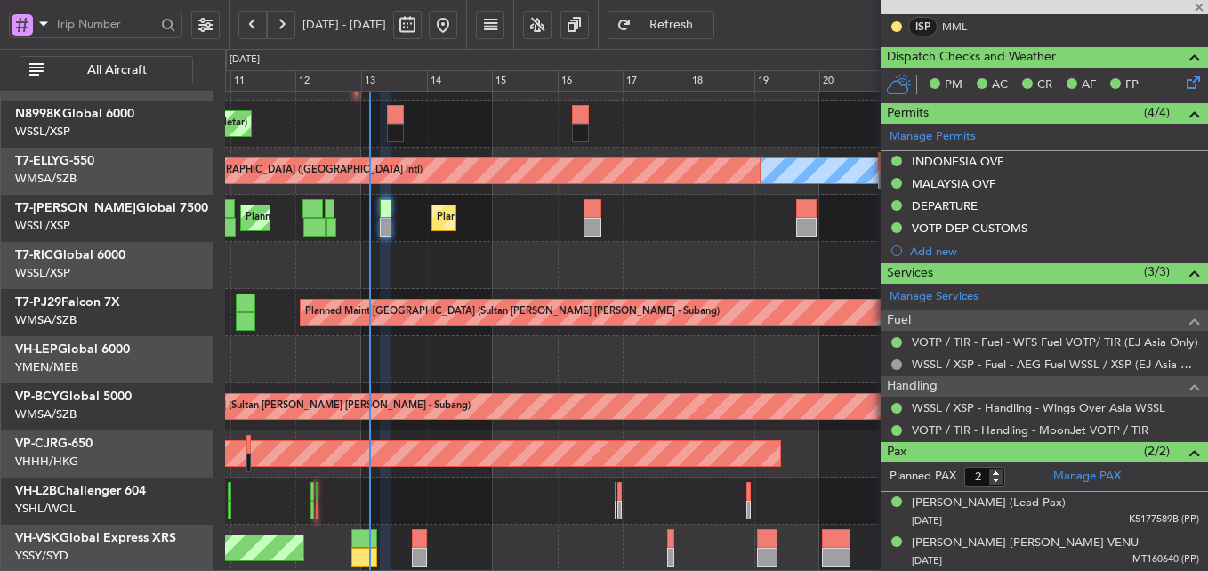
type input "-00:05"
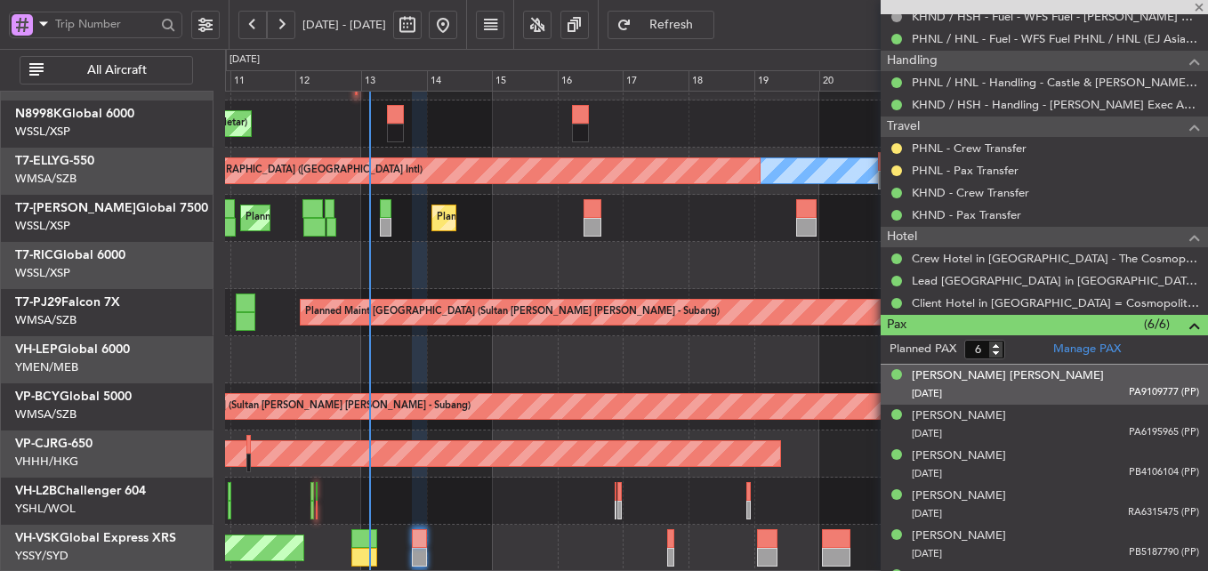
scroll to position [672, 0]
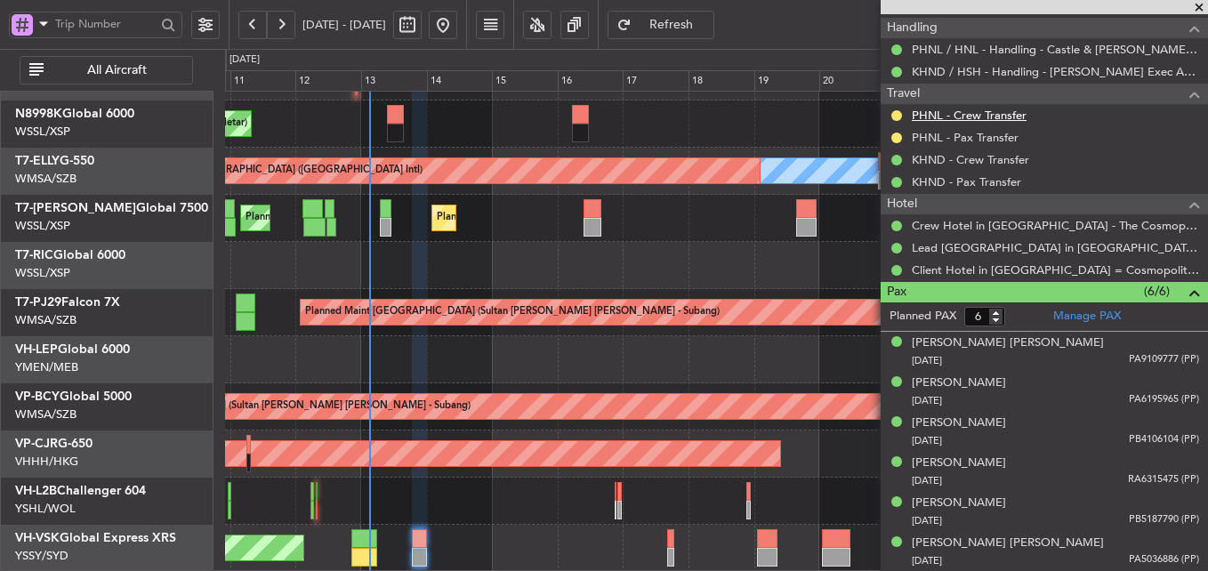
click at [966, 116] on link "PHNL - Crew Transfer" at bounding box center [969, 115] width 115 height 15
click at [960, 141] on link "PHNL - Pax Transfer" at bounding box center [965, 137] width 107 height 15
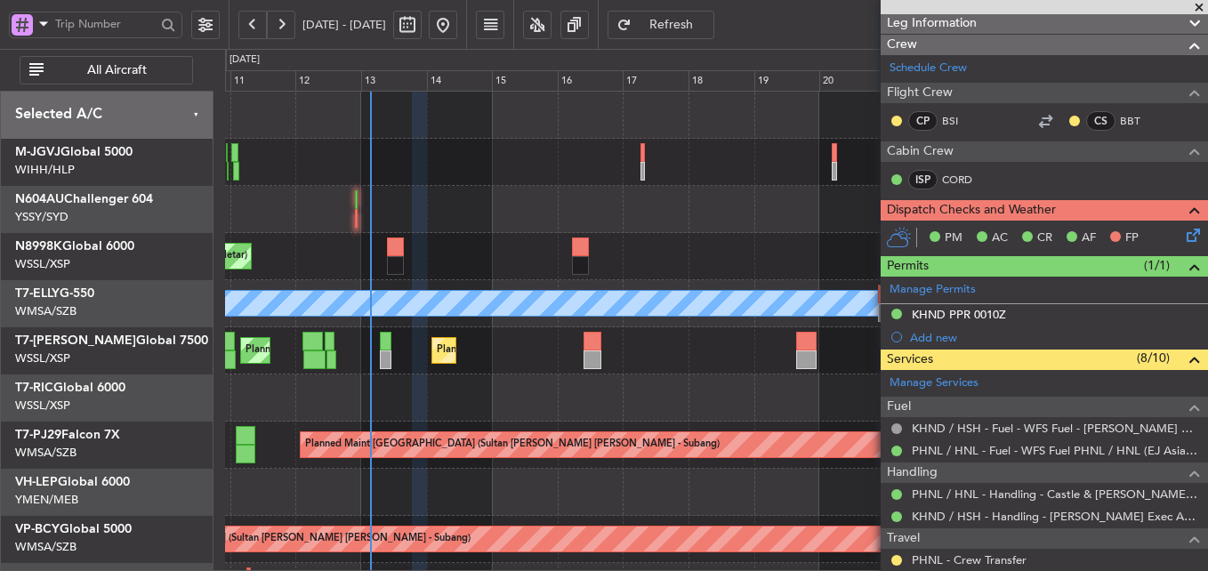
scroll to position [133, 0]
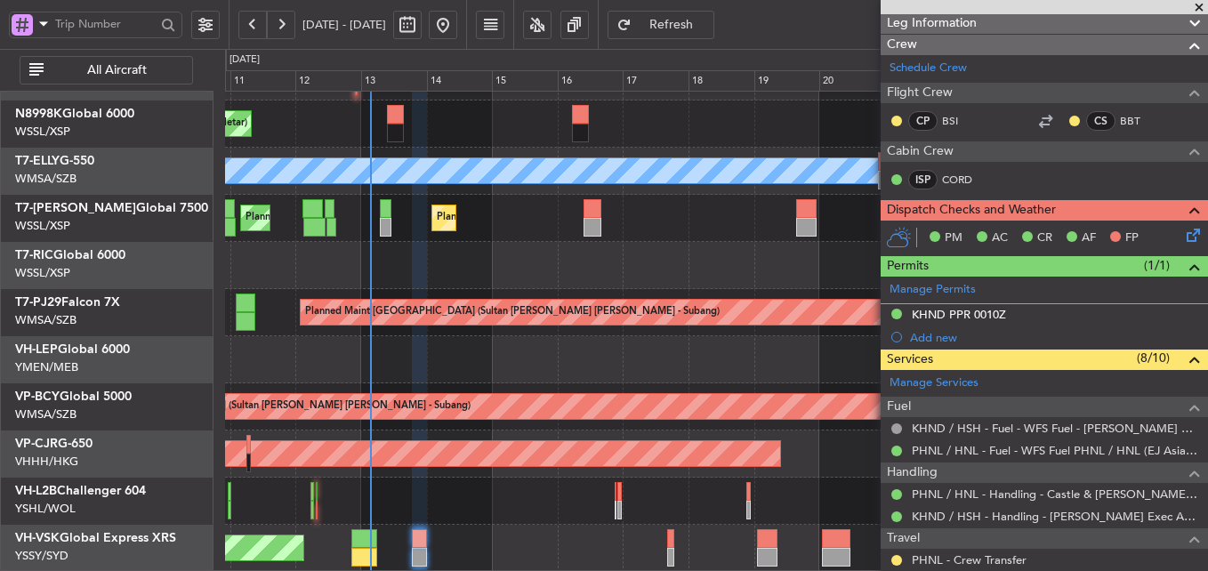
click at [1195, 8] on span at bounding box center [1199, 8] width 18 height 16
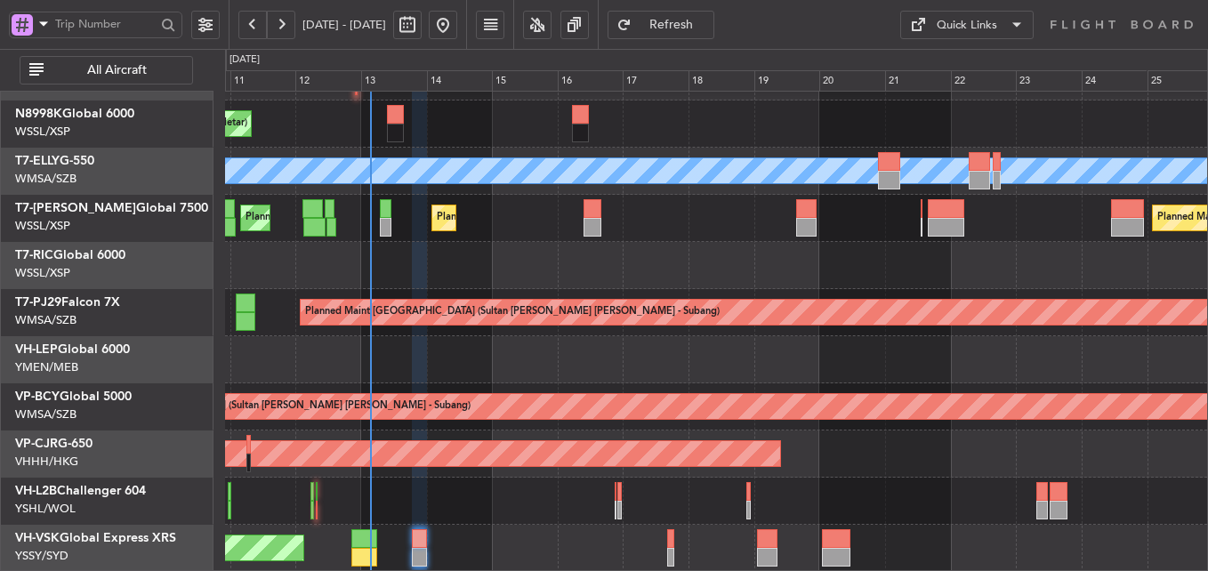
type input "0"
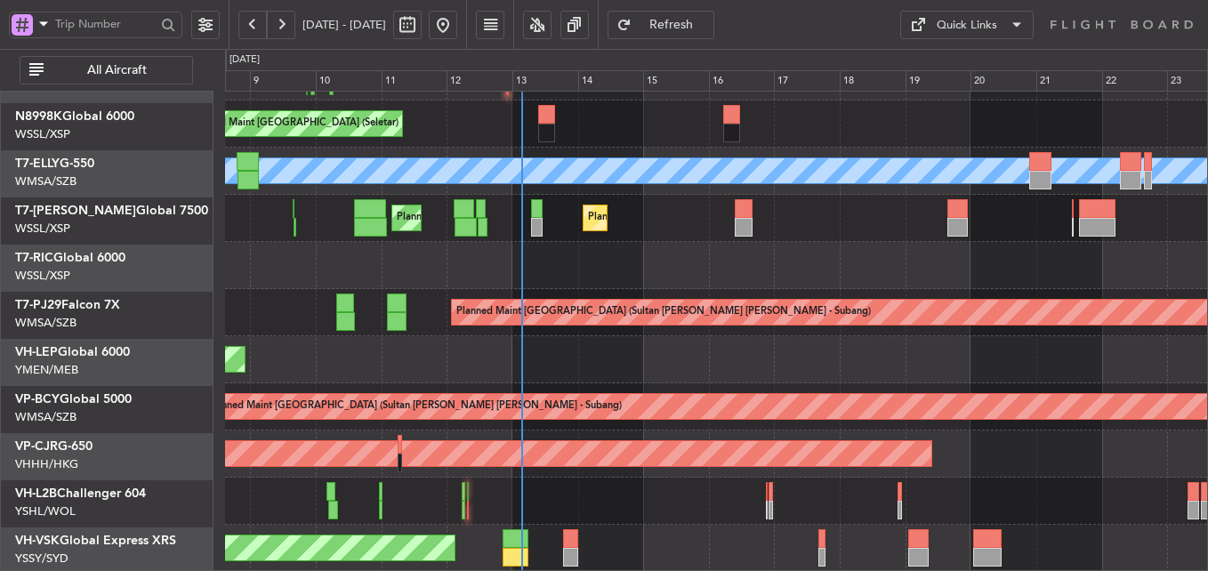
click at [780, 387] on div "Unplanned Maint [GEOGRAPHIC_DATA] (Sultan [PERSON_NAME] [PERSON_NAME] - Subang)" at bounding box center [716, 406] width 982 height 47
